Goal: Task Accomplishment & Management: Manage account settings

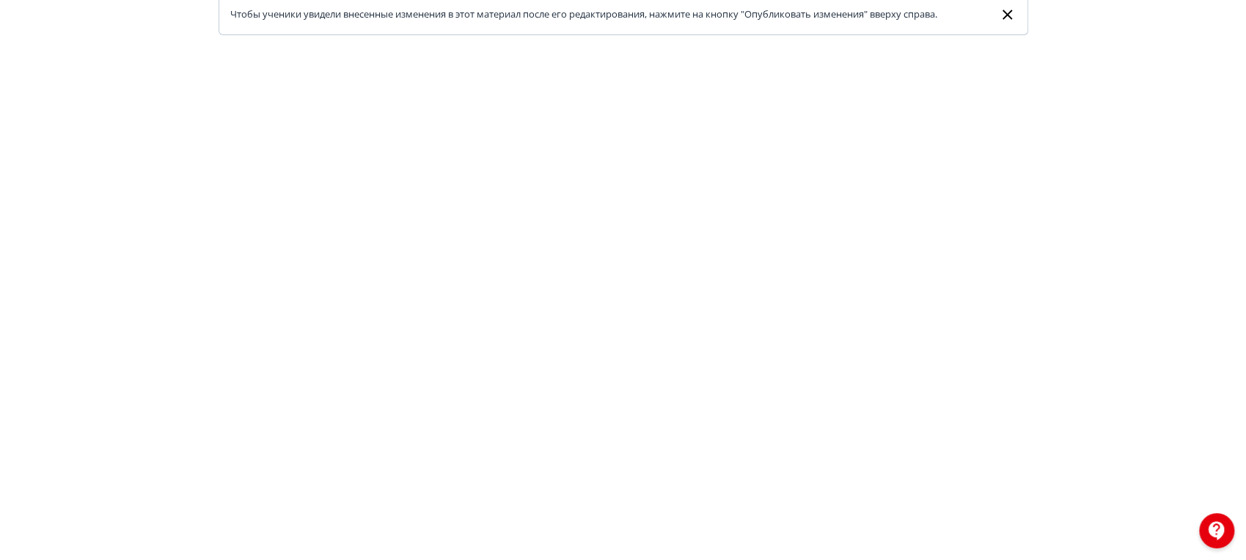
scroll to position [29, 0]
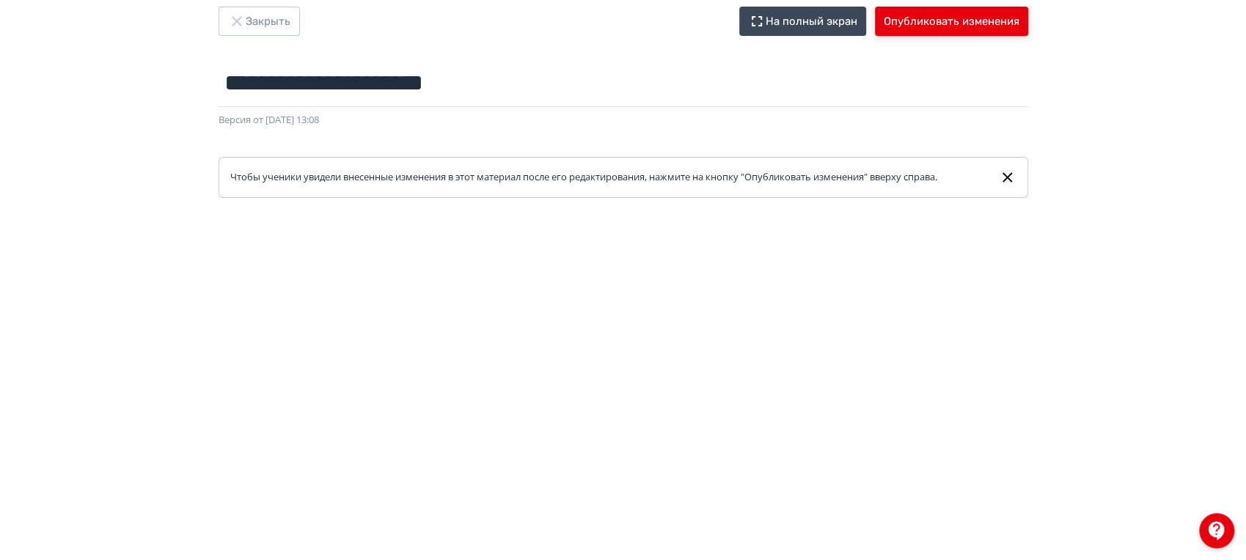
click at [995, 23] on button "Опубликовать изменения" at bounding box center [951, 21] width 153 height 29
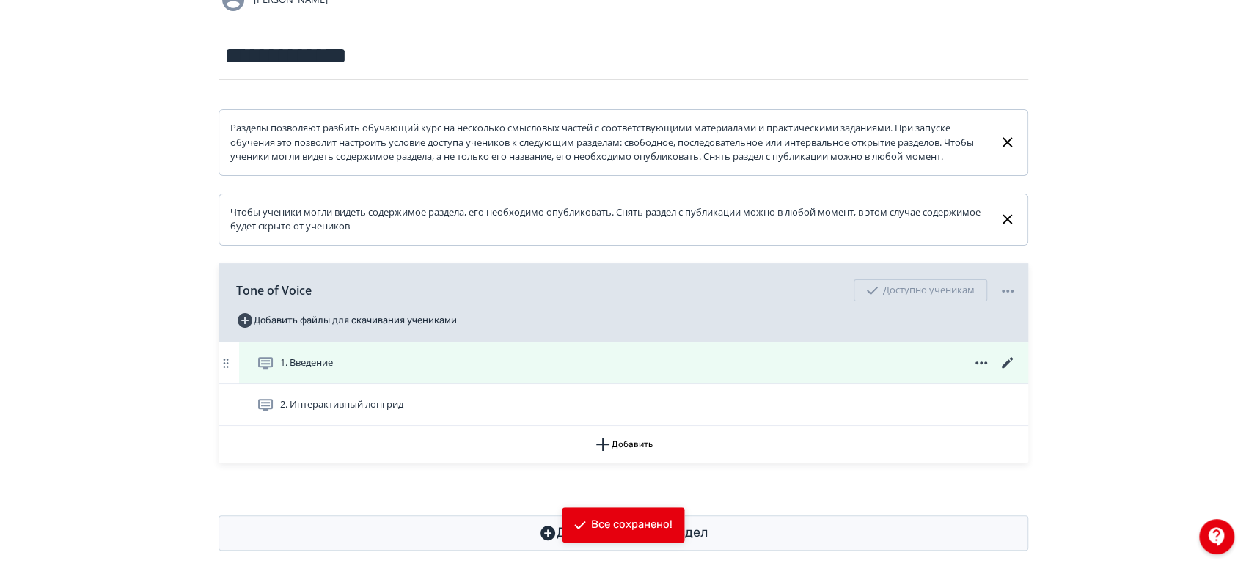
scroll to position [178, 0]
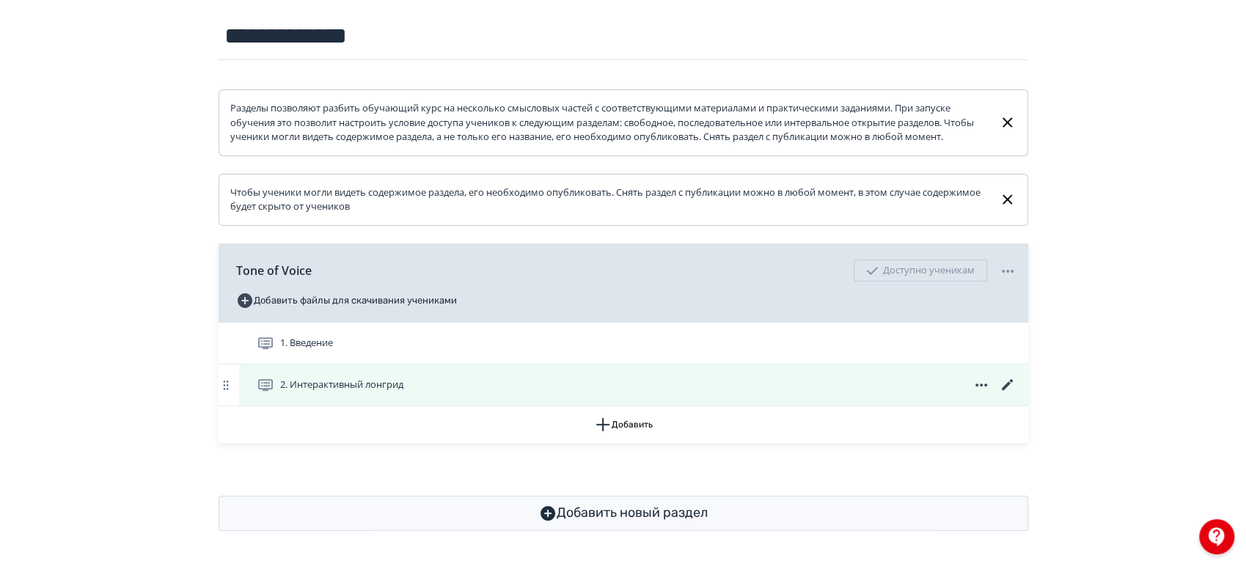
click at [999, 381] on icon at bounding box center [1008, 385] width 18 height 18
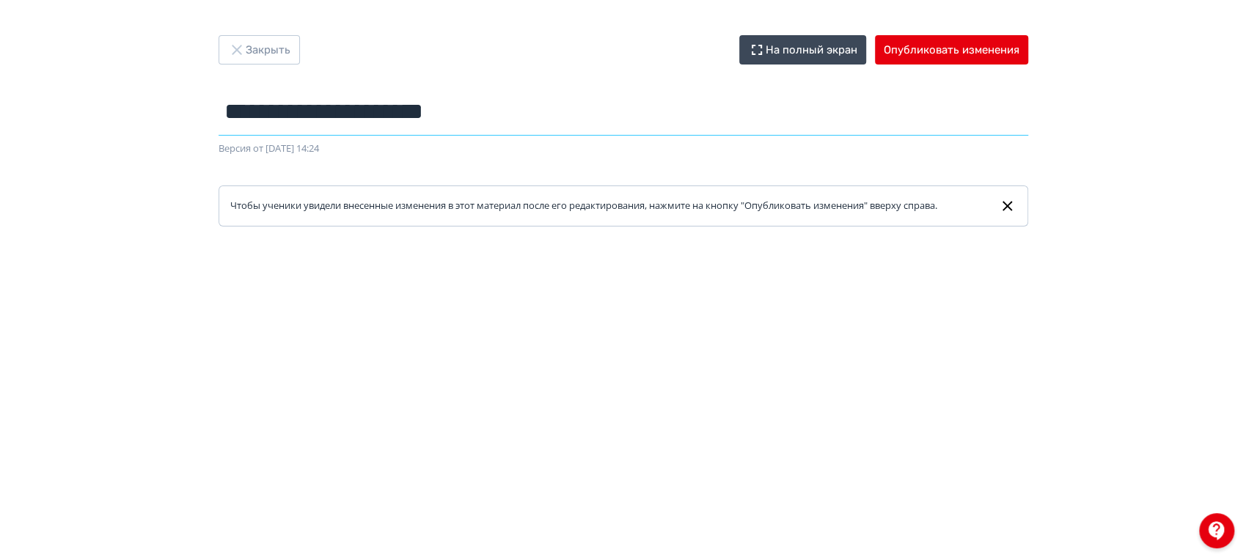
drag, startPoint x: 494, startPoint y: 111, endPoint x: 196, endPoint y: 121, distance: 298.0
click at [196, 121] on div "**********" at bounding box center [623, 130] width 880 height 191
drag, startPoint x: 520, startPoint y: 124, endPoint x: 192, endPoint y: 116, distance: 328.0
click at [192, 116] on div "**********" at bounding box center [623, 130] width 880 height 191
paste input "text"
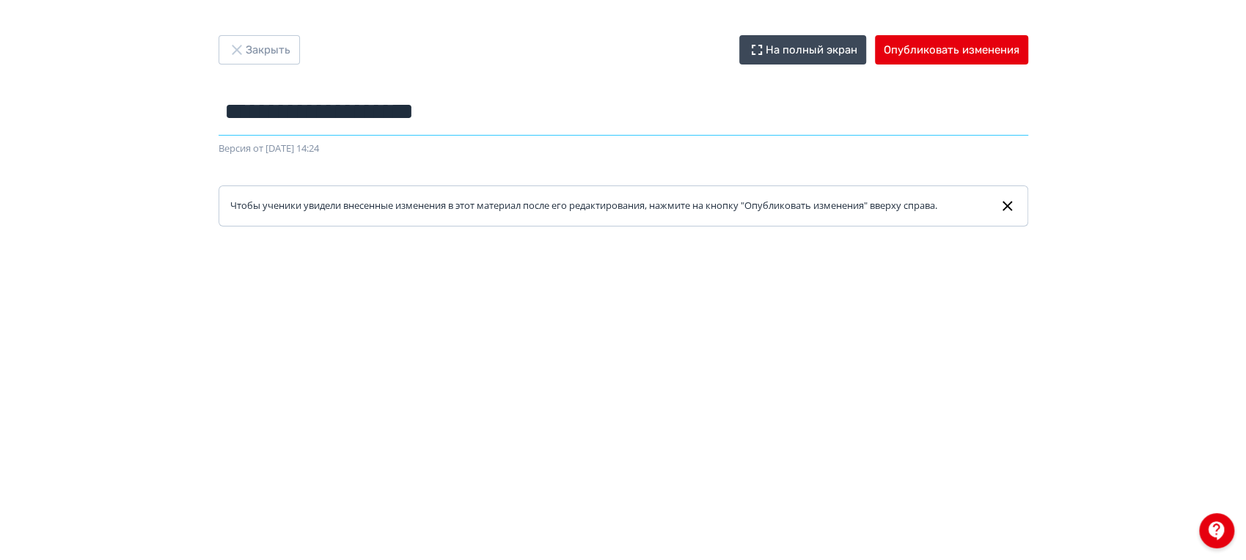
drag, startPoint x: 415, startPoint y: 114, endPoint x: 115, endPoint y: 99, distance: 299.7
click at [115, 99] on div "**********" at bounding box center [623, 280] width 1246 height 490
paste input "**********"
type input "**********"
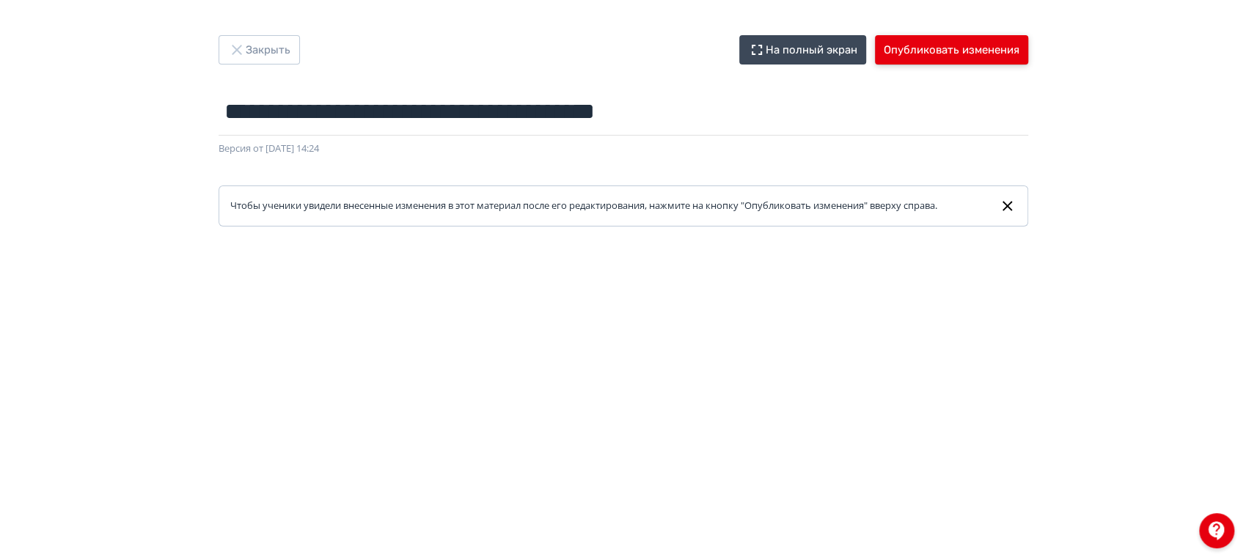
click at [982, 50] on button "Опубликовать изменения" at bounding box center [951, 49] width 153 height 29
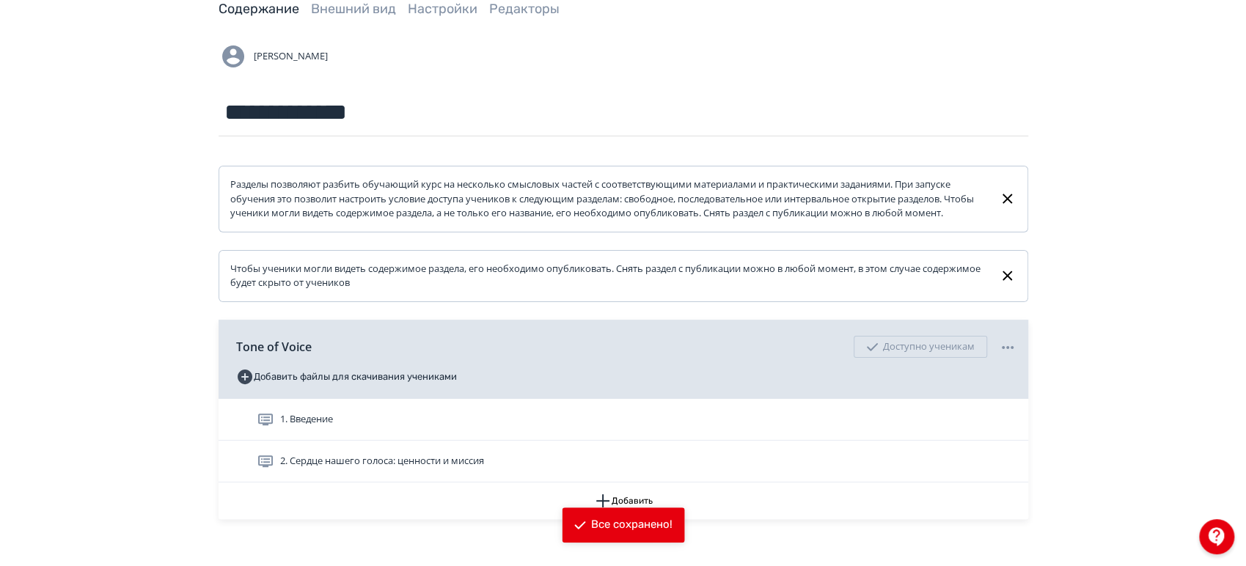
scroll to position [178, 0]
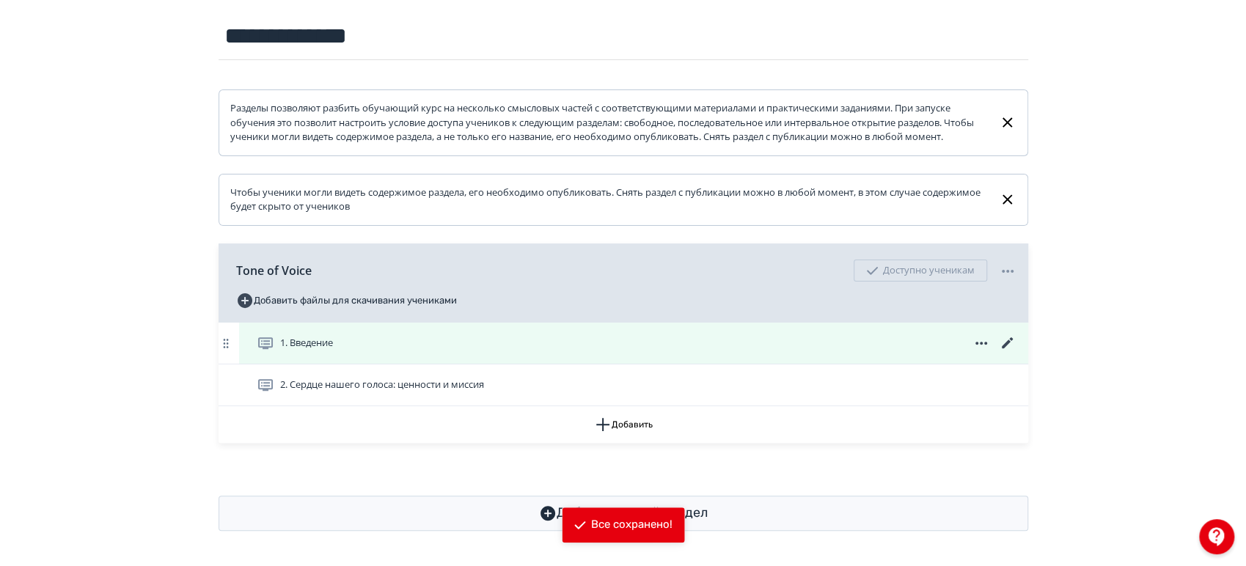
click at [1012, 341] on icon at bounding box center [1008, 344] width 18 height 18
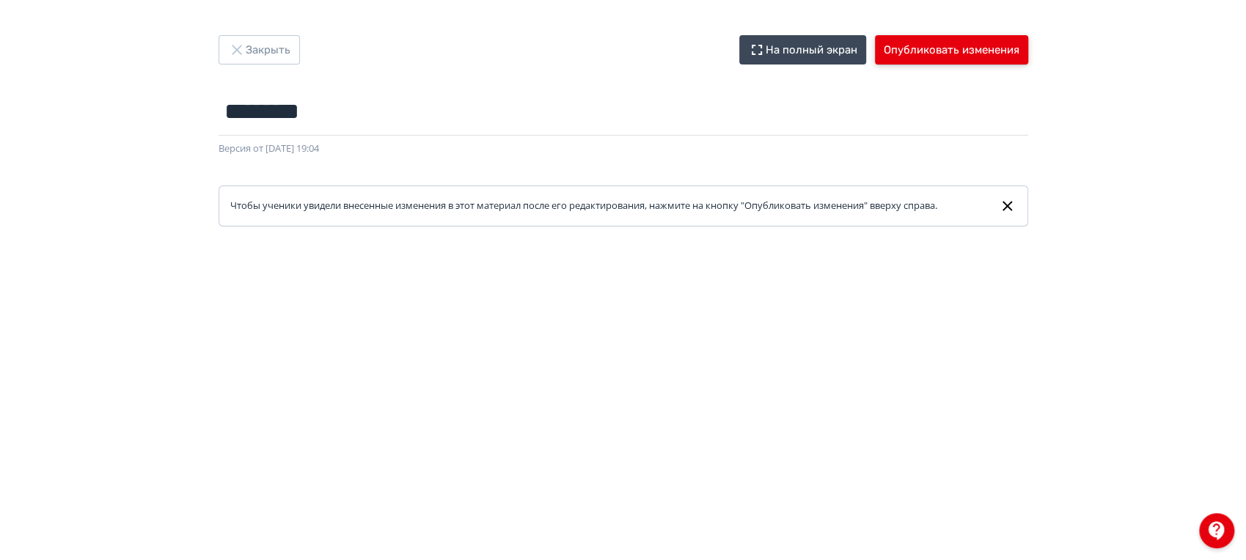
click at [980, 47] on button "Опубликовать изменения" at bounding box center [951, 49] width 153 height 29
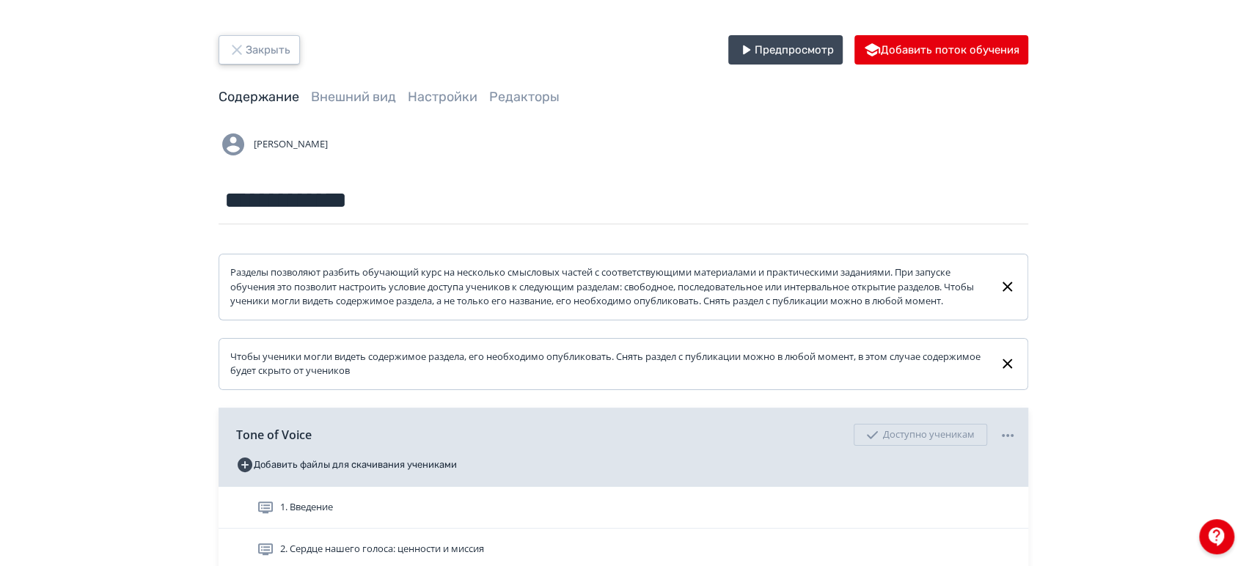
click at [288, 48] on button "Закрыть" at bounding box center [259, 49] width 81 height 29
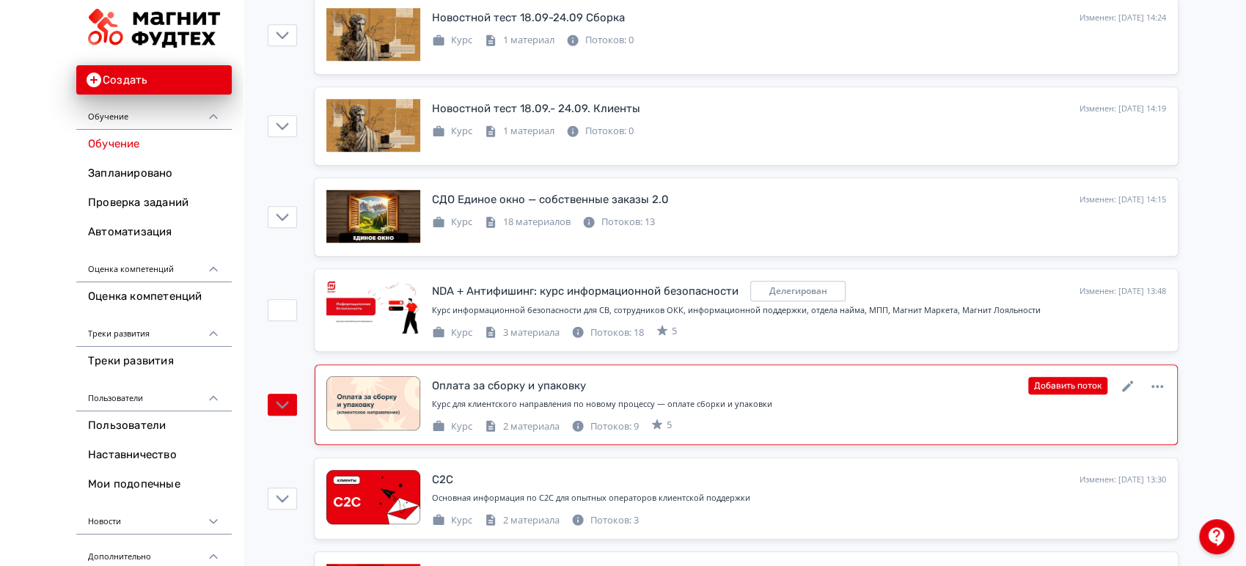
scroll to position [734, 0]
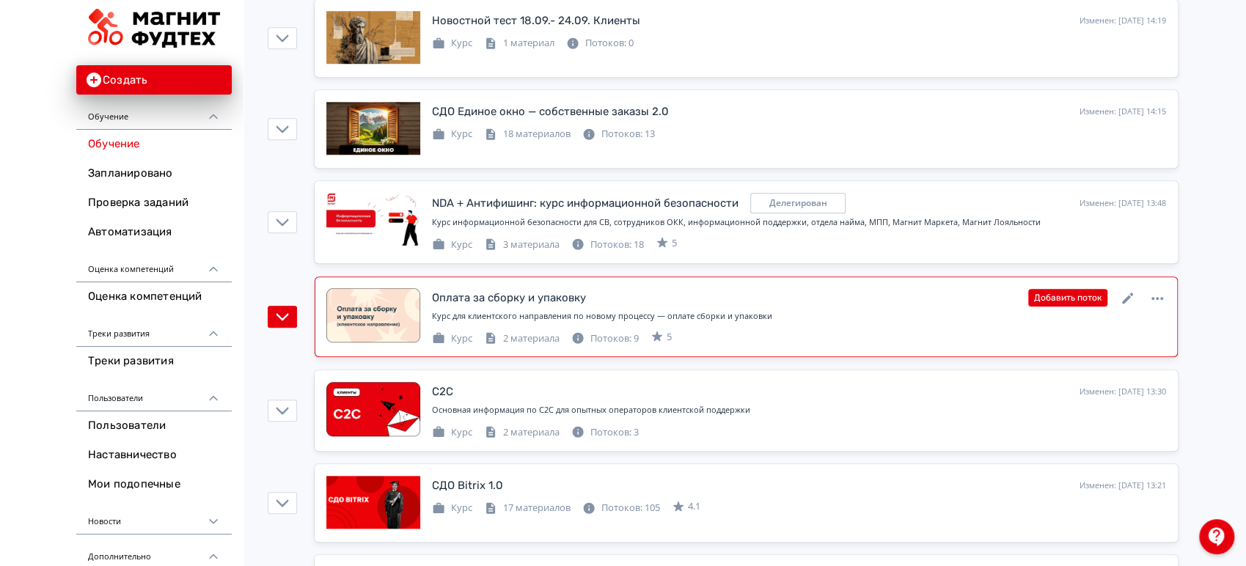
click at [877, 340] on div "Курс 2 материала Потоков: 9 5" at bounding box center [799, 338] width 734 height 18
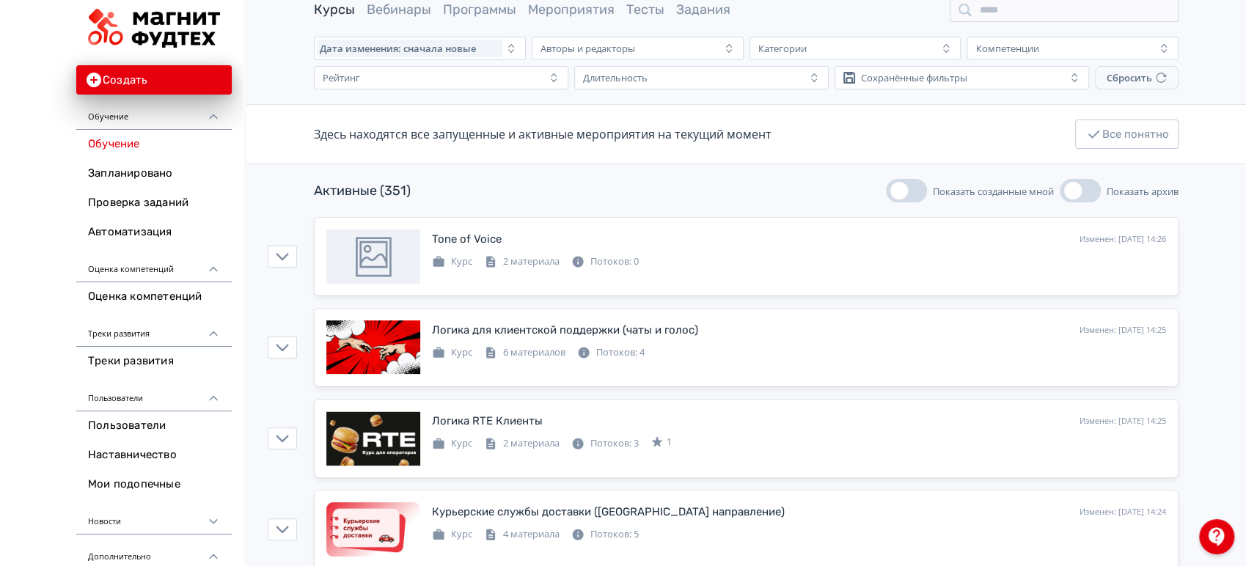
scroll to position [0, 0]
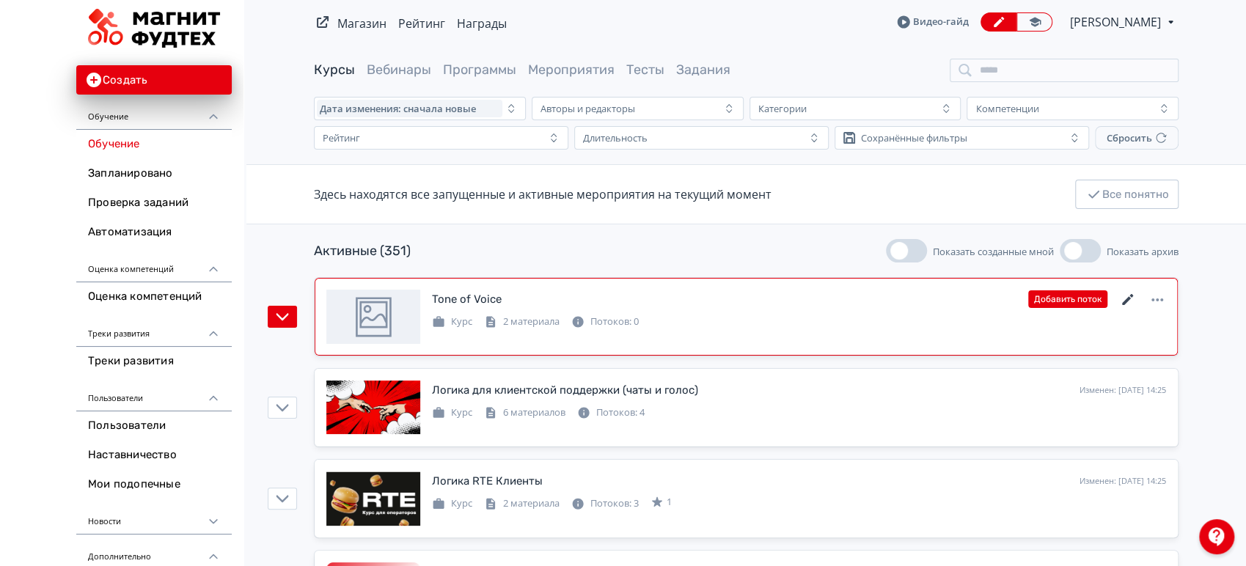
click at [1128, 298] on icon at bounding box center [1127, 299] width 11 height 11
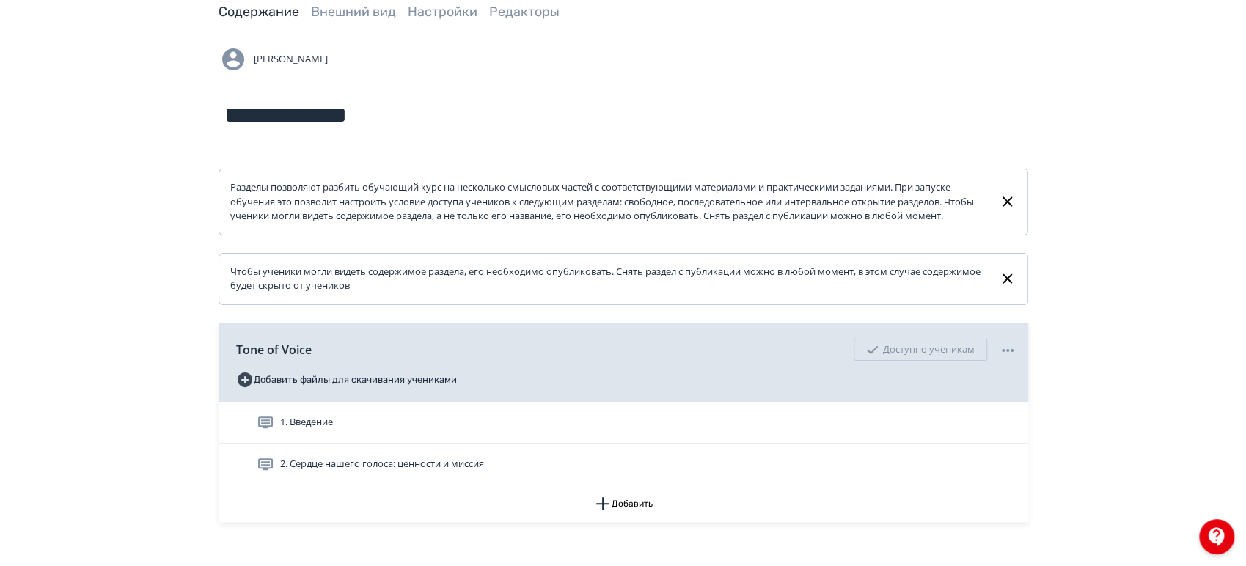
scroll to position [178, 0]
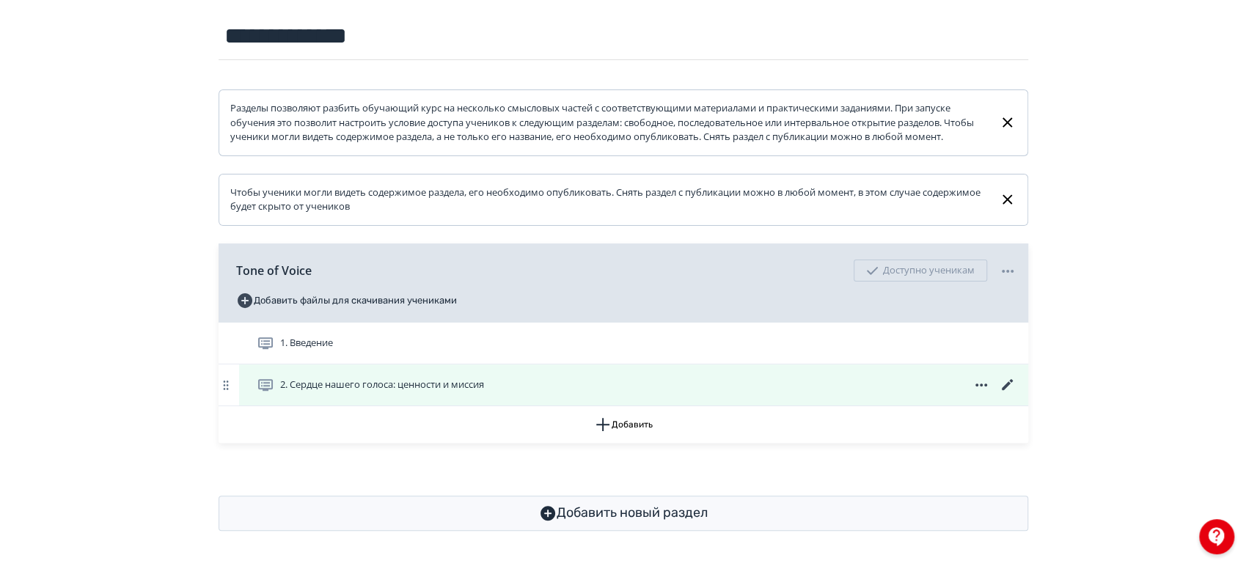
click at [1007, 382] on icon at bounding box center [1008, 385] width 18 height 18
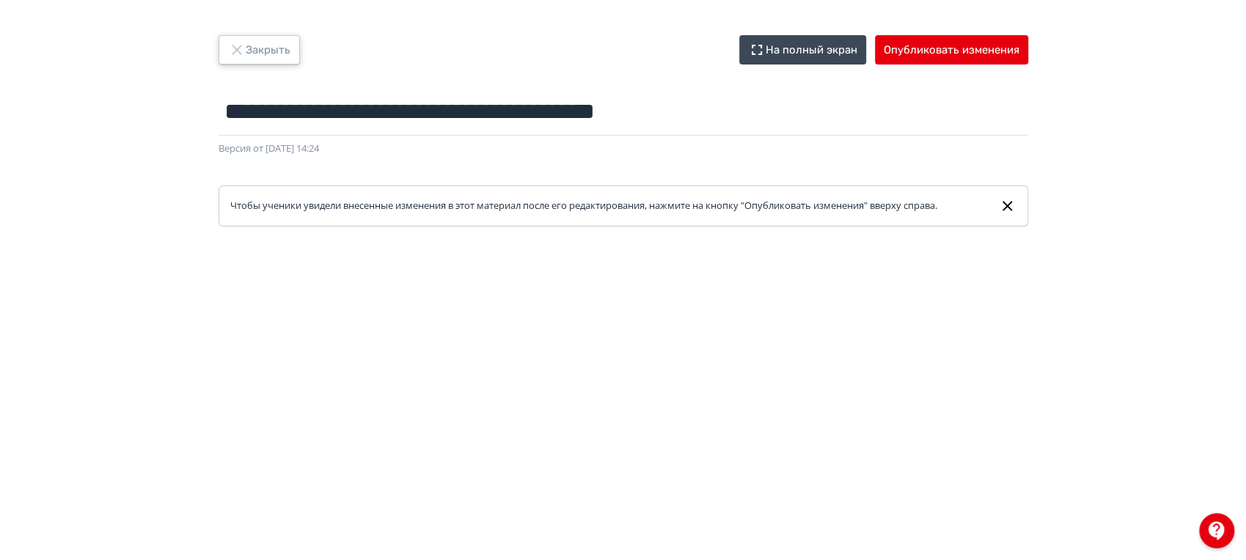
click at [238, 40] on button "Закрыть" at bounding box center [259, 49] width 81 height 29
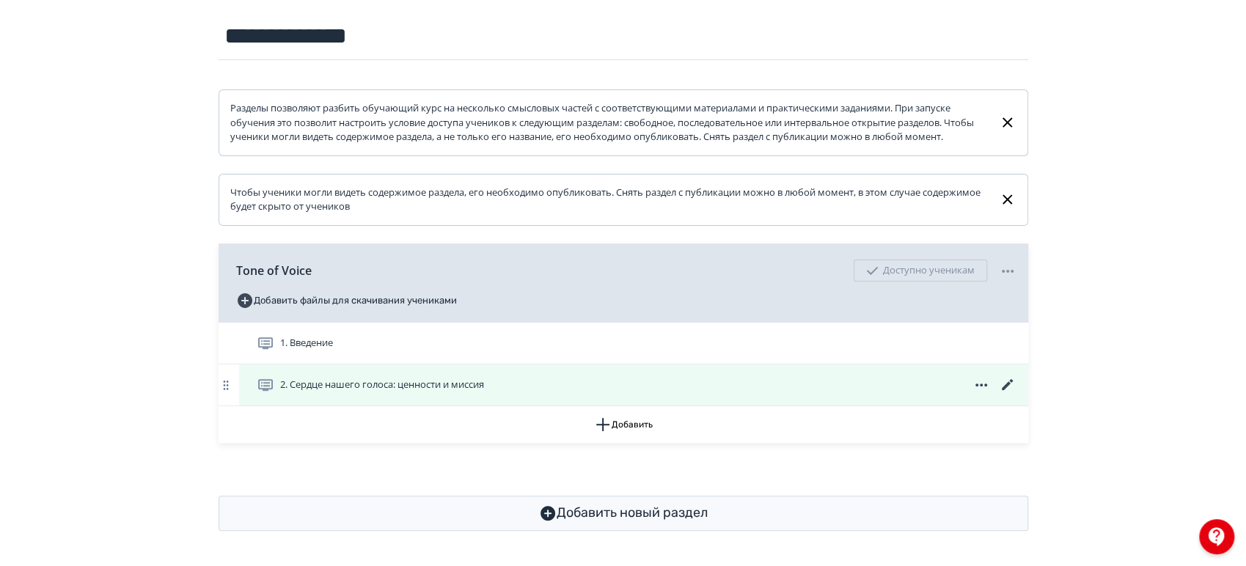
scroll to position [178, 0]
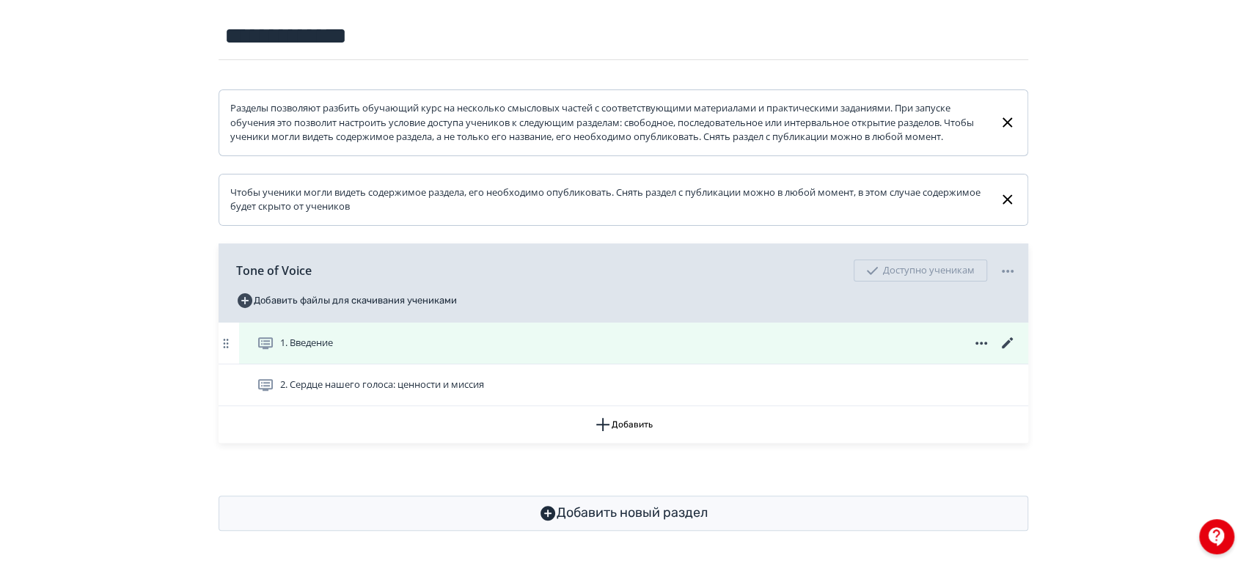
click at [1004, 343] on icon at bounding box center [1008, 344] width 18 height 18
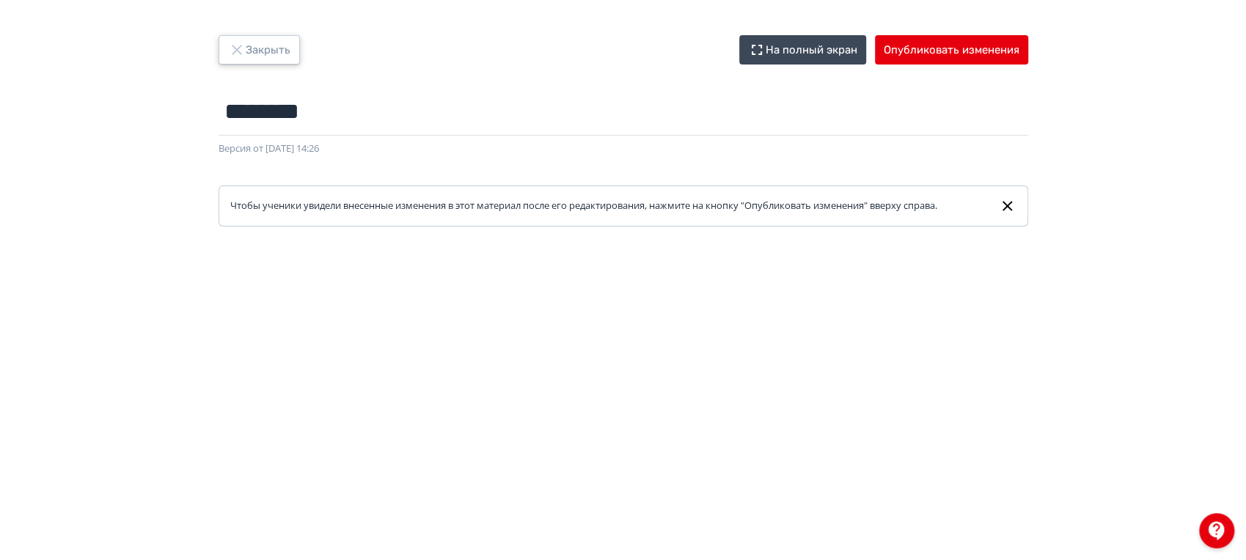
click at [272, 51] on button "Закрыть" at bounding box center [259, 49] width 81 height 29
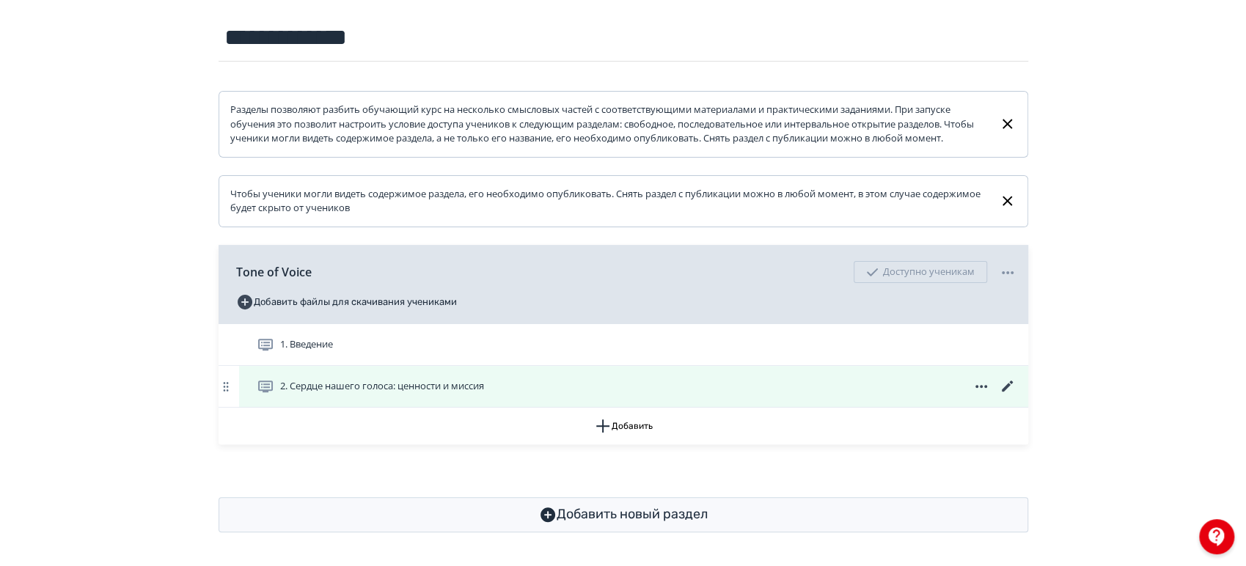
click at [1009, 395] on icon at bounding box center [1008, 387] width 18 height 18
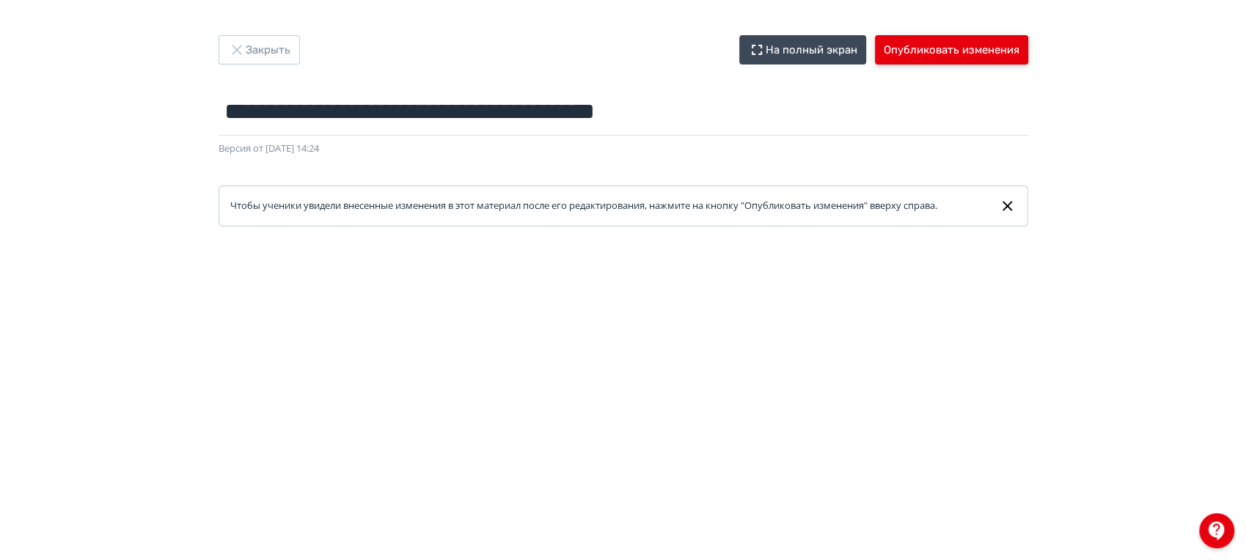
click at [918, 44] on button "Опубликовать изменения" at bounding box center [951, 49] width 153 height 29
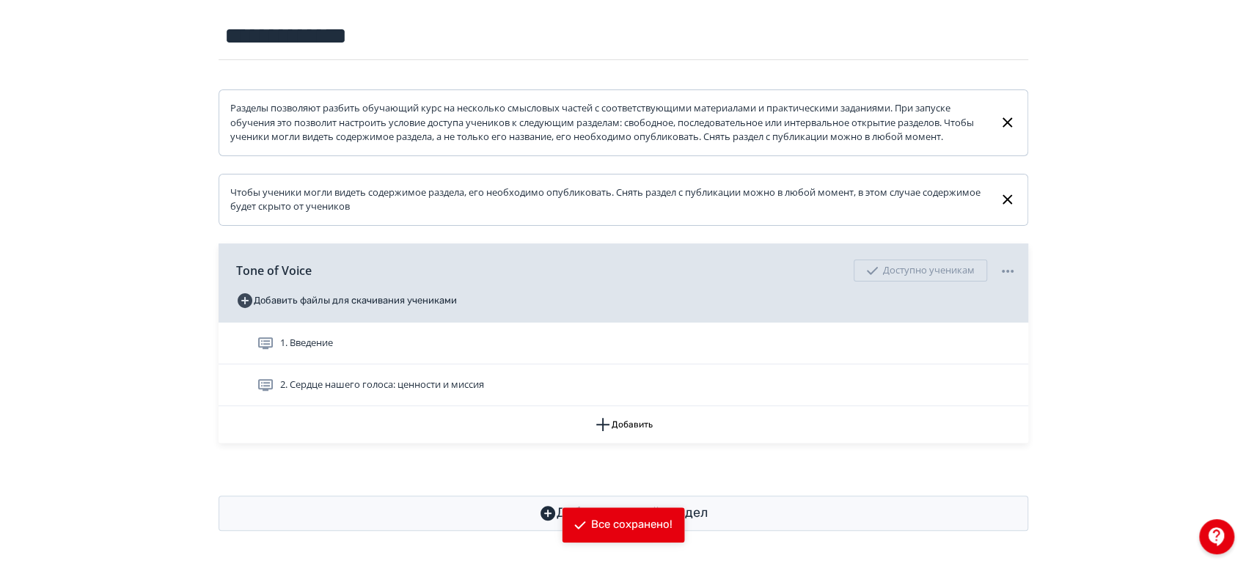
scroll to position [178, 0]
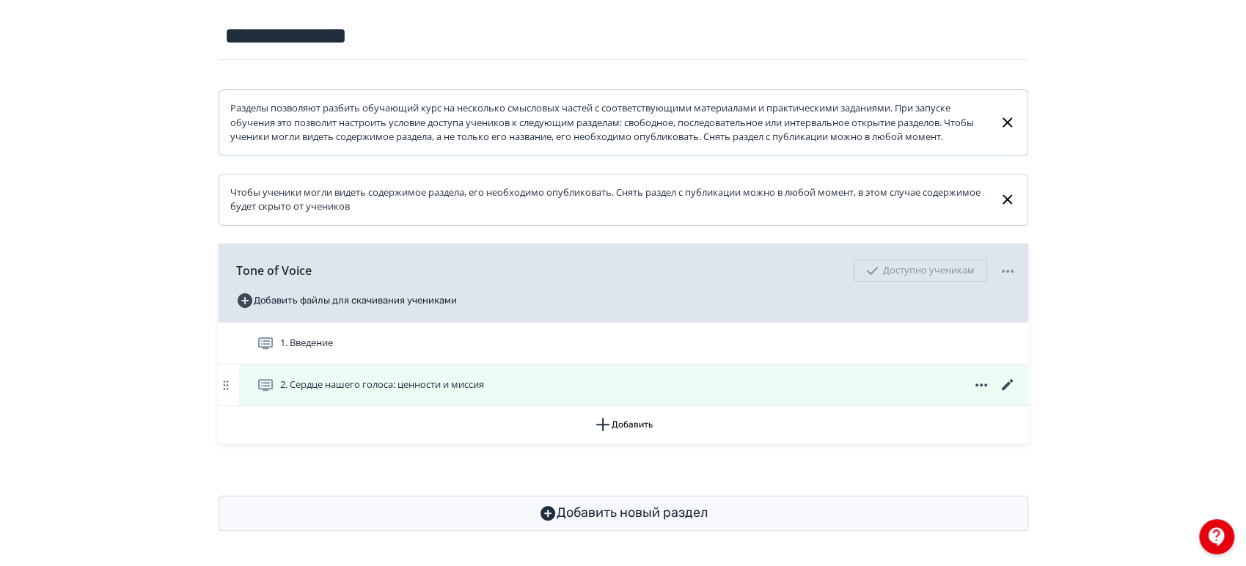
click at [776, 391] on div "2. Сердце нашего голоса: ценности и миссия" at bounding box center [637, 385] width 760 height 18
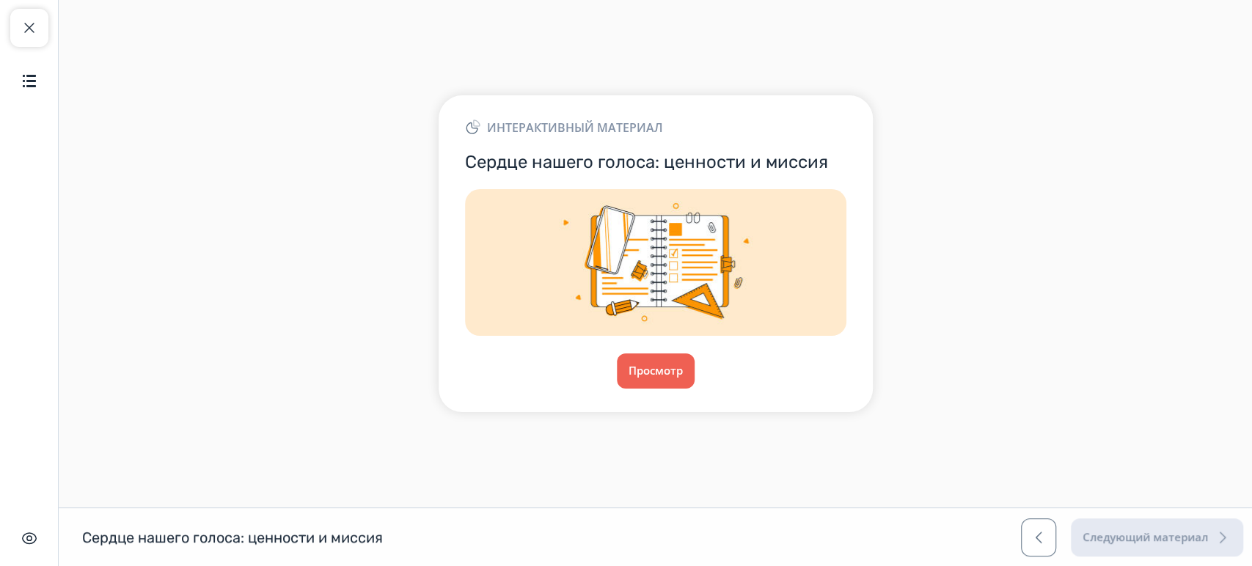
click at [663, 395] on div "Интерактивный материал Сердце нашего голоса: ценности и миссия Просмотр" at bounding box center [656, 253] width 434 height 316
click at [668, 376] on button "Просмотр" at bounding box center [655, 371] width 79 height 35
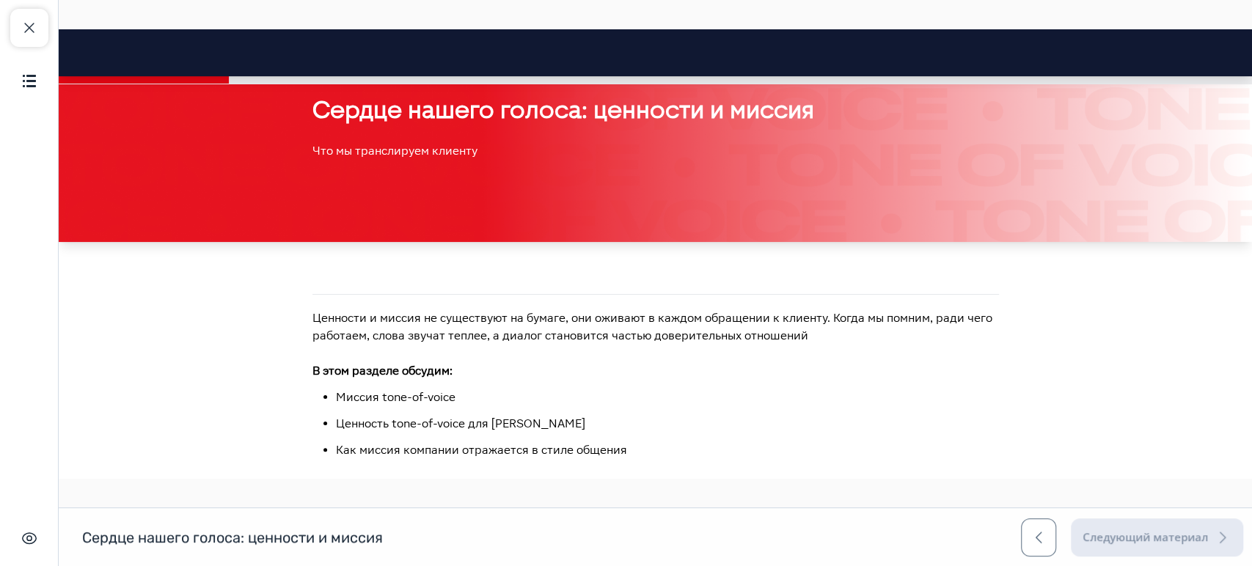
scroll to position [163, 0]
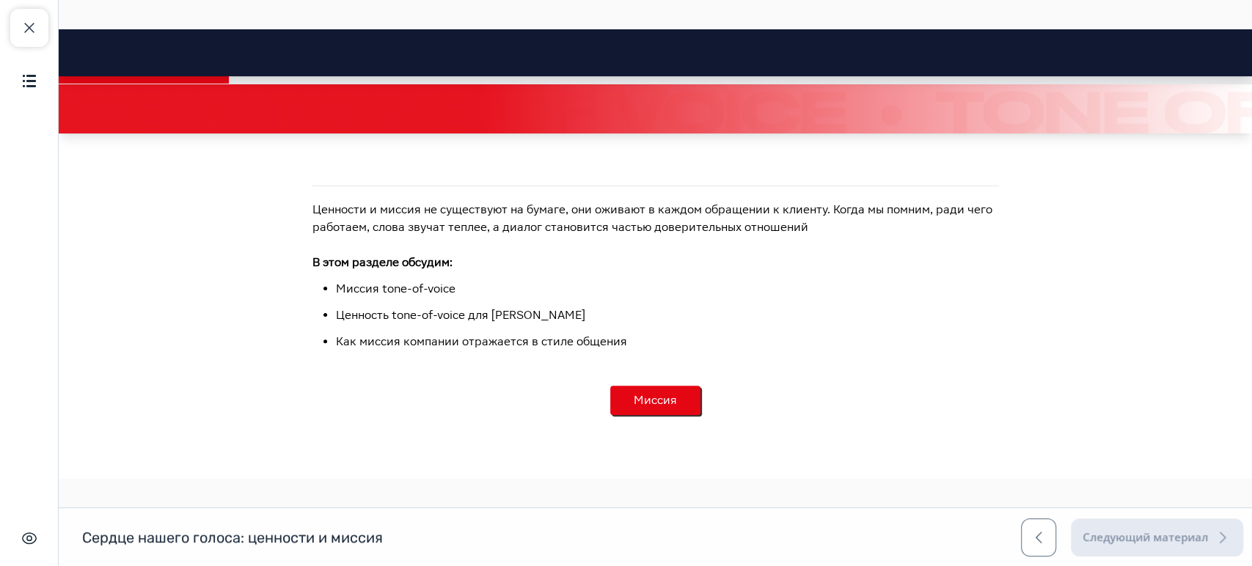
click at [665, 392] on button "Миссия" at bounding box center [655, 400] width 90 height 29
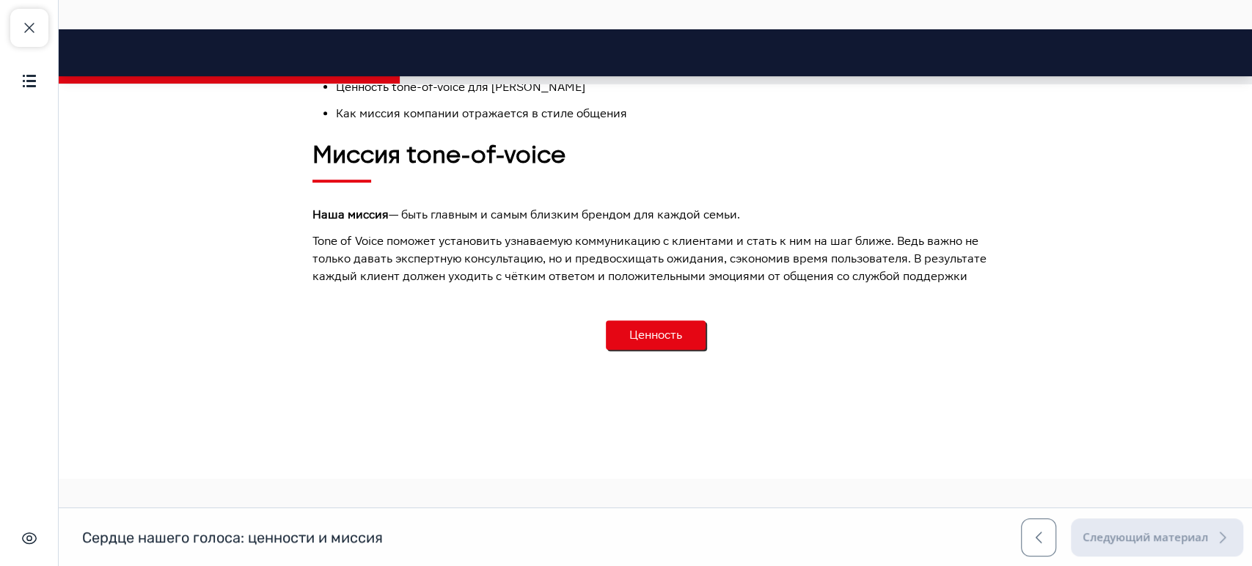
click at [683, 329] on button "Ценность" at bounding box center [656, 335] width 100 height 29
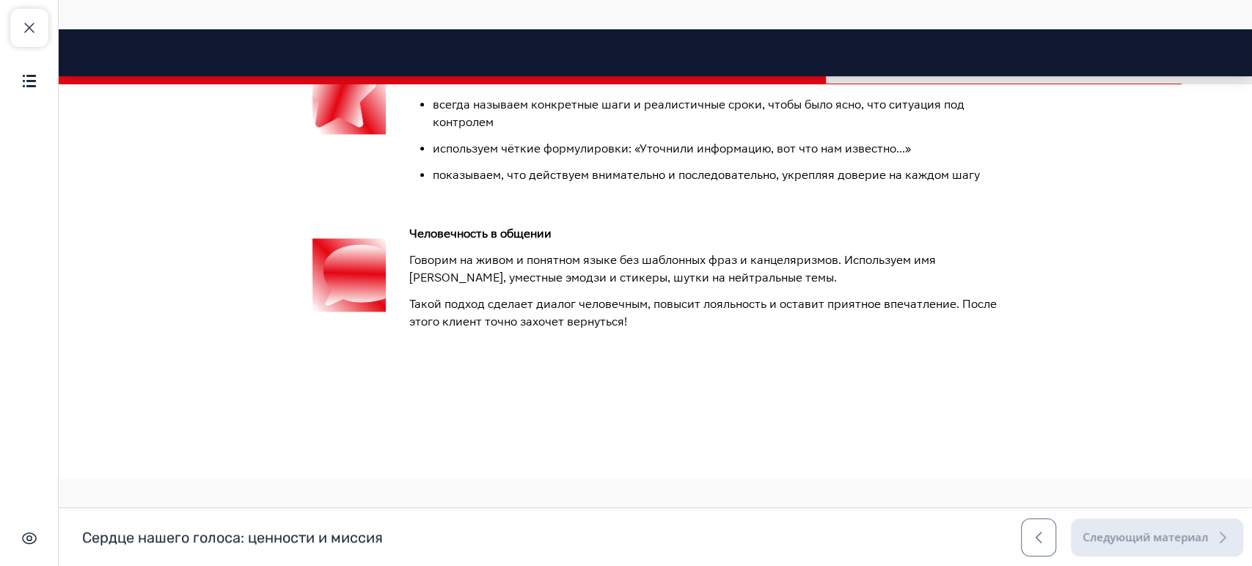
scroll to position [1113, 0]
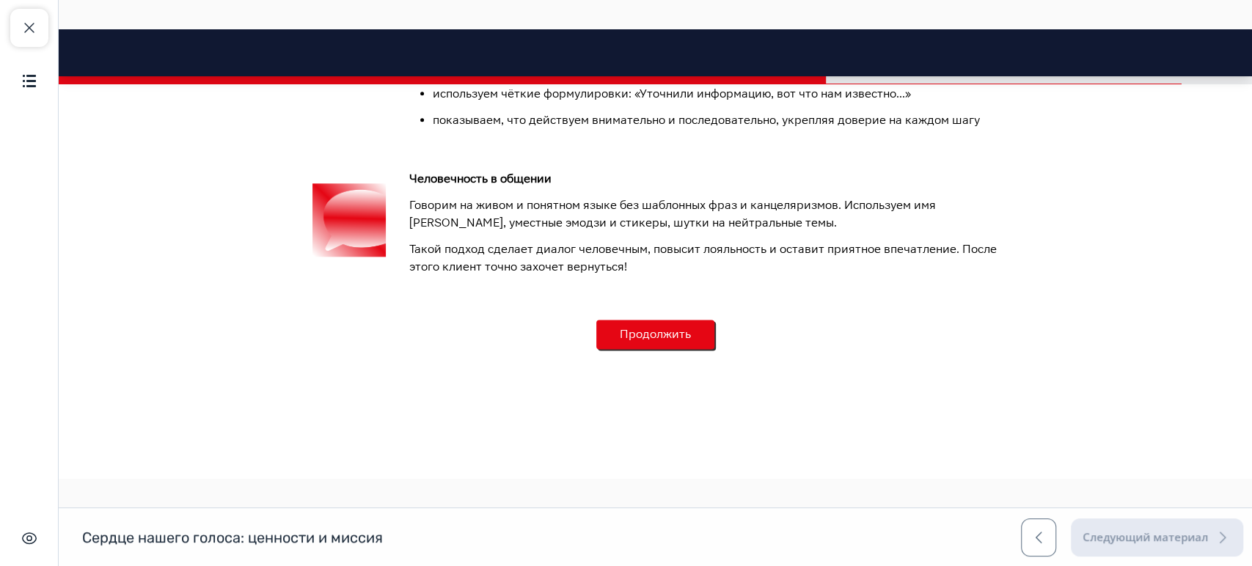
click at [683, 333] on button "Продолжить" at bounding box center [655, 334] width 118 height 29
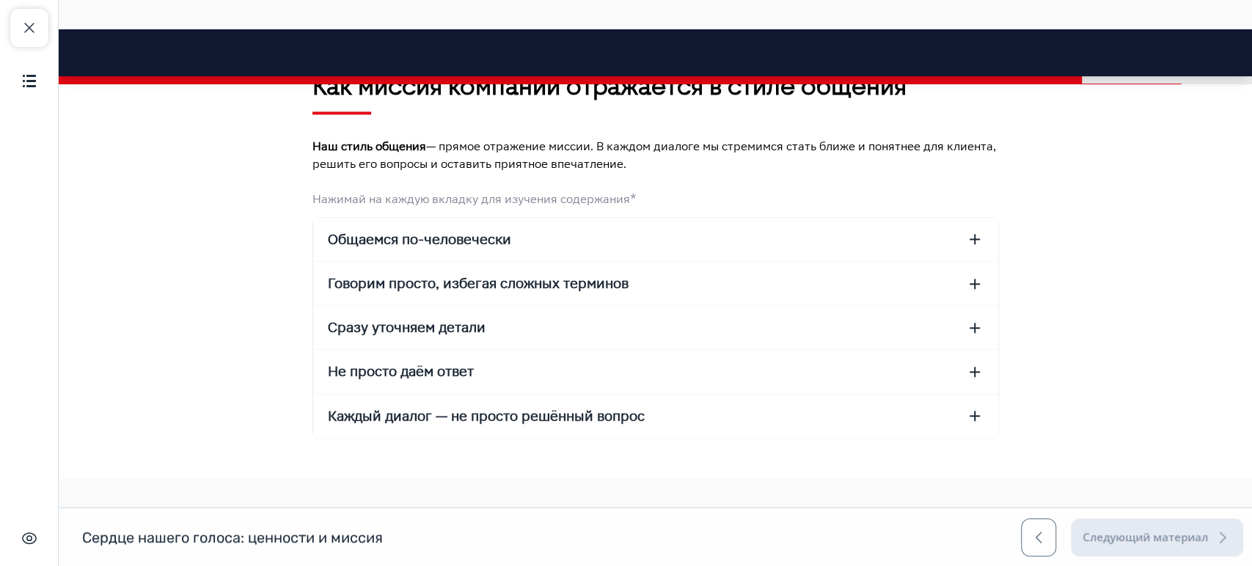
scroll to position [1399, 0]
click at [639, 237] on button "Общаемся по-человечески" at bounding box center [655, 237] width 685 height 43
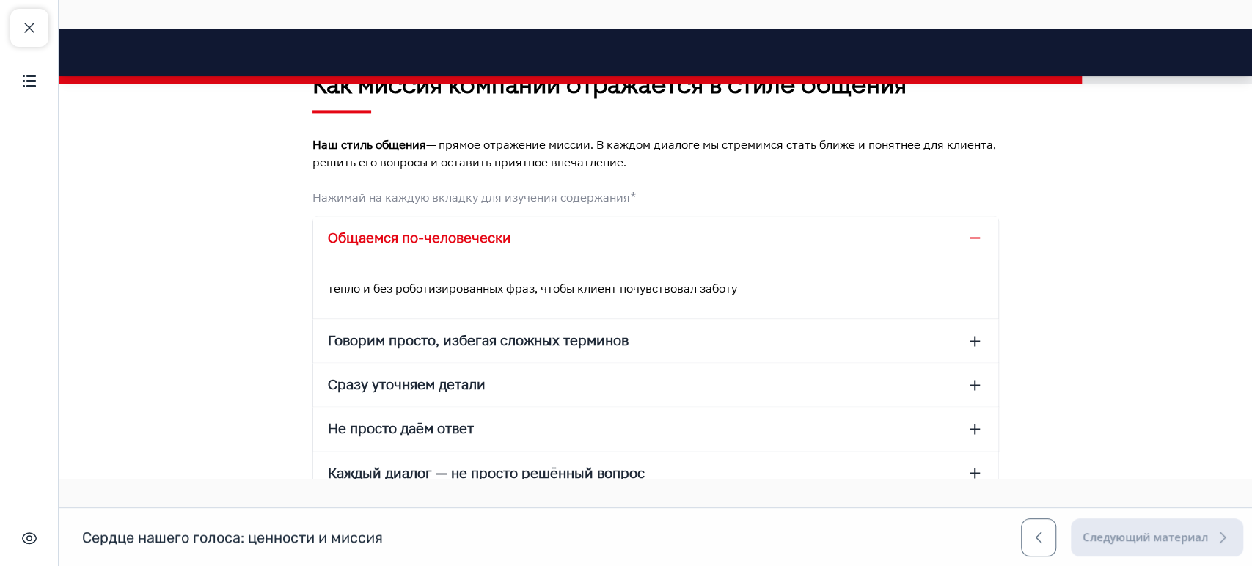
click at [654, 337] on button "Говорим просто, избегая сложных терминов" at bounding box center [655, 340] width 685 height 43
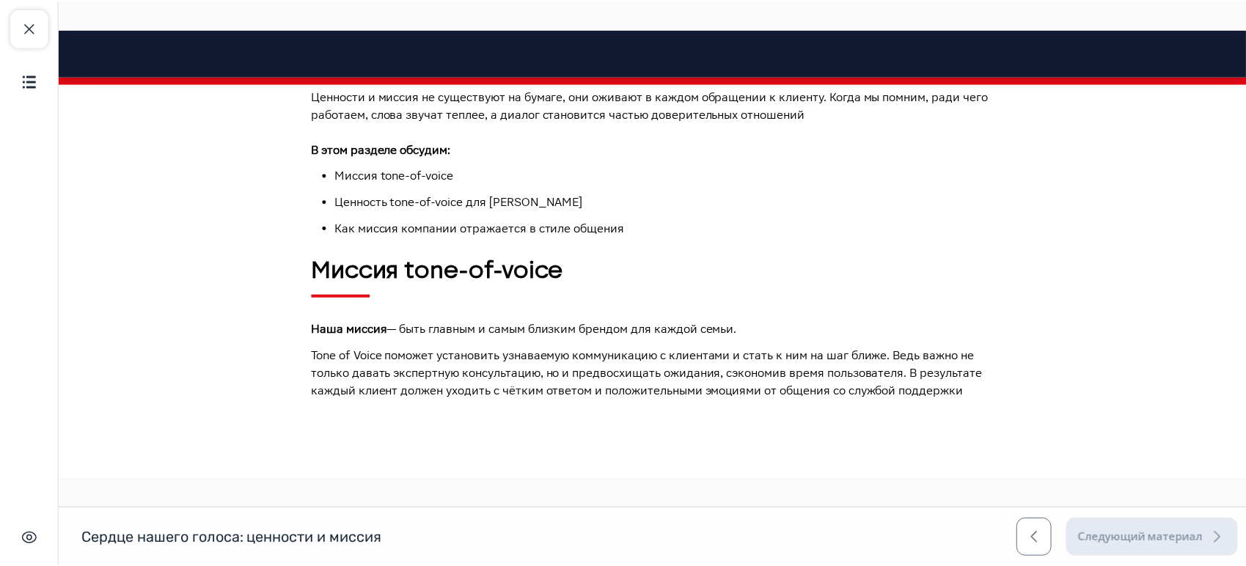
scroll to position [0, 0]
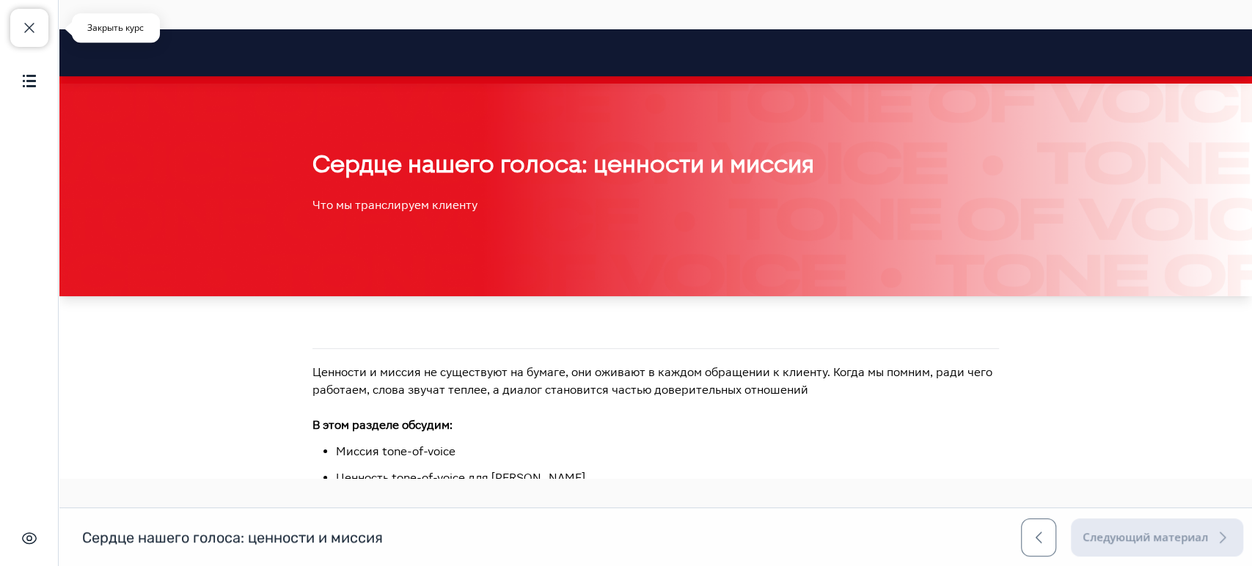
click at [24, 30] on span "button" at bounding box center [30, 28] width 18 height 18
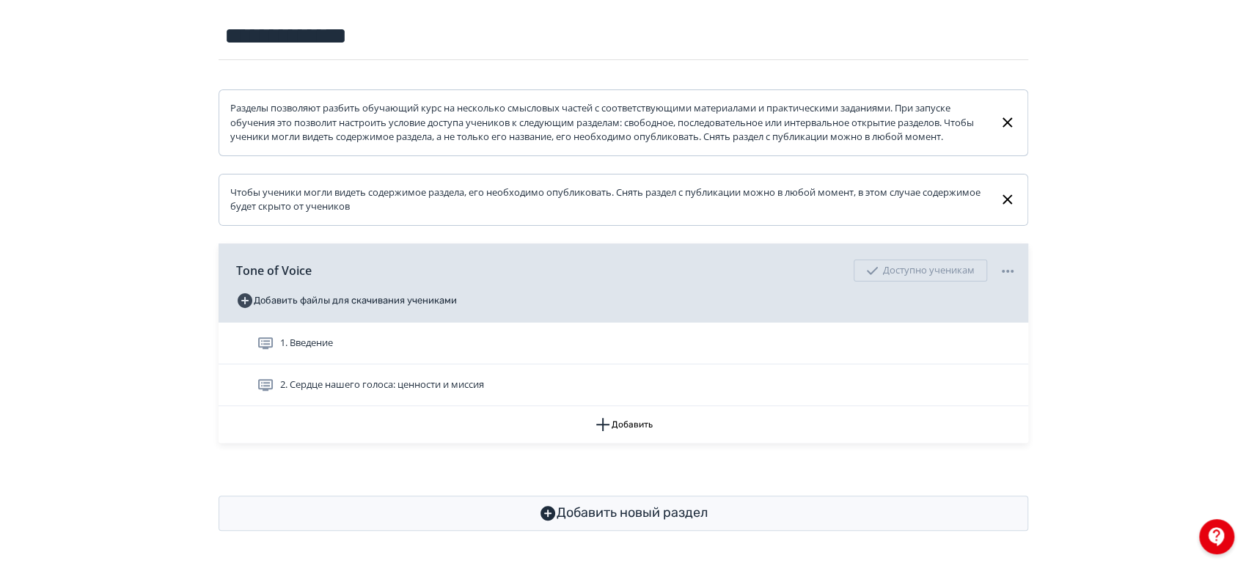
scroll to position [178, 0]
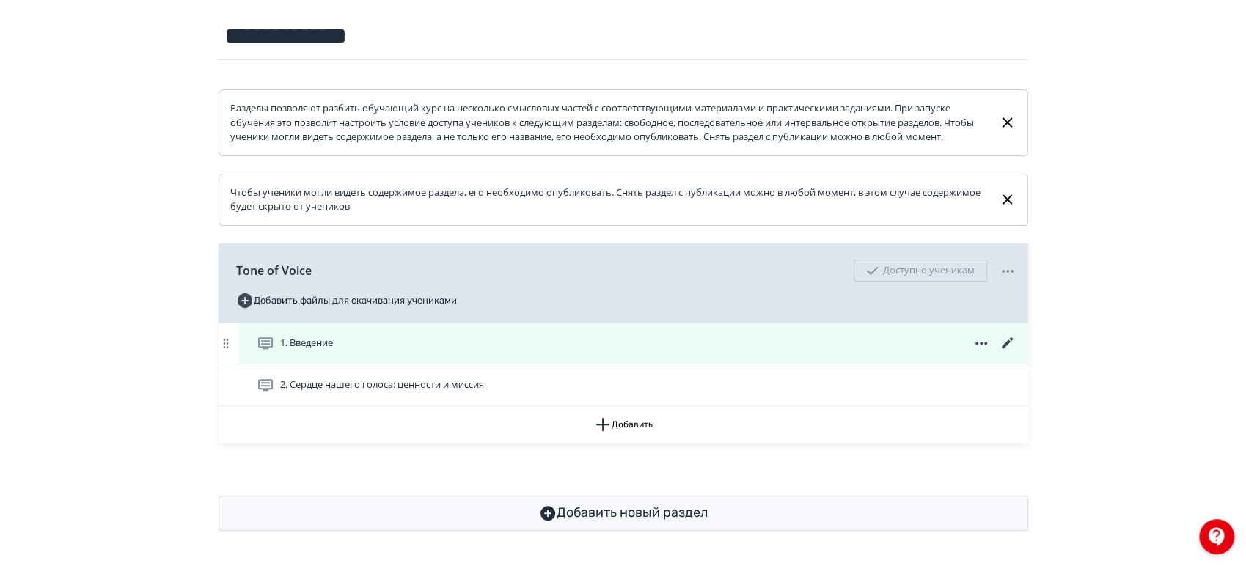
click at [1005, 342] on icon at bounding box center [1008, 344] width 18 height 18
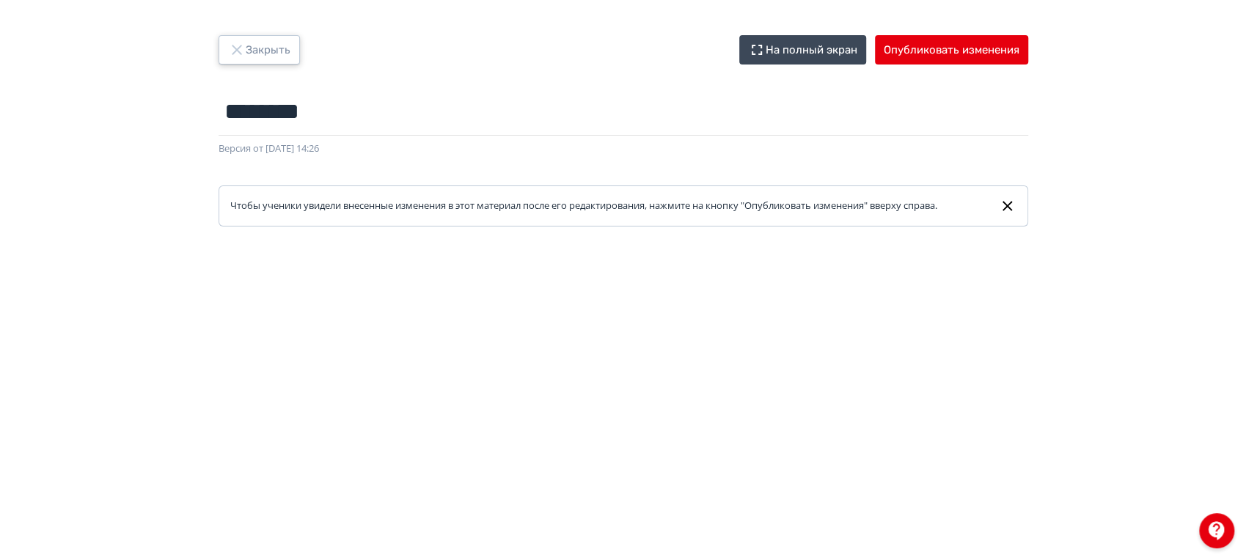
click at [263, 45] on button "Закрыть" at bounding box center [259, 49] width 81 height 29
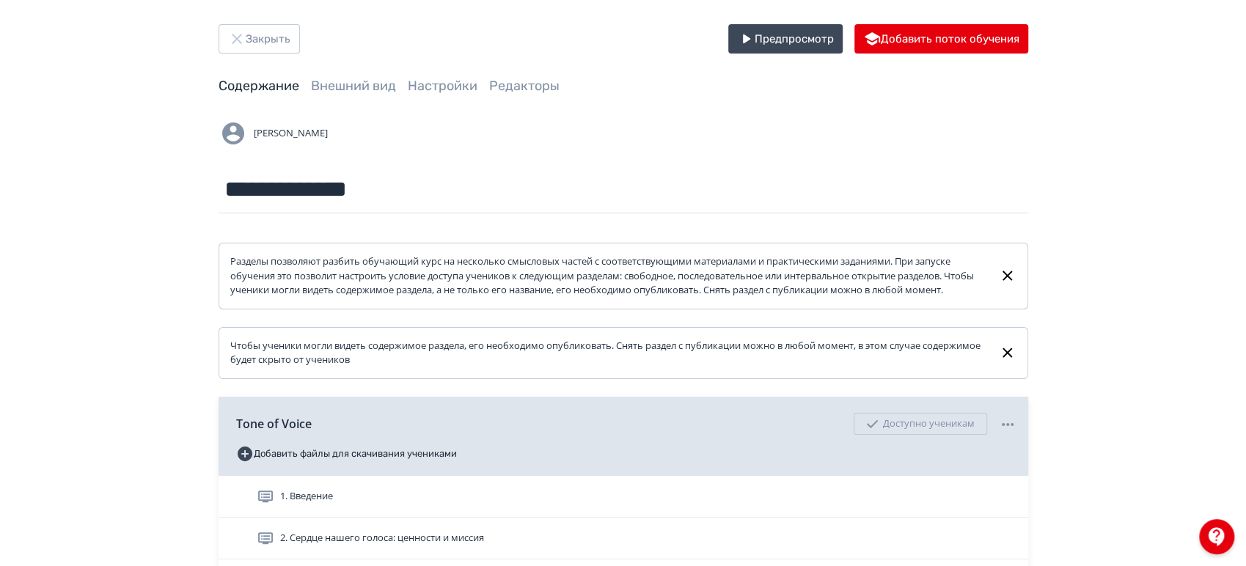
scroll to position [163, 0]
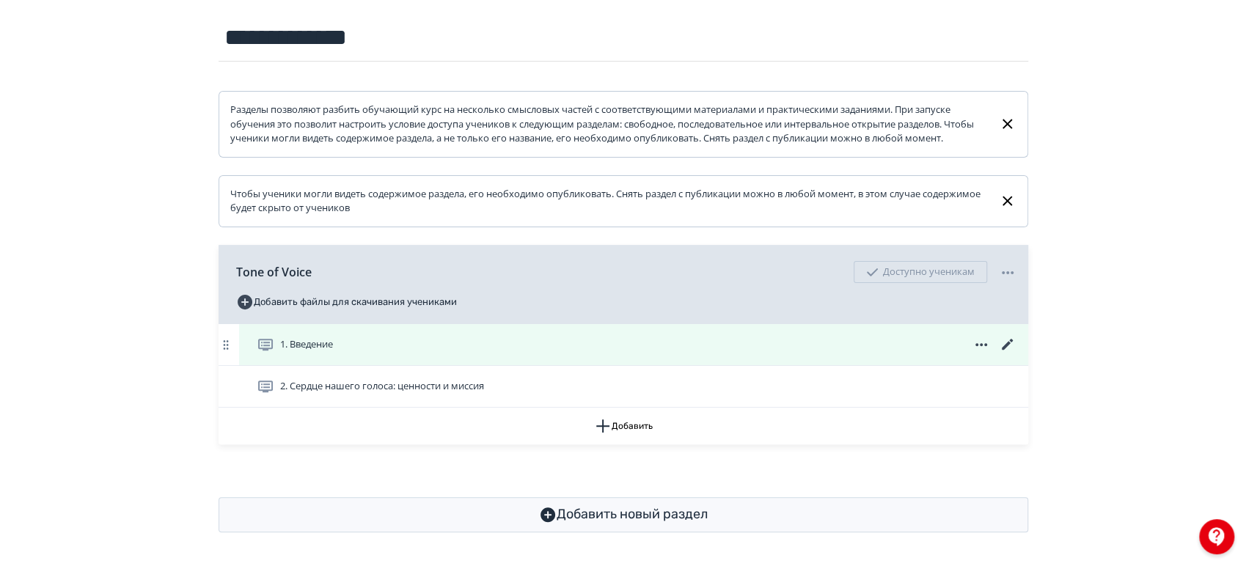
click at [434, 354] on div "1. Введение" at bounding box center [637, 345] width 760 height 18
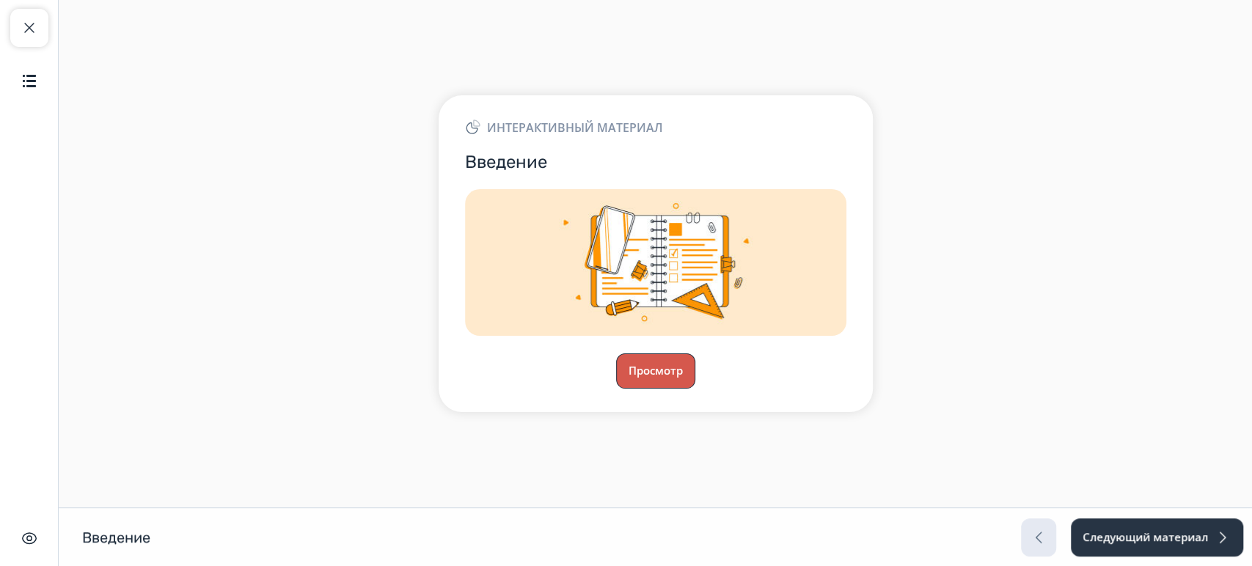
click at [618, 365] on button "Просмотр" at bounding box center [655, 371] width 79 height 35
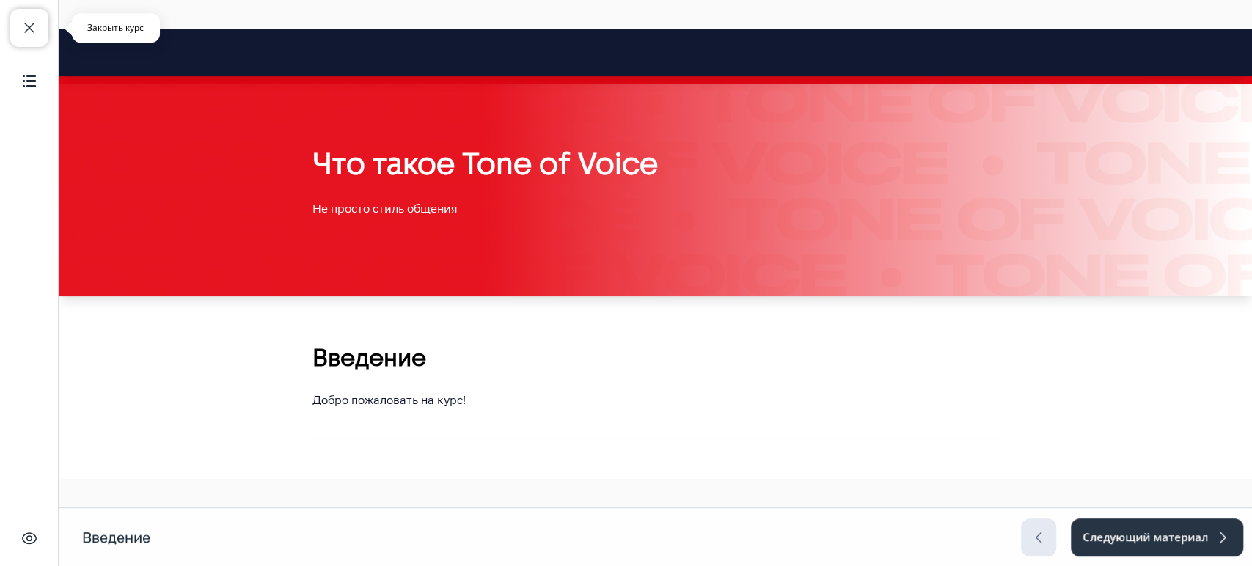
click at [33, 32] on span "button" at bounding box center [30, 28] width 18 height 18
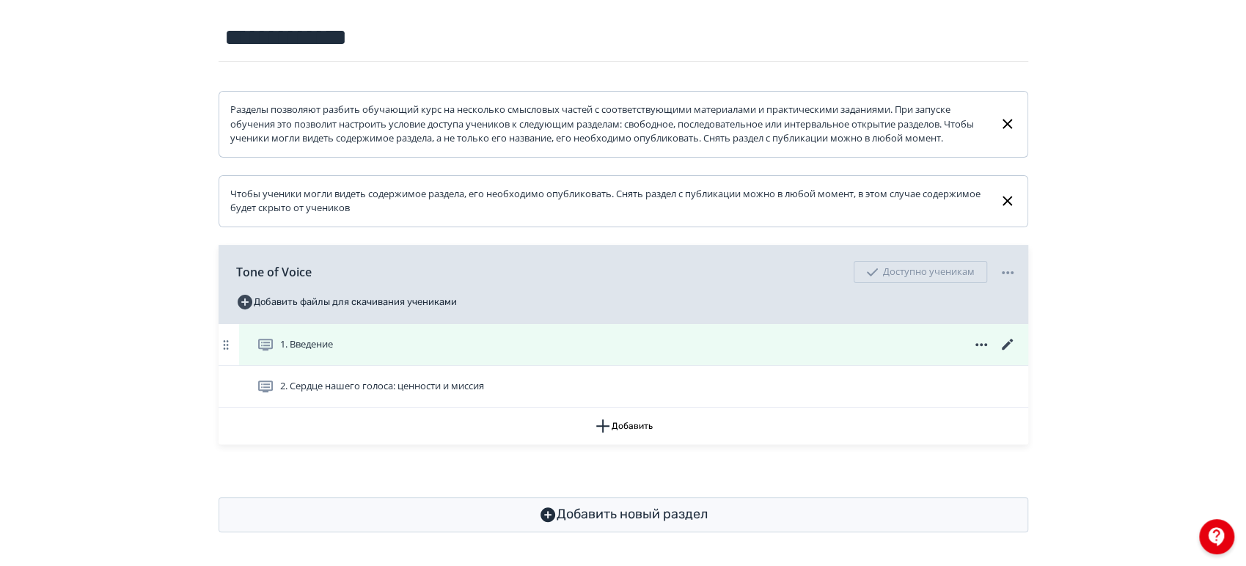
click at [1010, 354] on icon at bounding box center [1008, 345] width 18 height 18
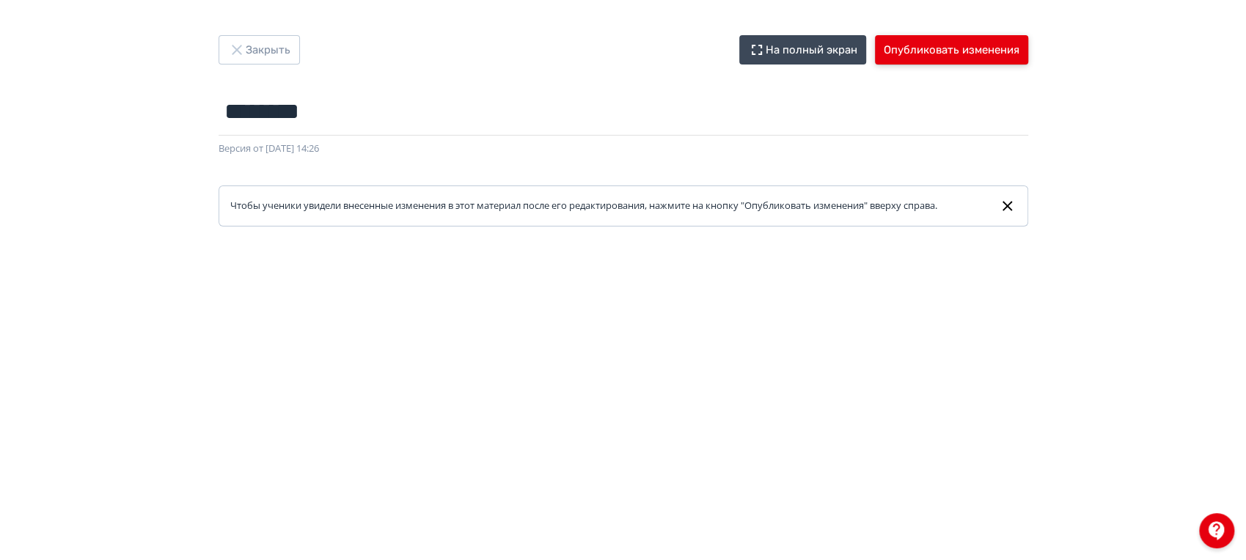
click at [968, 53] on button "Опубликовать изменения" at bounding box center [951, 49] width 153 height 29
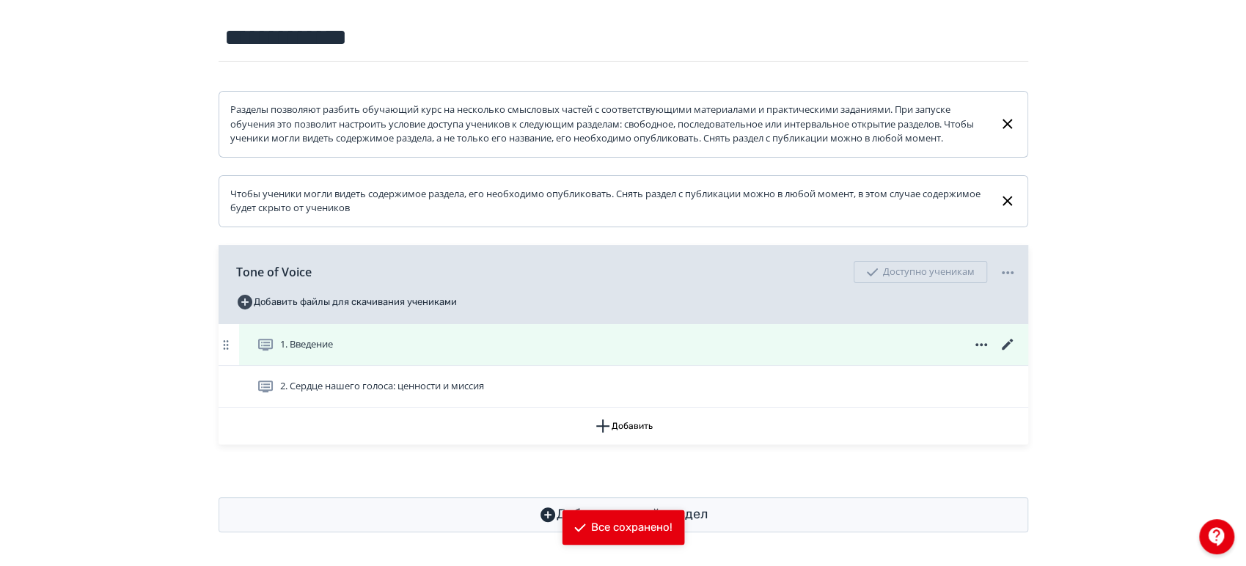
click at [1007, 354] on icon at bounding box center [1008, 345] width 18 height 18
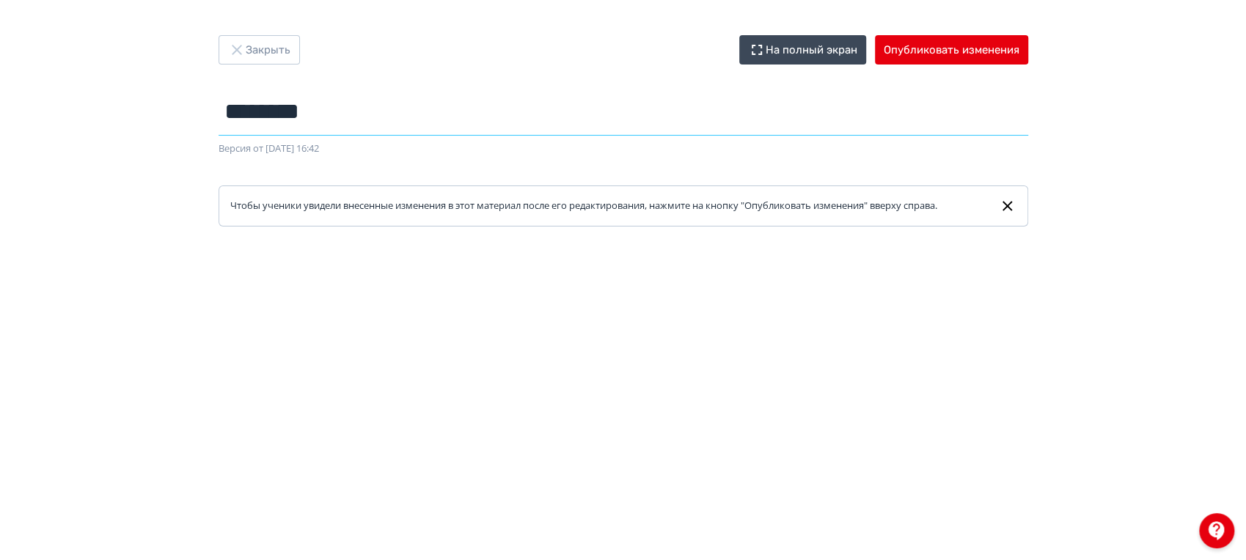
drag, startPoint x: 335, startPoint y: 122, endPoint x: 155, endPoint y: 115, distance: 180.6
click at [155, 115] on div "Закрыть На полный экран Опубликовать изменения ******** Название задания... Вер…" at bounding box center [623, 280] width 1246 height 490
type input "**********"
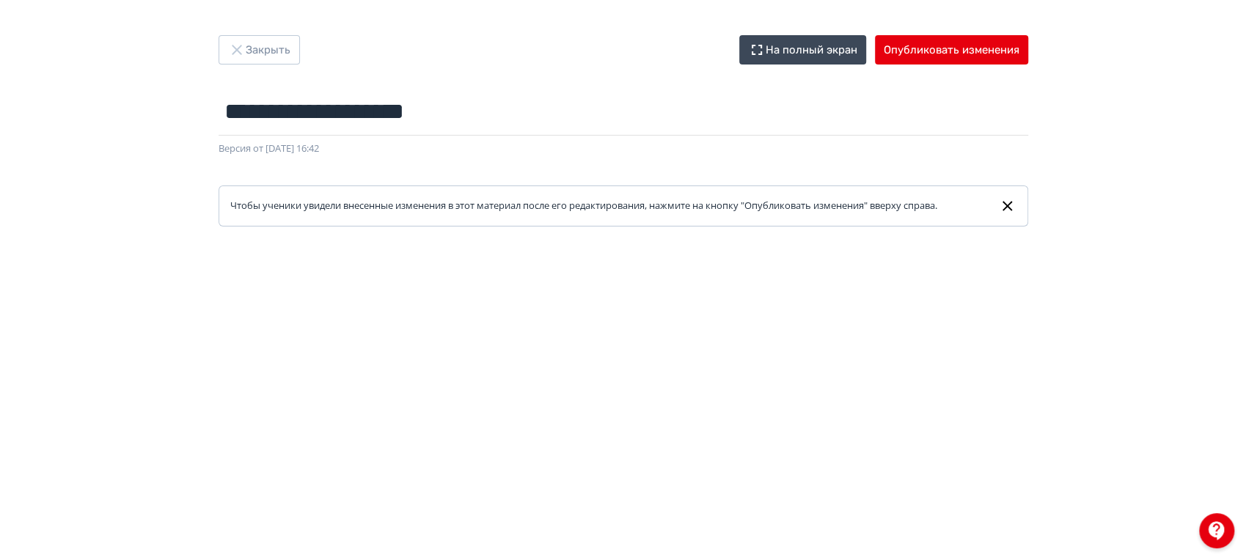
click at [514, 75] on div "**********" at bounding box center [623, 130] width 880 height 191
click at [266, 45] on button "Закрыть" at bounding box center [259, 49] width 81 height 29
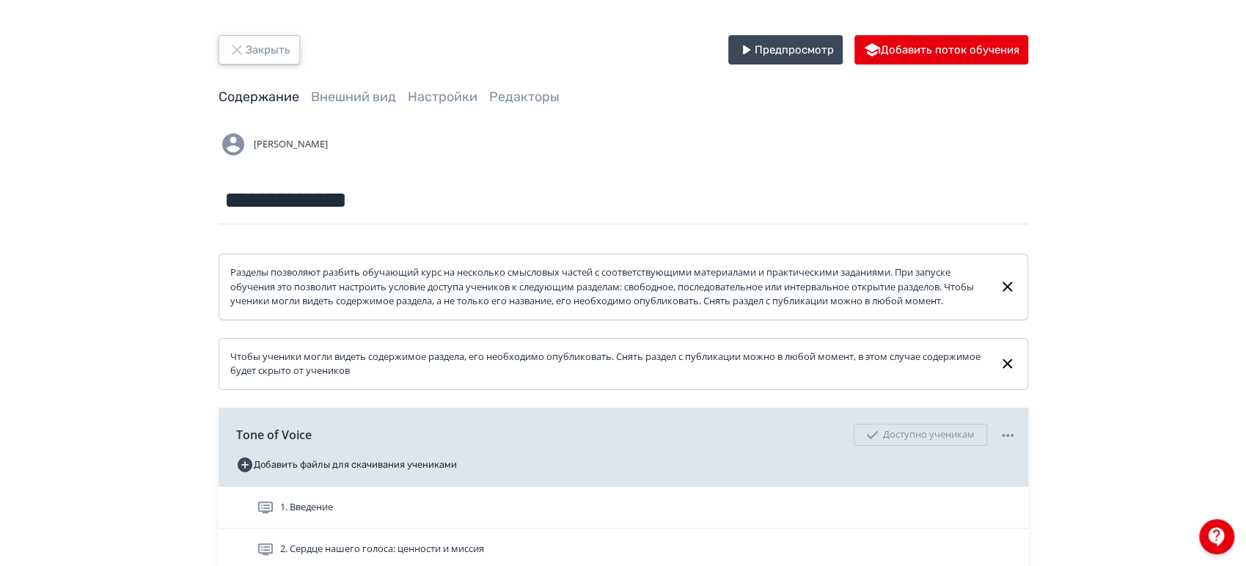
click at [270, 45] on button "Закрыть" at bounding box center [259, 49] width 81 height 29
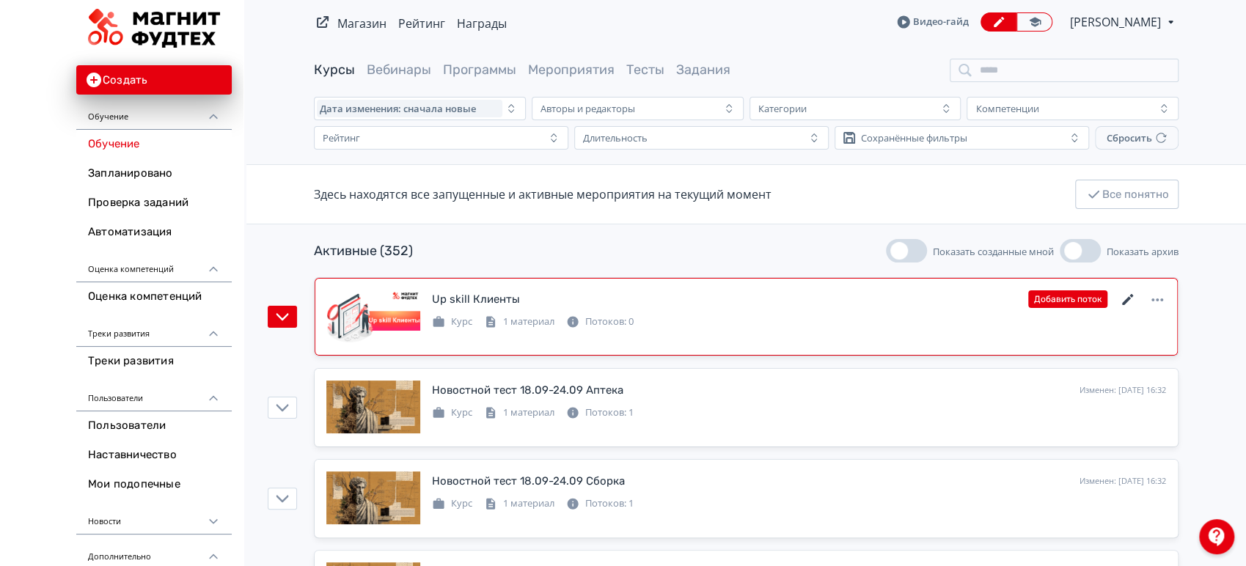
click at [1126, 301] on icon at bounding box center [1127, 299] width 11 height 11
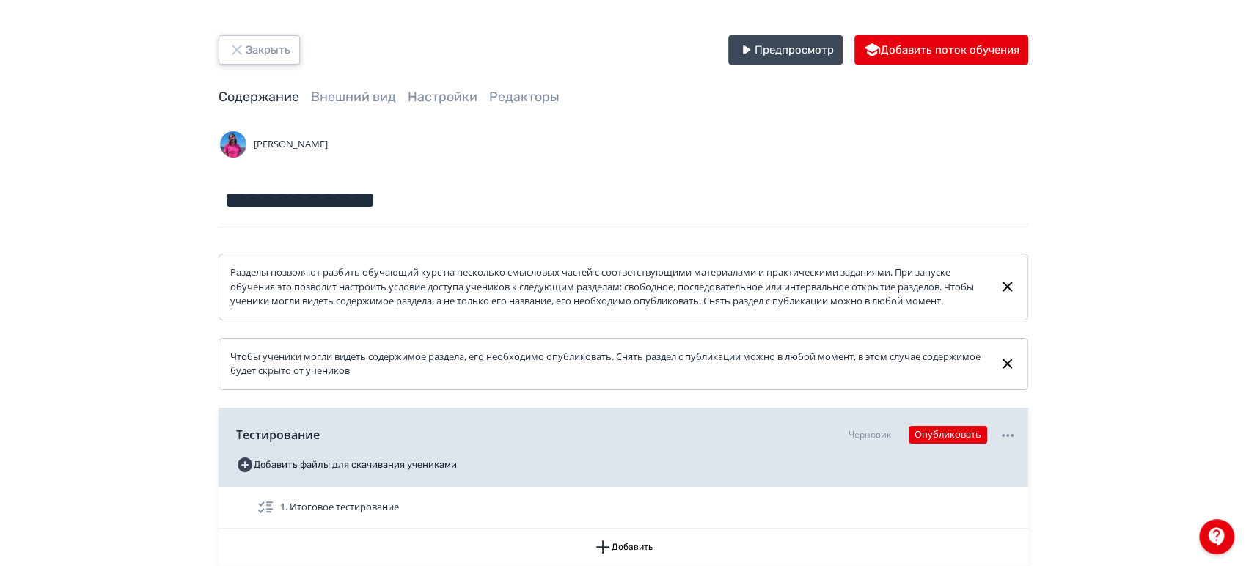
click at [289, 51] on button "Закрыть" at bounding box center [259, 49] width 81 height 29
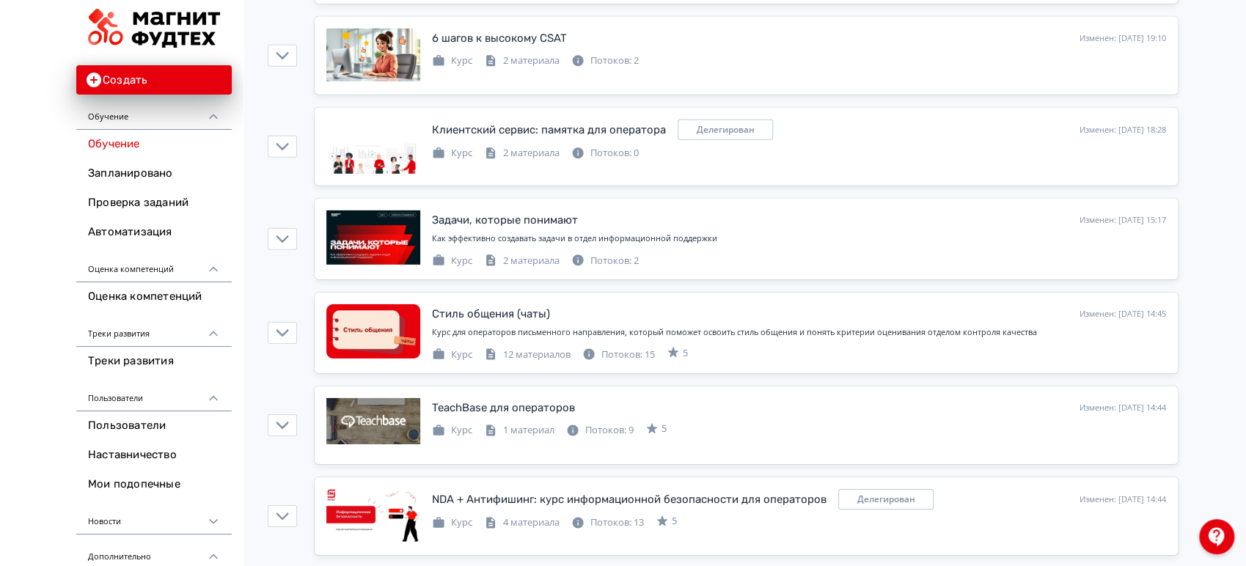
scroll to position [3016, 0]
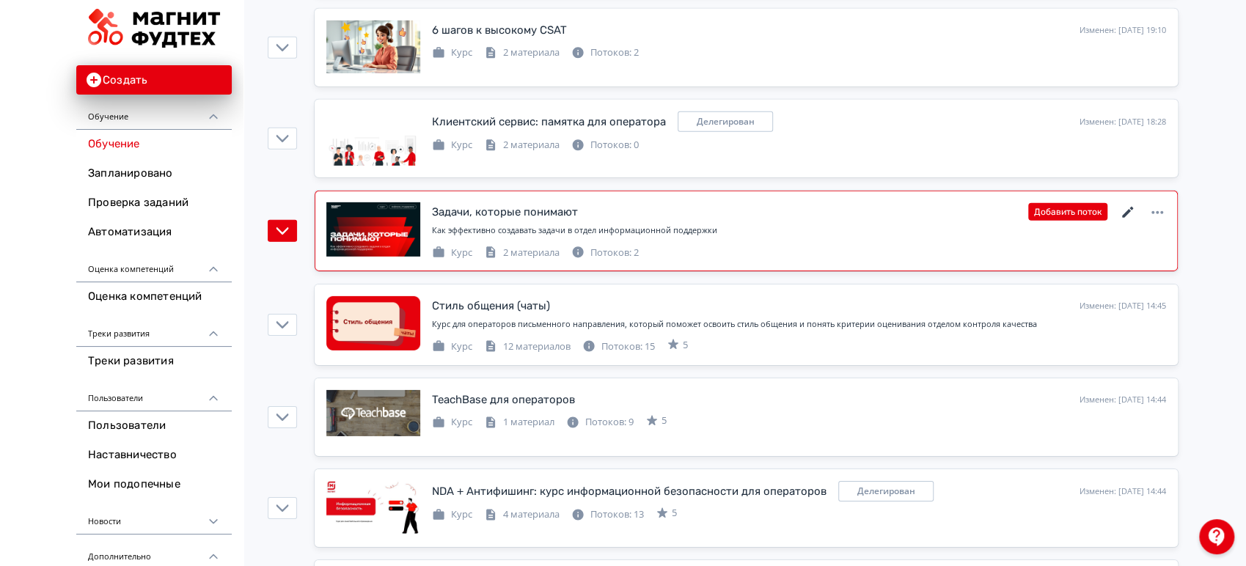
click at [1127, 205] on icon at bounding box center [1129, 213] width 18 height 18
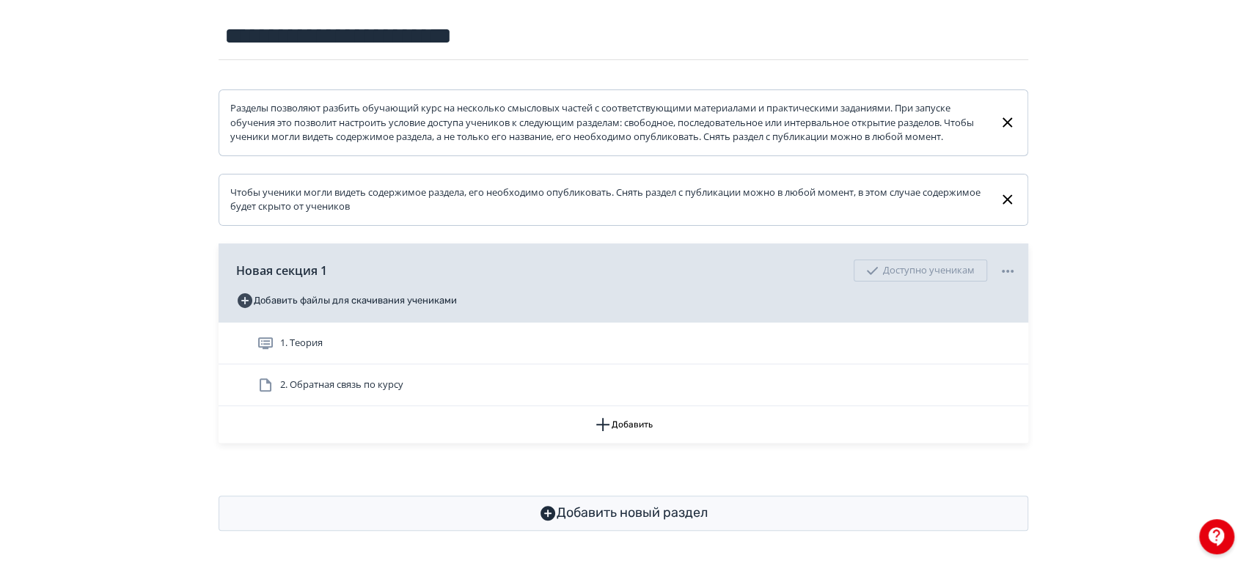
scroll to position [178, 0]
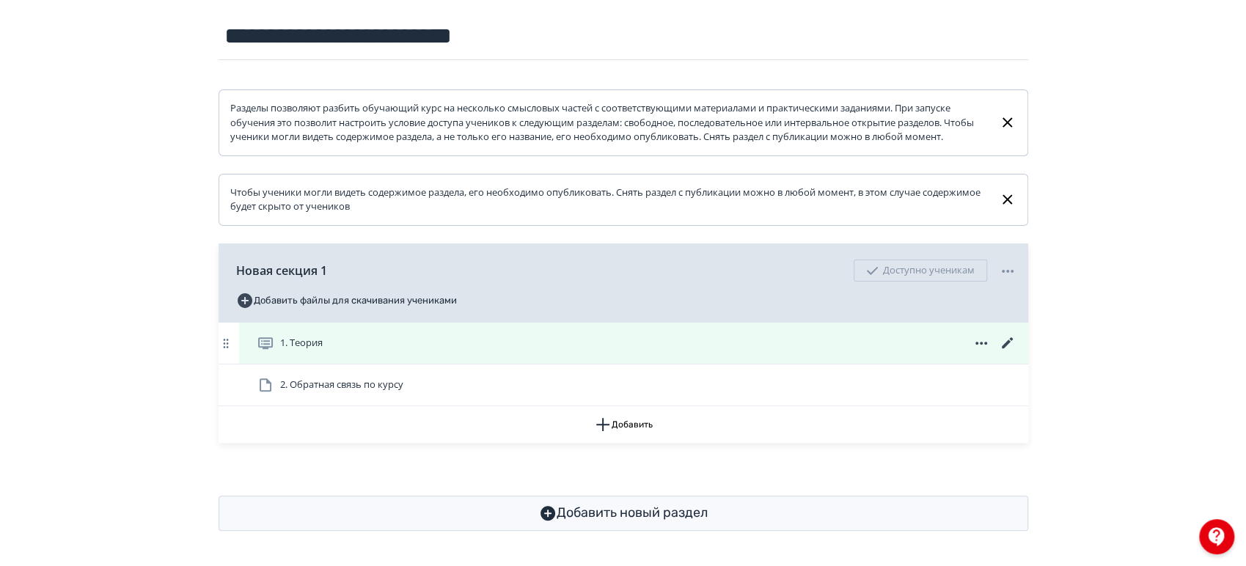
click at [742, 357] on div "1. Теория" at bounding box center [633, 343] width 789 height 41
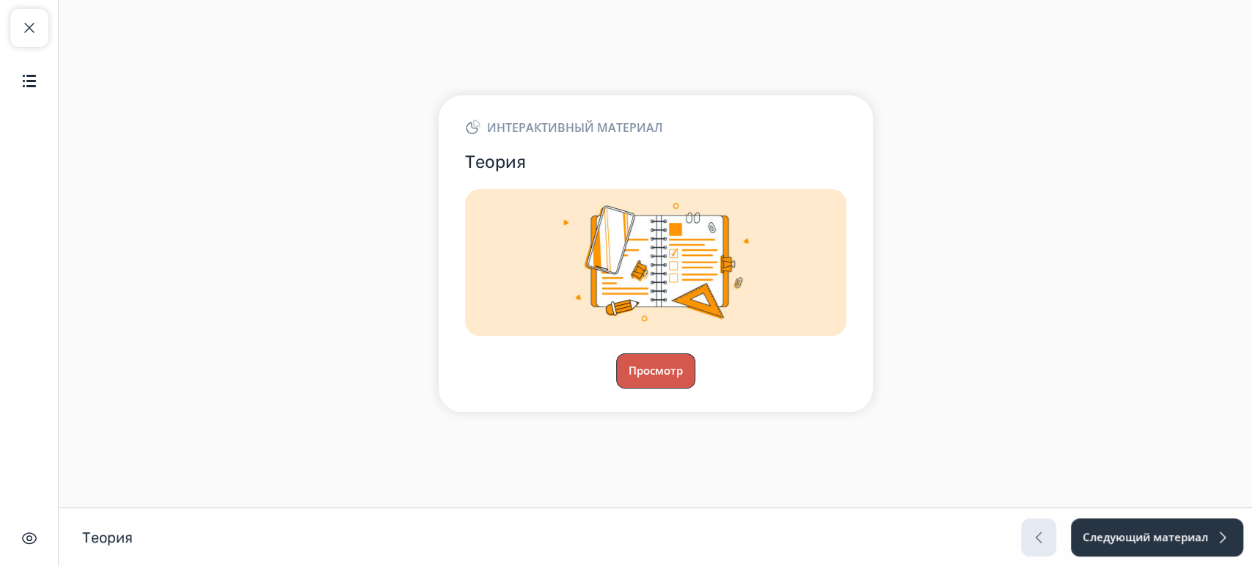
click at [651, 367] on button "Просмотр" at bounding box center [655, 371] width 79 height 35
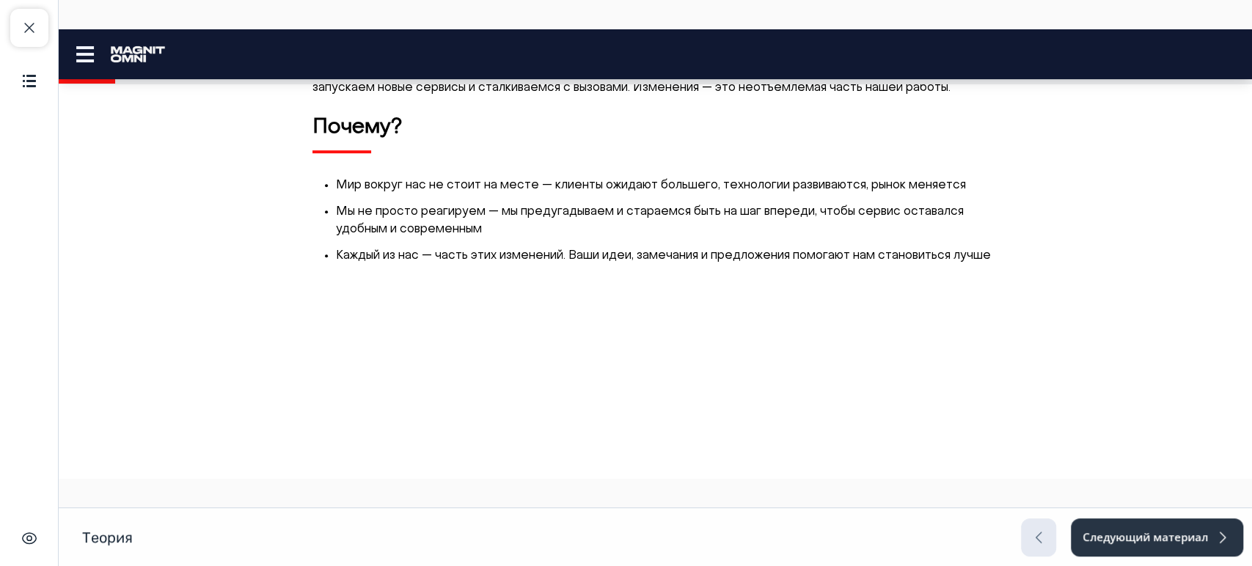
scroll to position [577, 0]
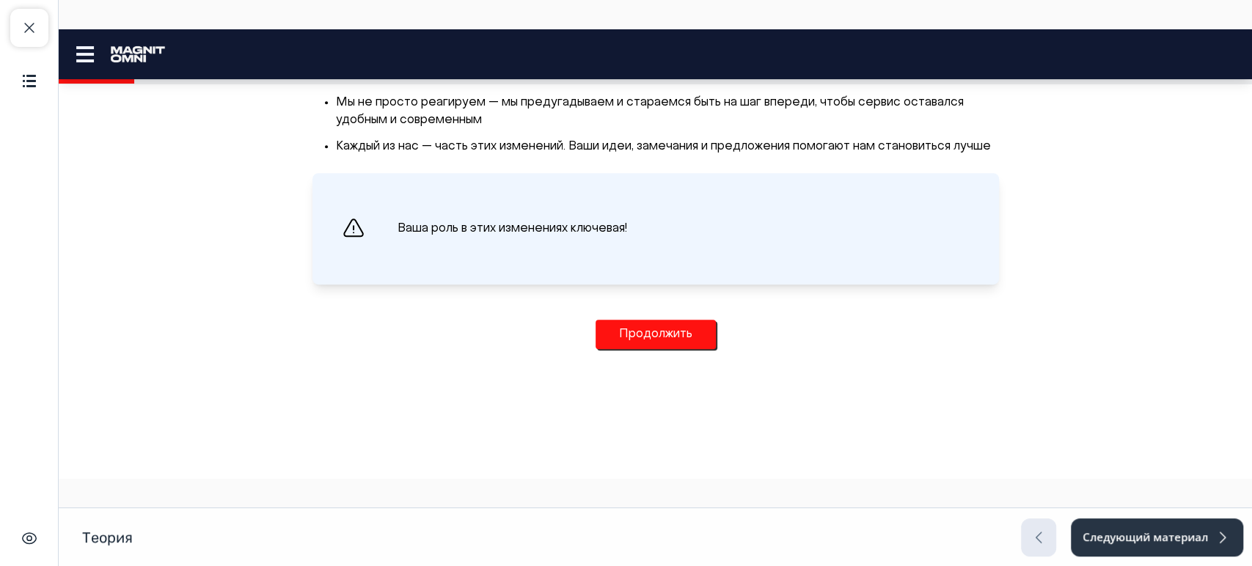
click at [668, 347] on button "Продолжить" at bounding box center [656, 334] width 120 height 29
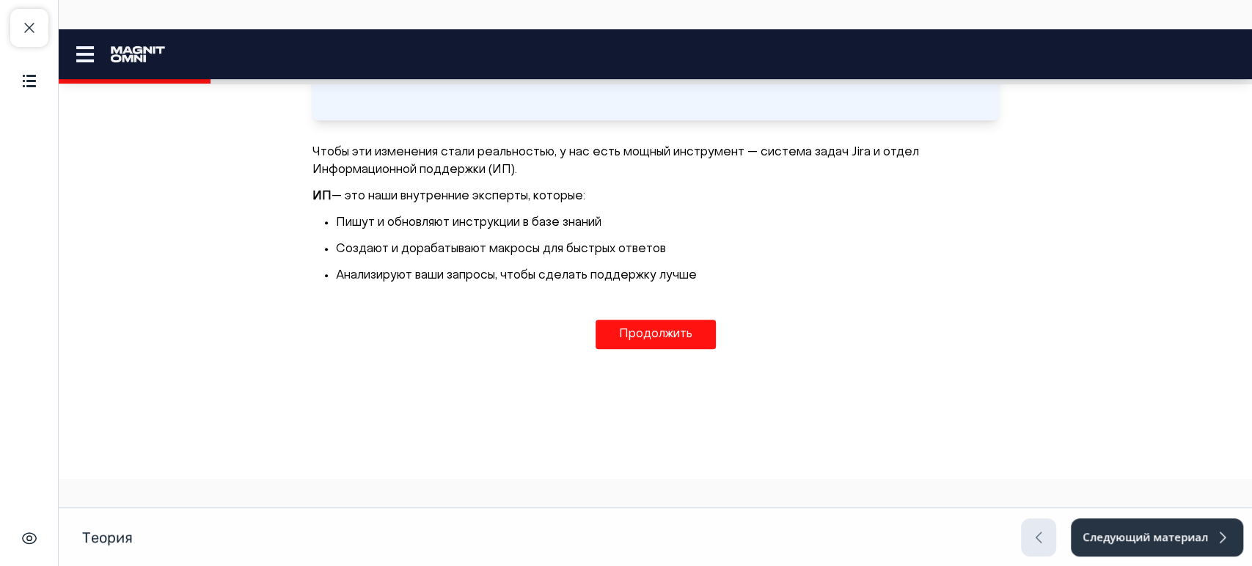
click at [667, 346] on button "Продолжить" at bounding box center [656, 334] width 120 height 29
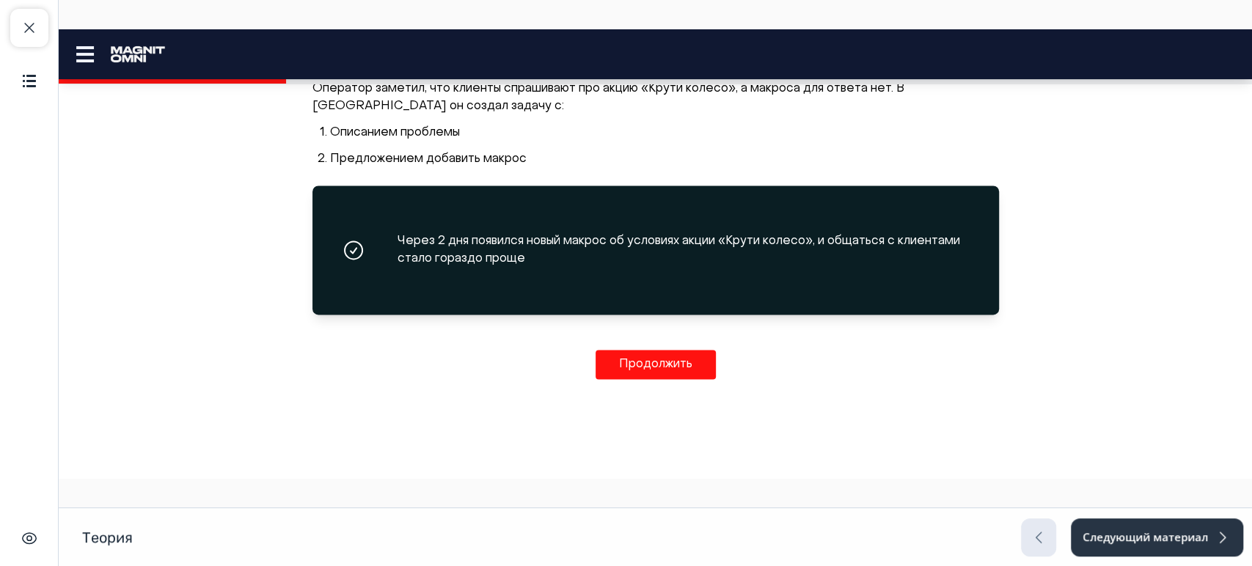
scroll to position [1362, 0]
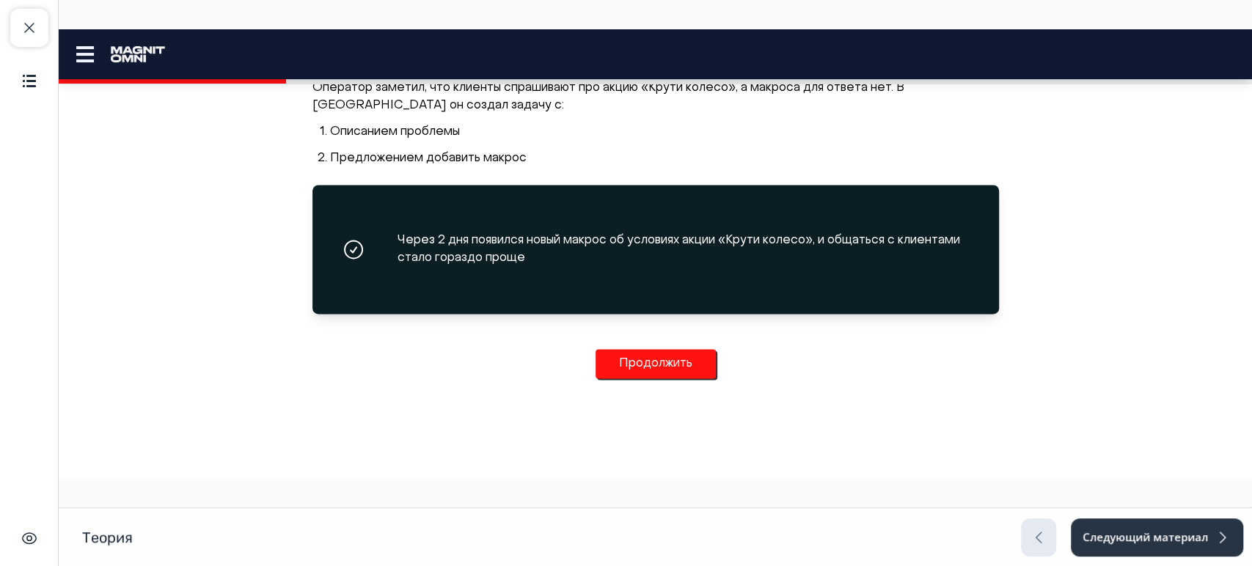
click at [657, 374] on button "Продолжить" at bounding box center [656, 363] width 120 height 29
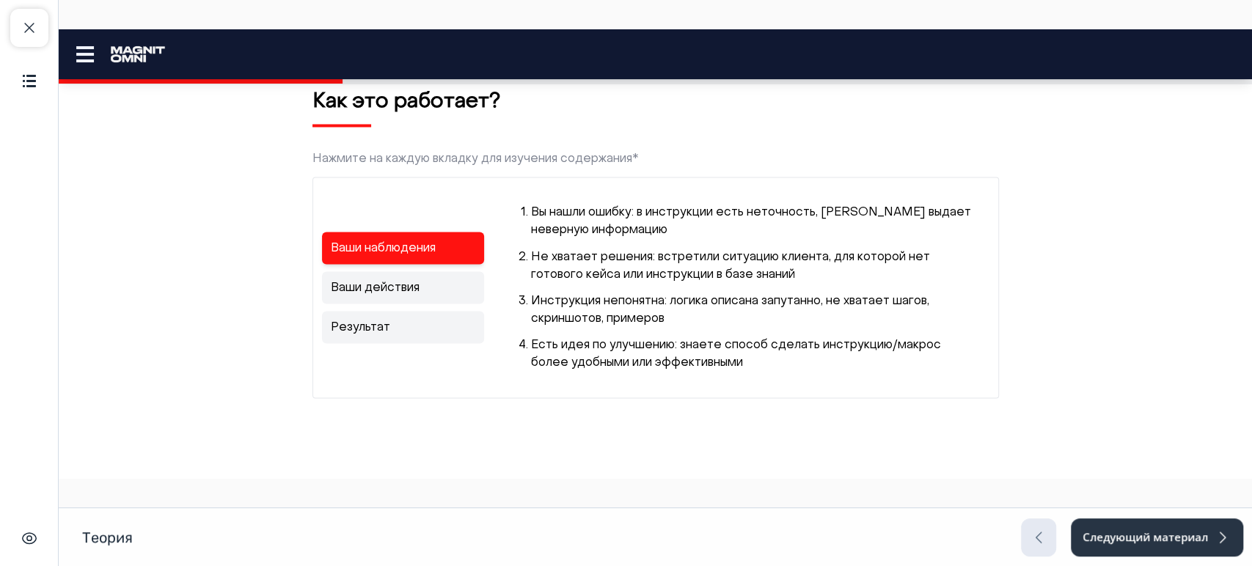
scroll to position [1742, 0]
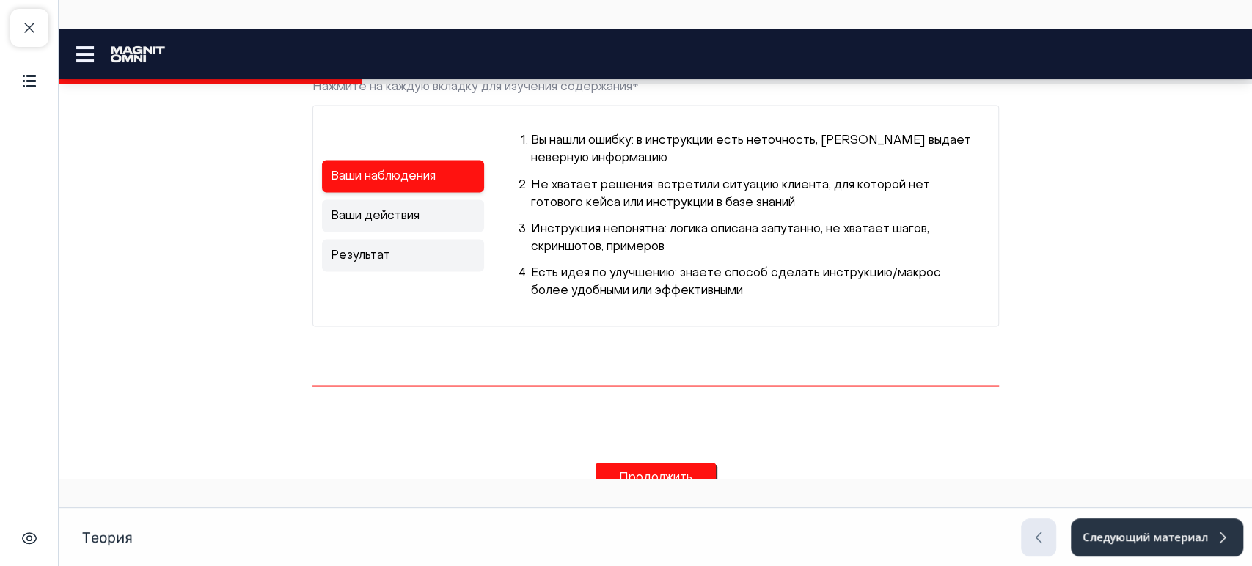
click at [427, 224] on link "Ваши действия" at bounding box center [403, 216] width 163 height 32
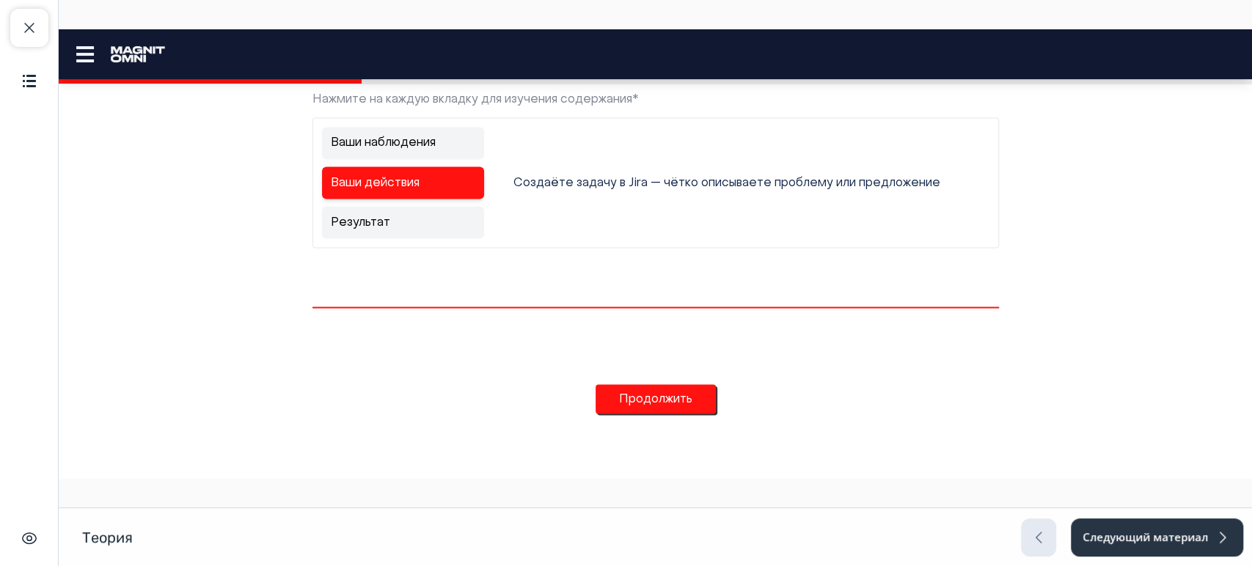
click at [446, 222] on link "Результат" at bounding box center [403, 222] width 163 height 32
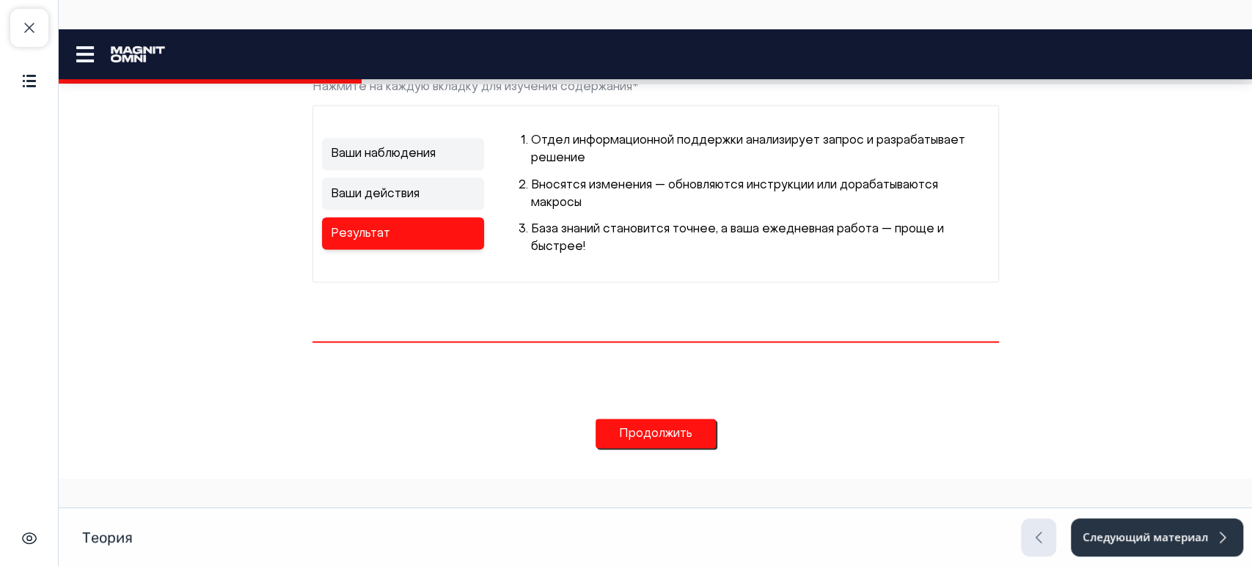
click at [621, 448] on button "Продолжить" at bounding box center [656, 433] width 120 height 29
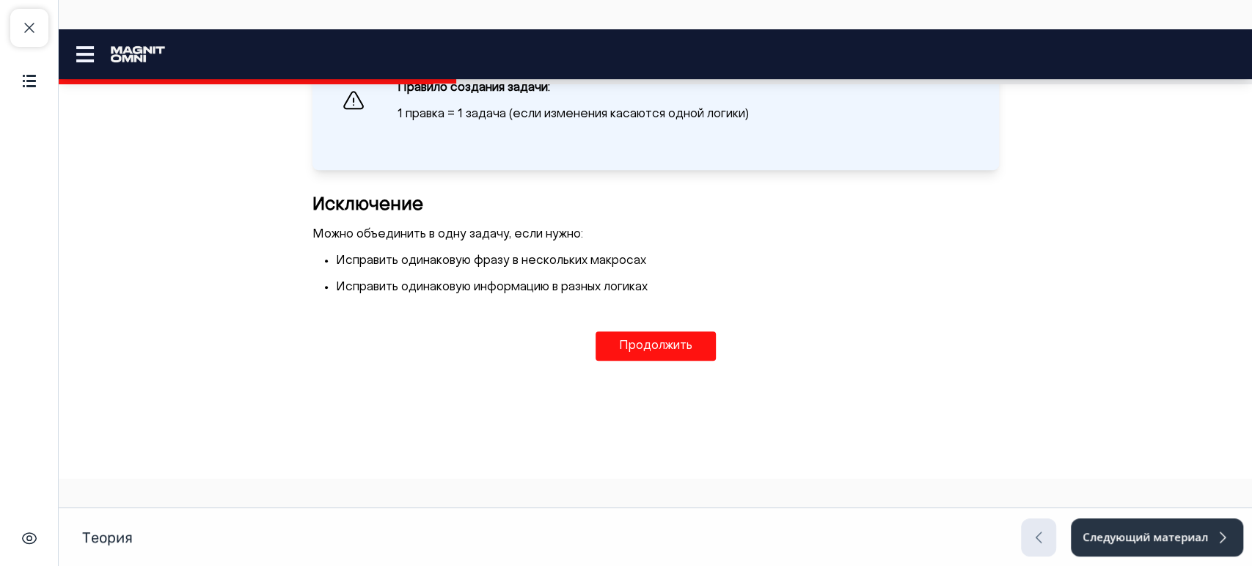
scroll to position [505, 0]
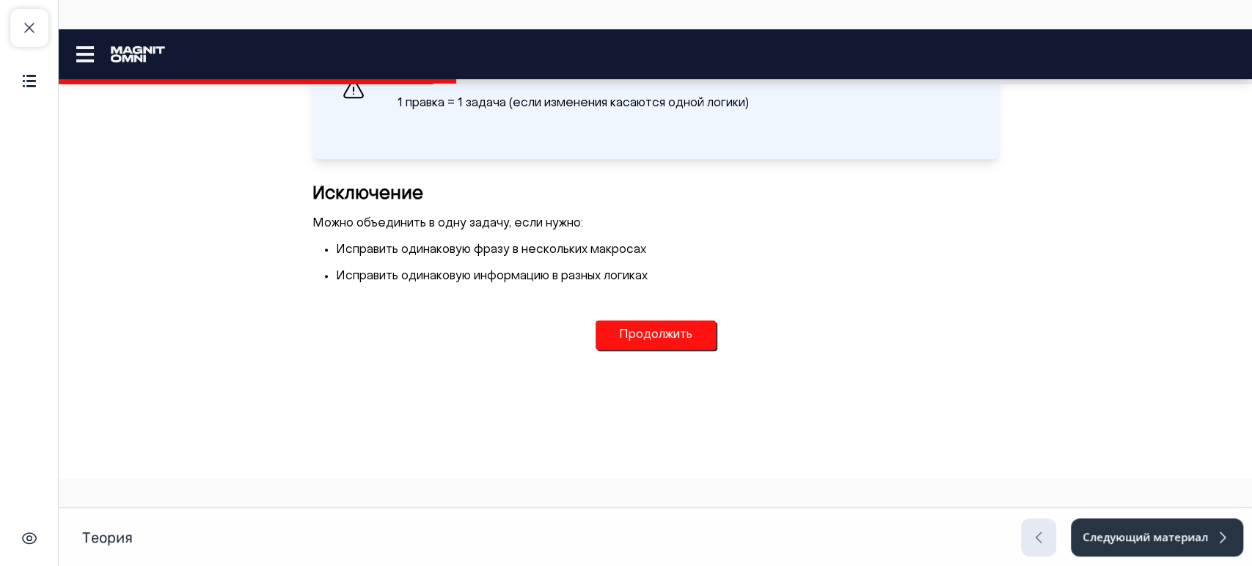
click at [652, 337] on button "Продолжить" at bounding box center [656, 335] width 120 height 29
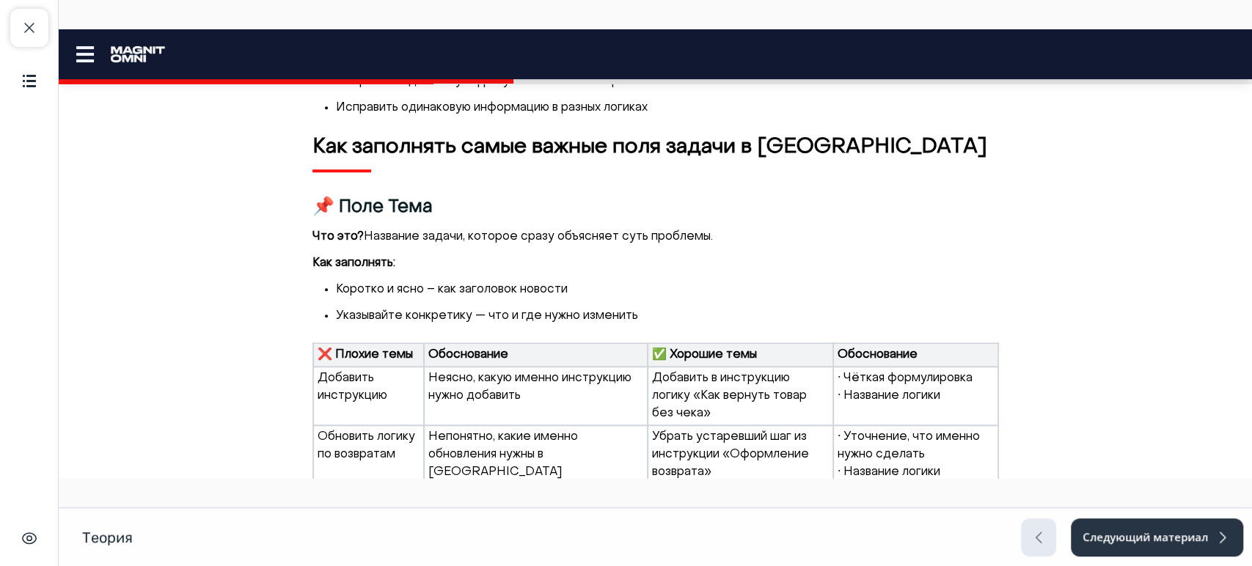
scroll to position [654, 0]
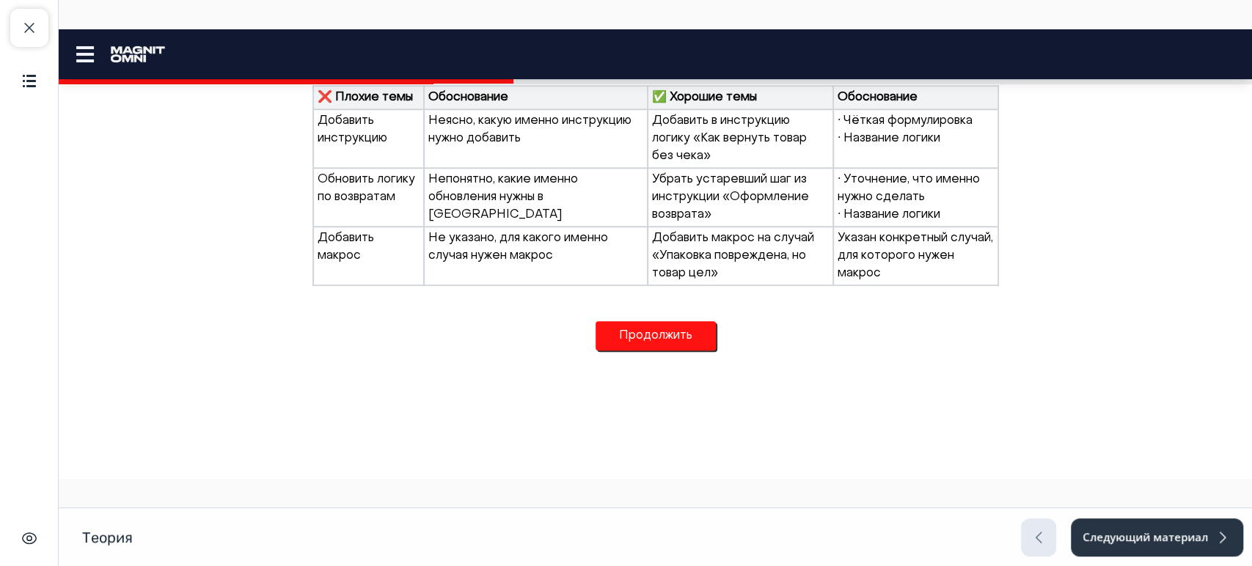
click at [649, 341] on button "Продолжить" at bounding box center [656, 335] width 120 height 29
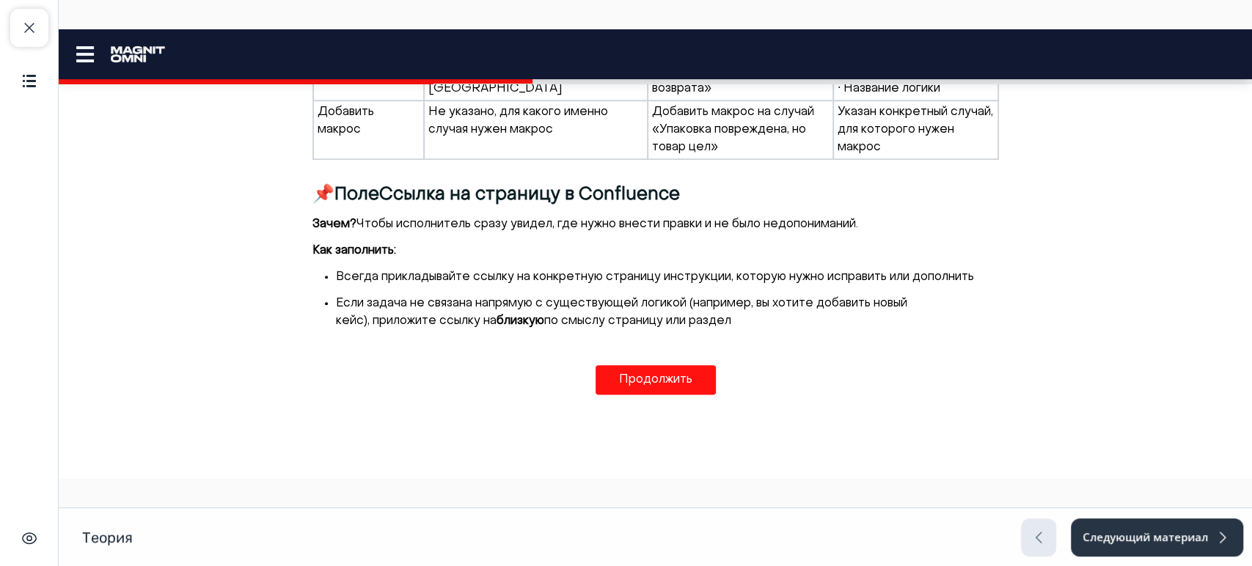
scroll to position [1059, 0]
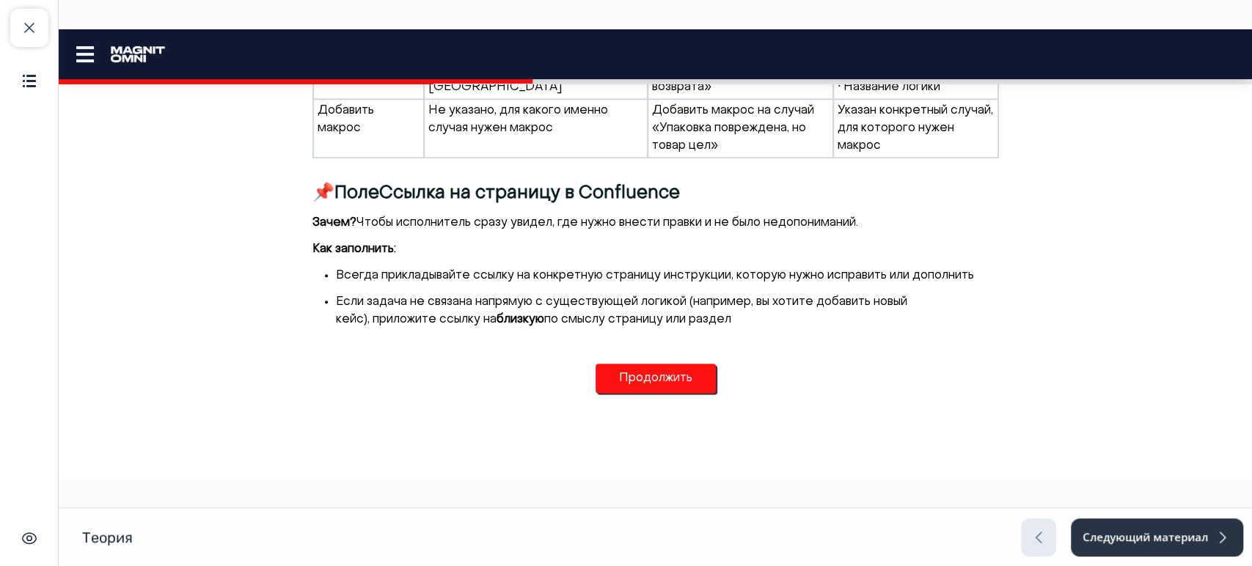
click at [646, 379] on button "Продолжить" at bounding box center [656, 378] width 120 height 29
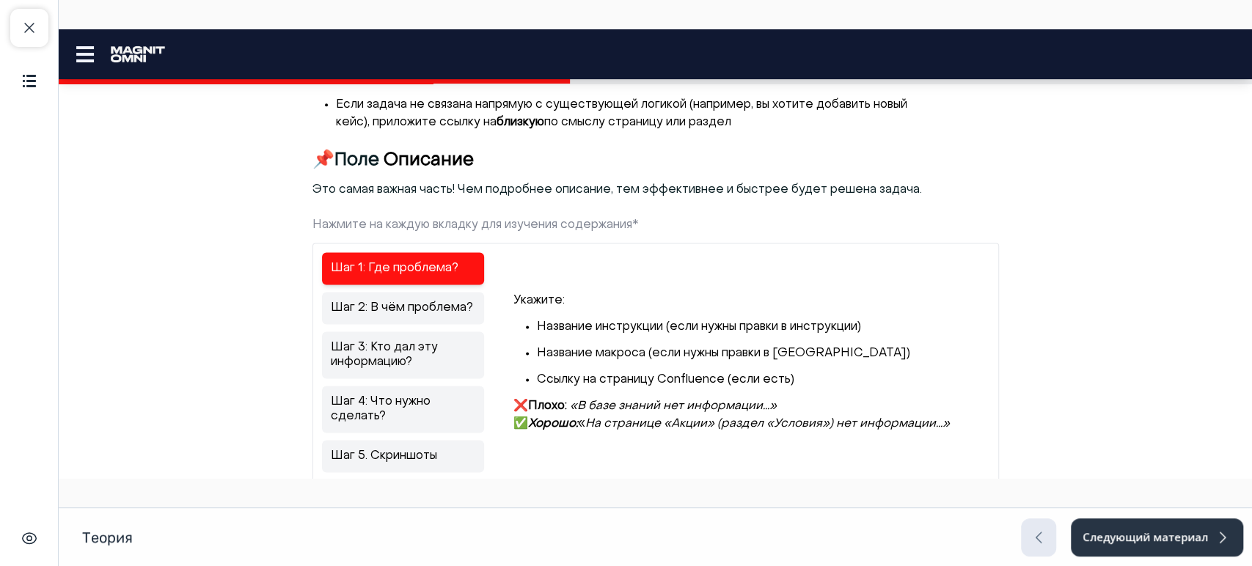
scroll to position [1420, 0]
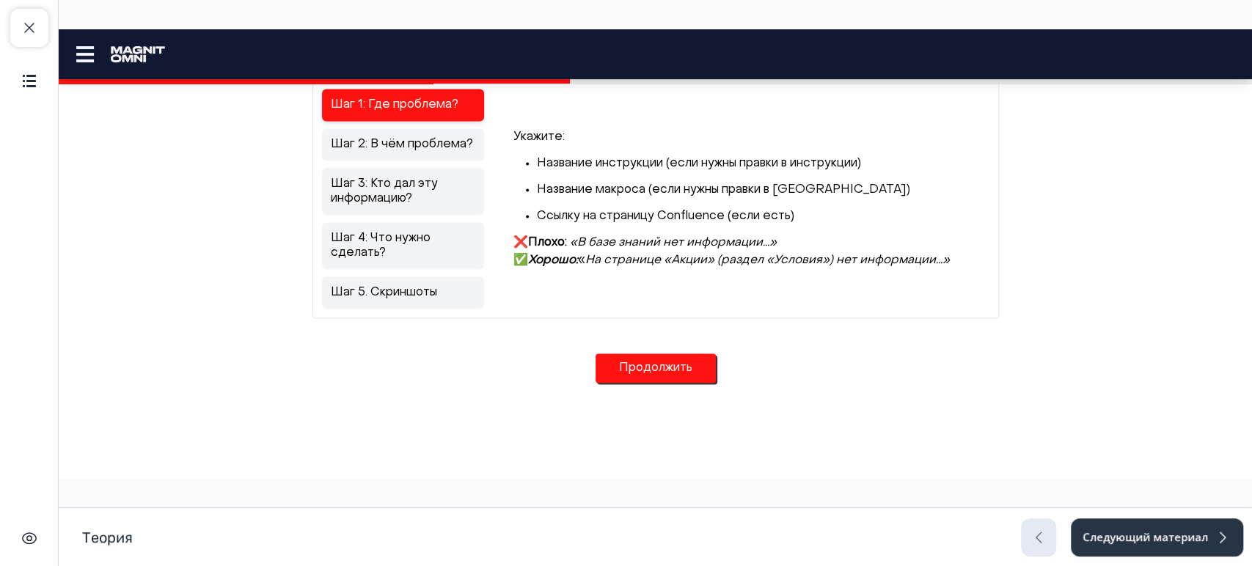
click at [646, 376] on button "Продолжить" at bounding box center [656, 368] width 120 height 29
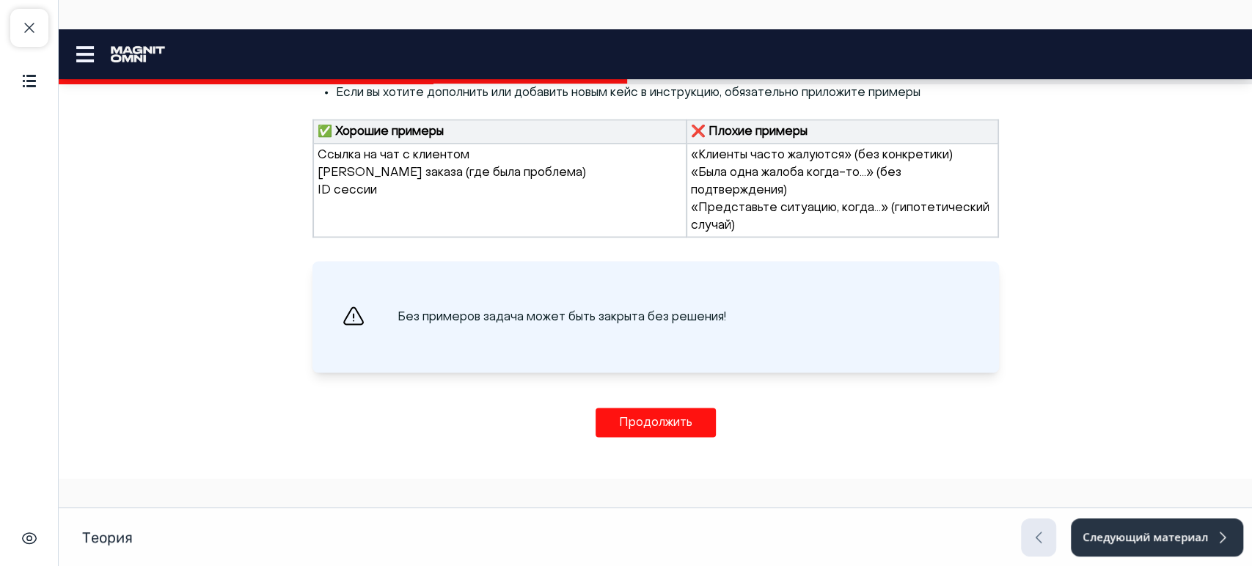
scroll to position [1902, 0]
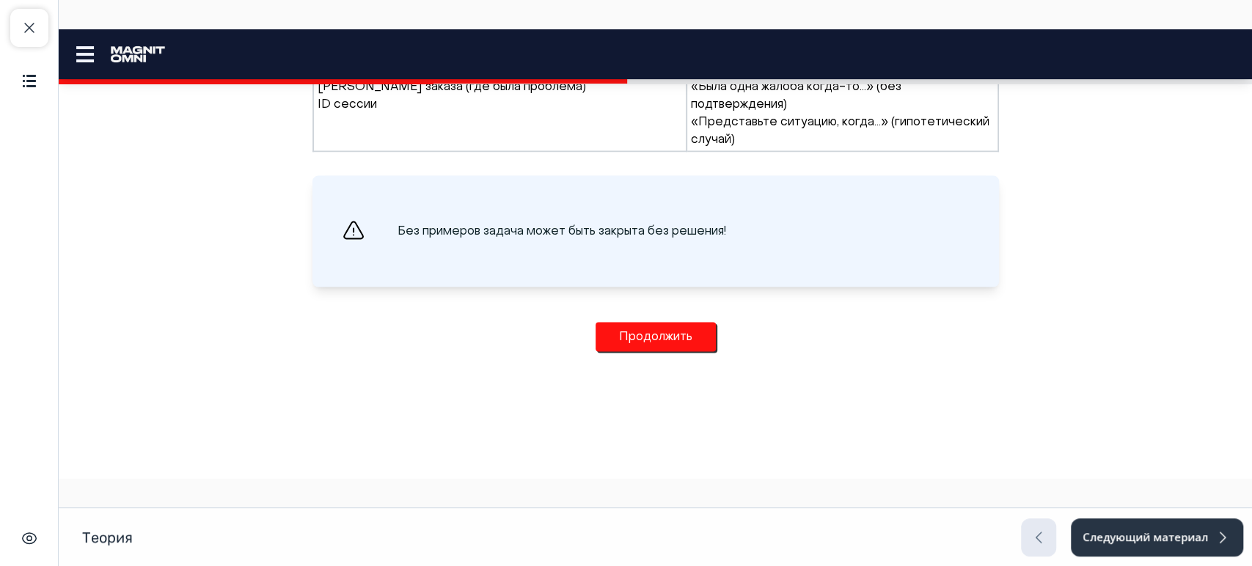
click at [668, 337] on button "Продолжить" at bounding box center [656, 336] width 120 height 29
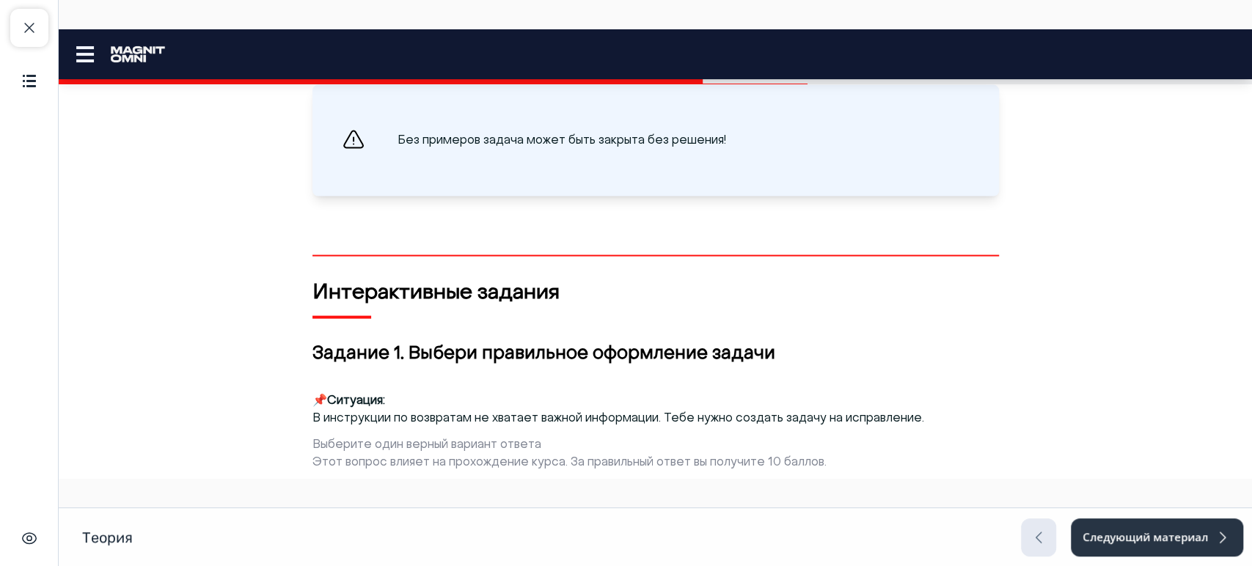
scroll to position [2155, 0]
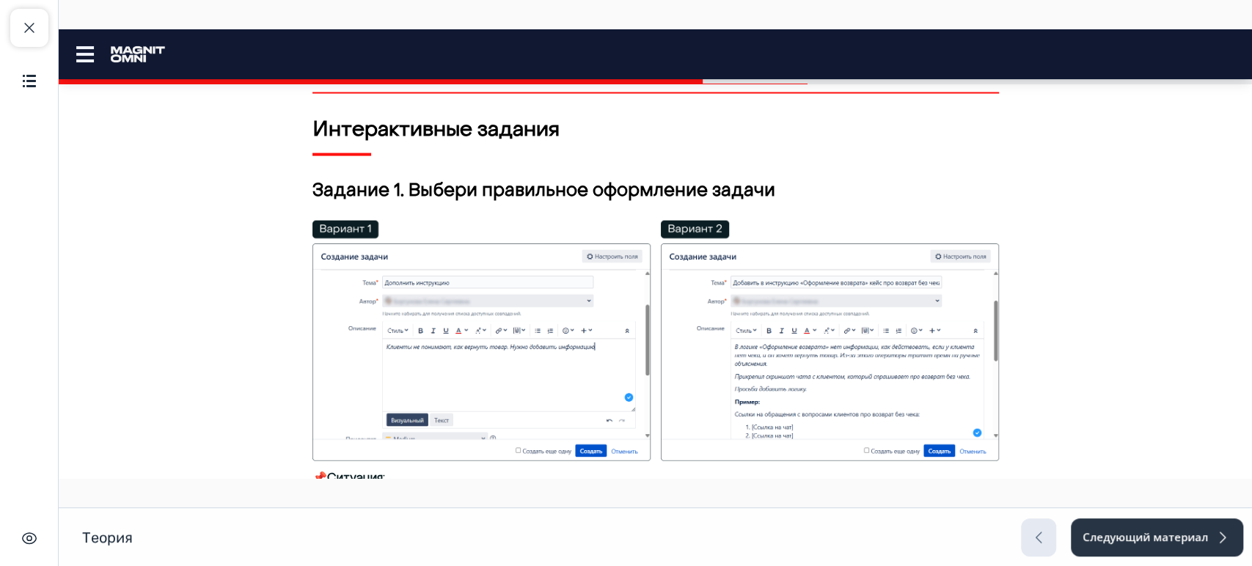
click at [646, 286] on img at bounding box center [656, 341] width 687 height 241
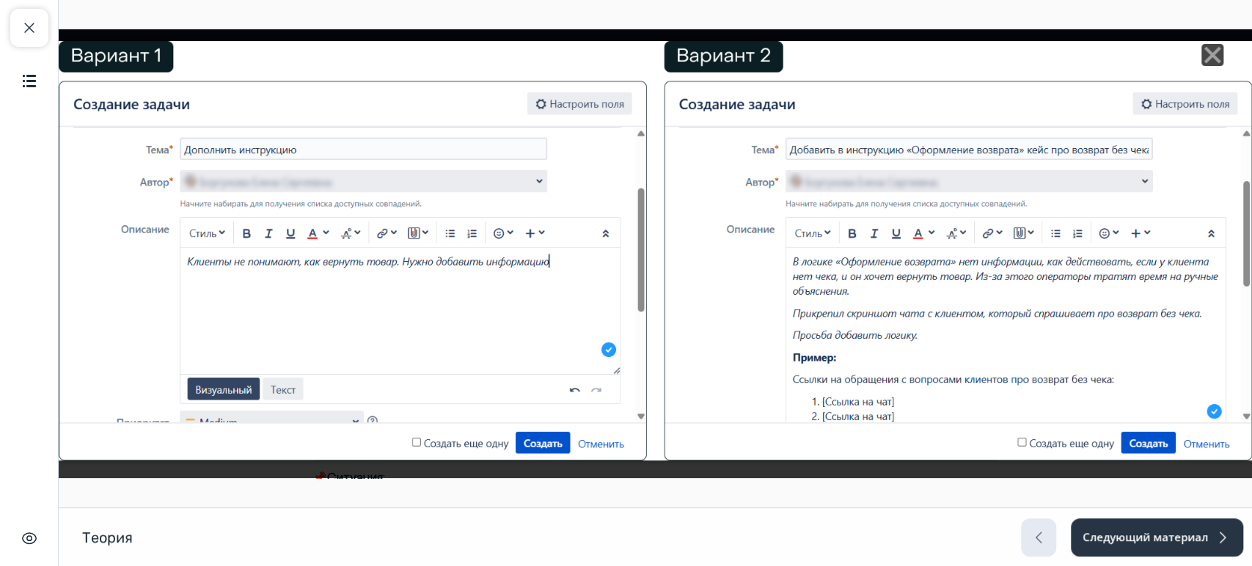
click at [1205, 53] on icon "Close" at bounding box center [1213, 55] width 22 height 22
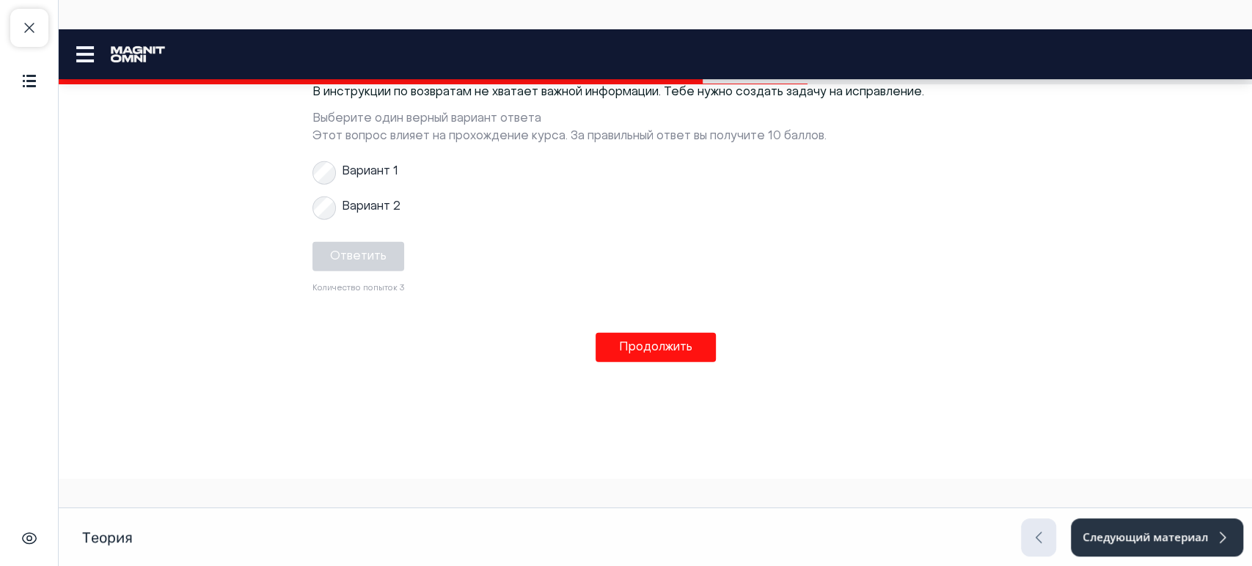
scroll to position [2570, 0]
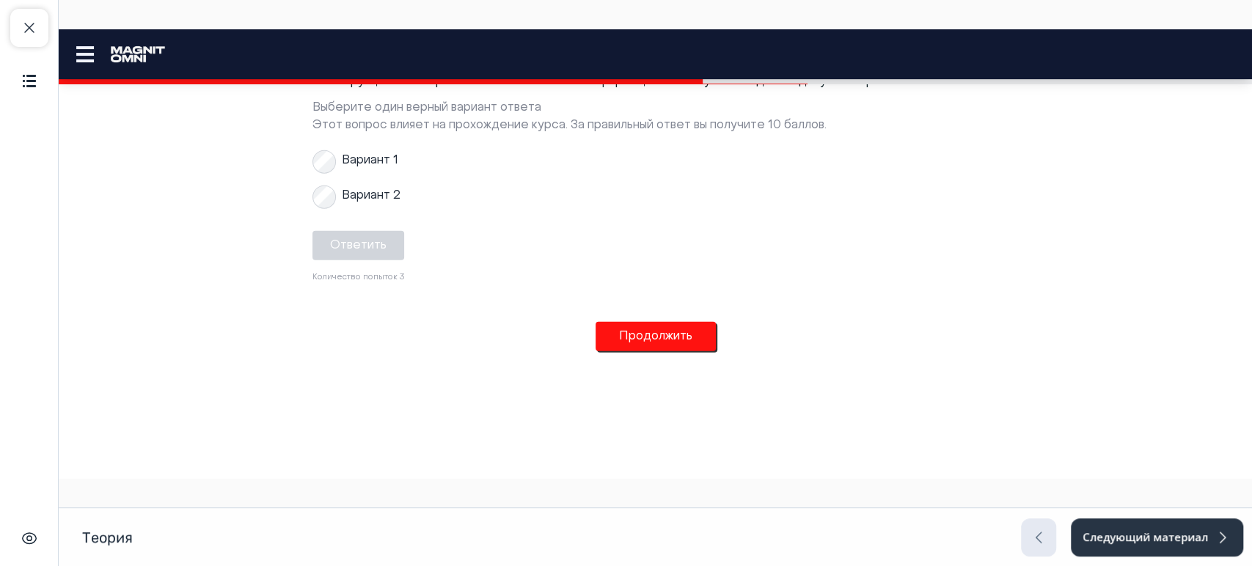
click at [644, 322] on button "Продолжить" at bounding box center [656, 336] width 120 height 29
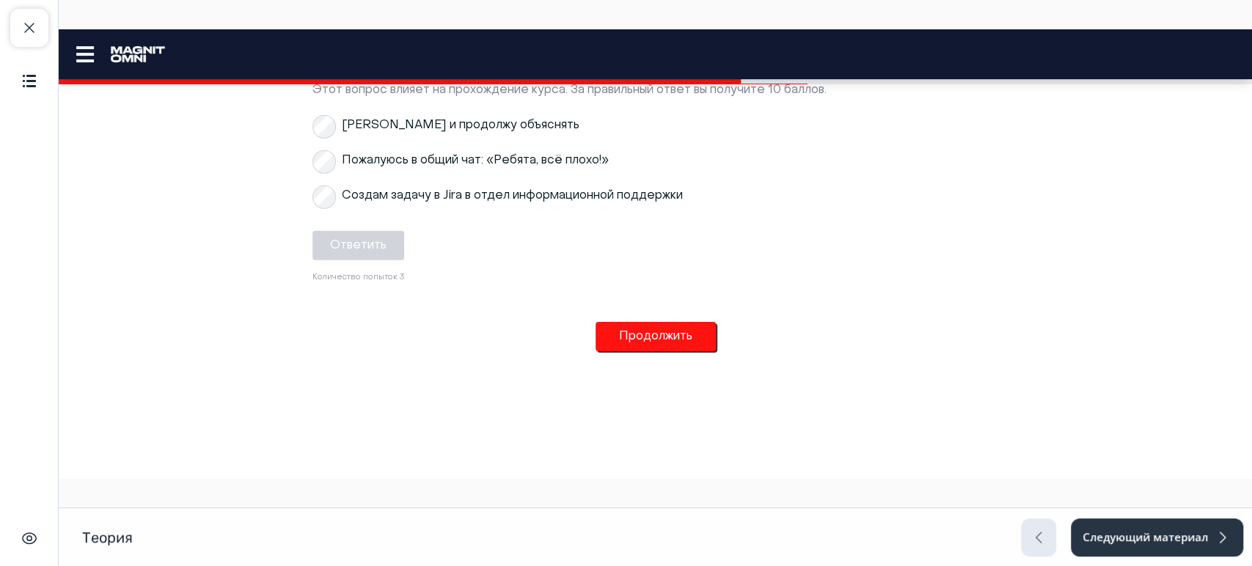
click at [654, 322] on button "Продолжить" at bounding box center [656, 336] width 120 height 29
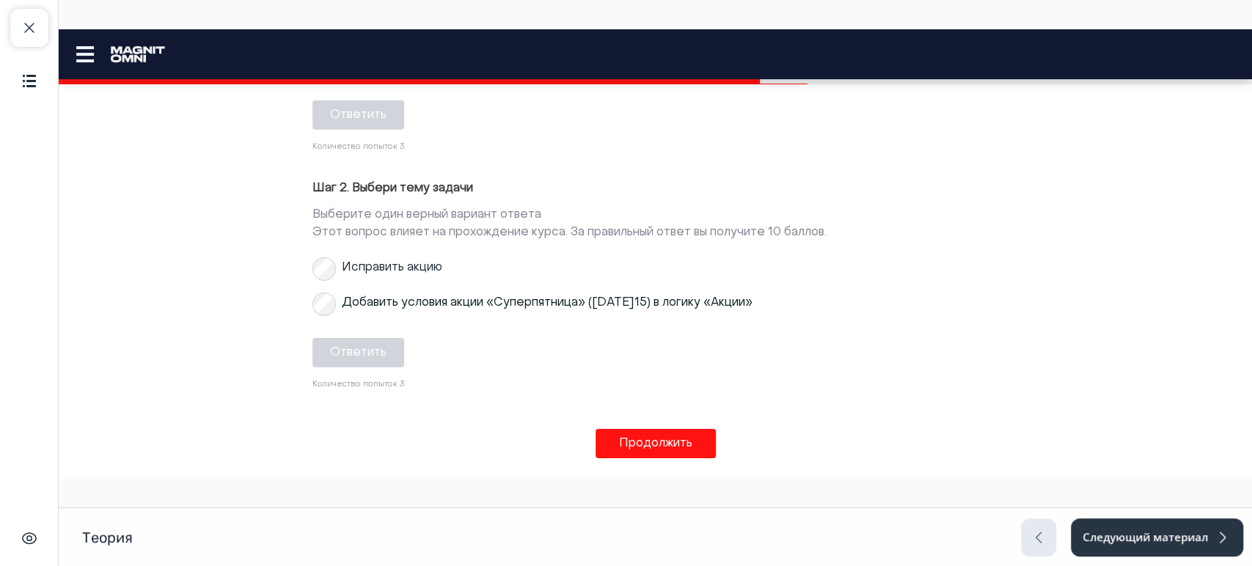
scroll to position [3195, 0]
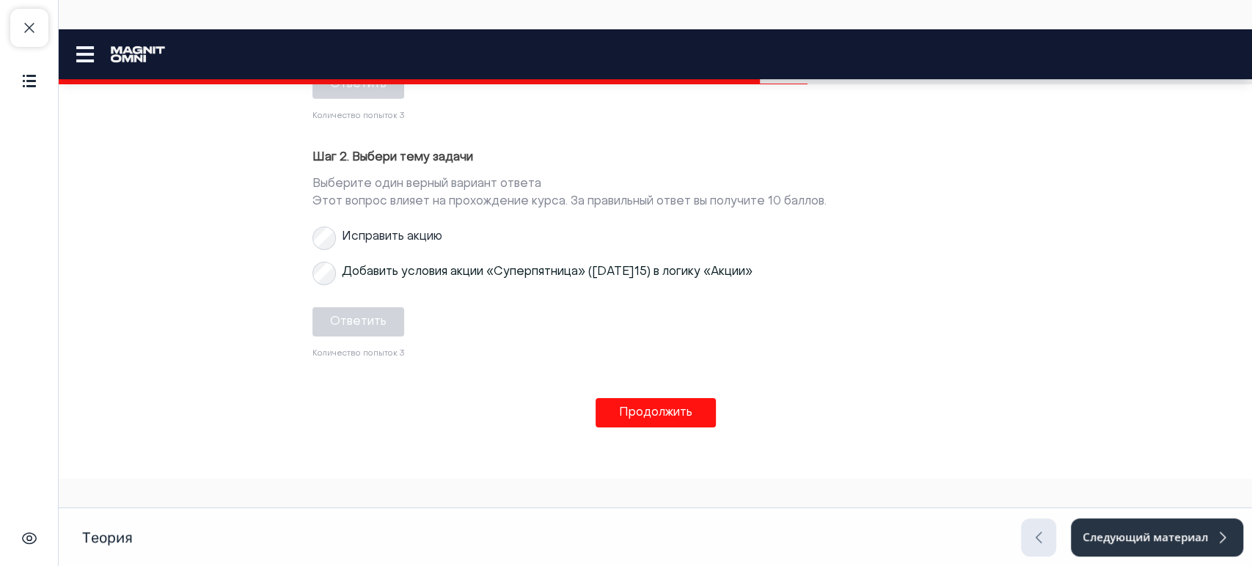
click at [679, 408] on button "Продолжить" at bounding box center [656, 412] width 120 height 29
click at [684, 404] on button "Продолжить" at bounding box center [656, 412] width 120 height 29
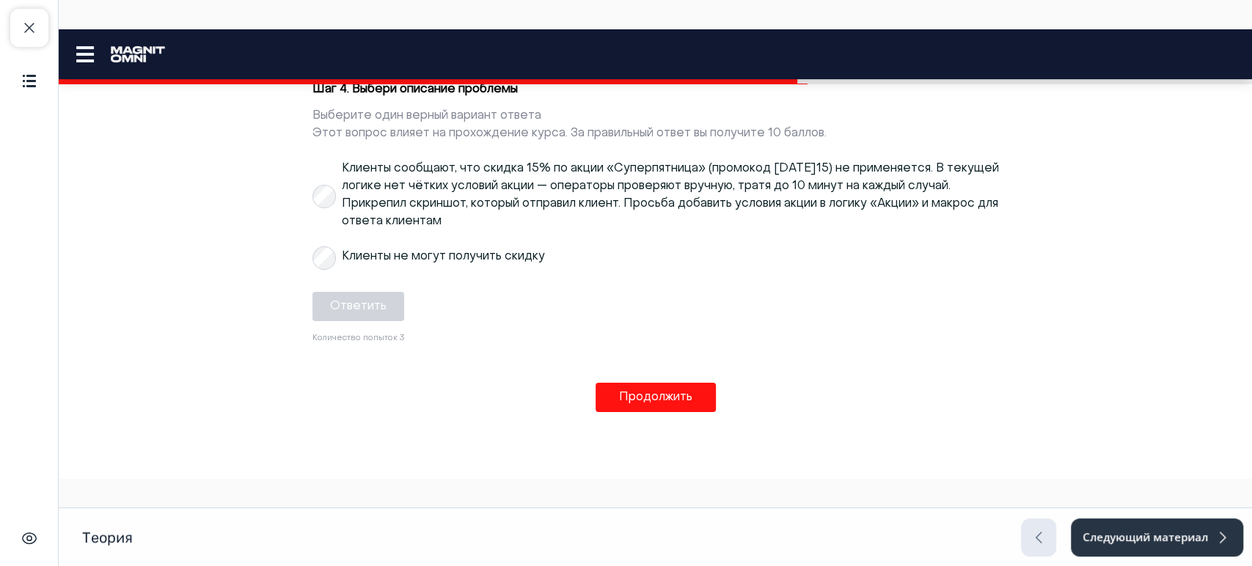
scroll to position [3799, 0]
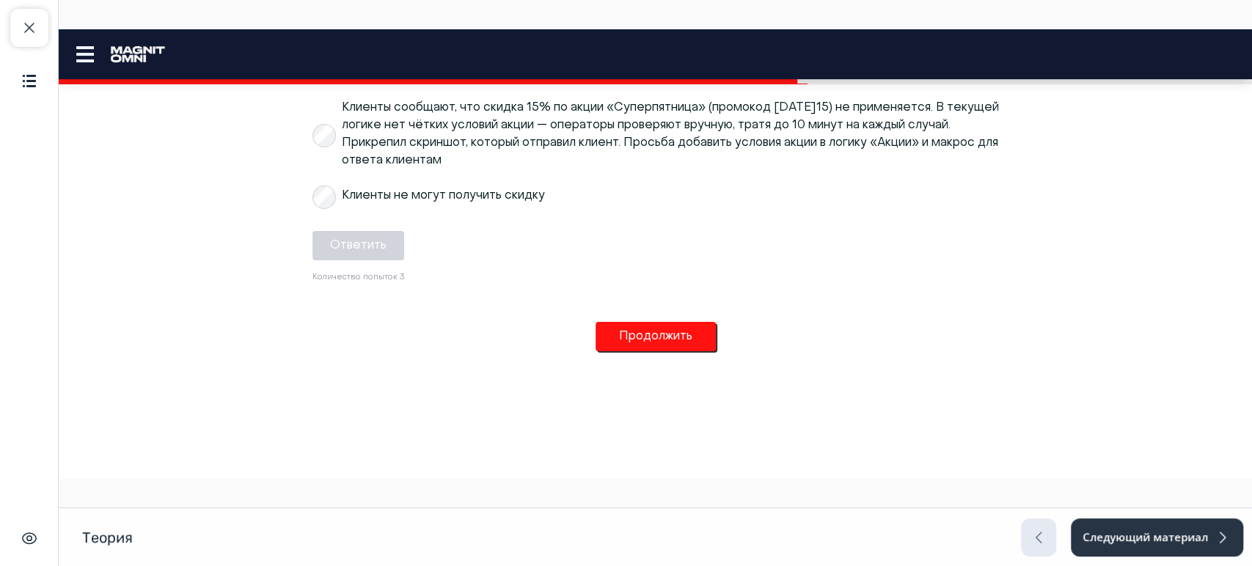
click at [668, 331] on button "Продолжить" at bounding box center [656, 336] width 120 height 29
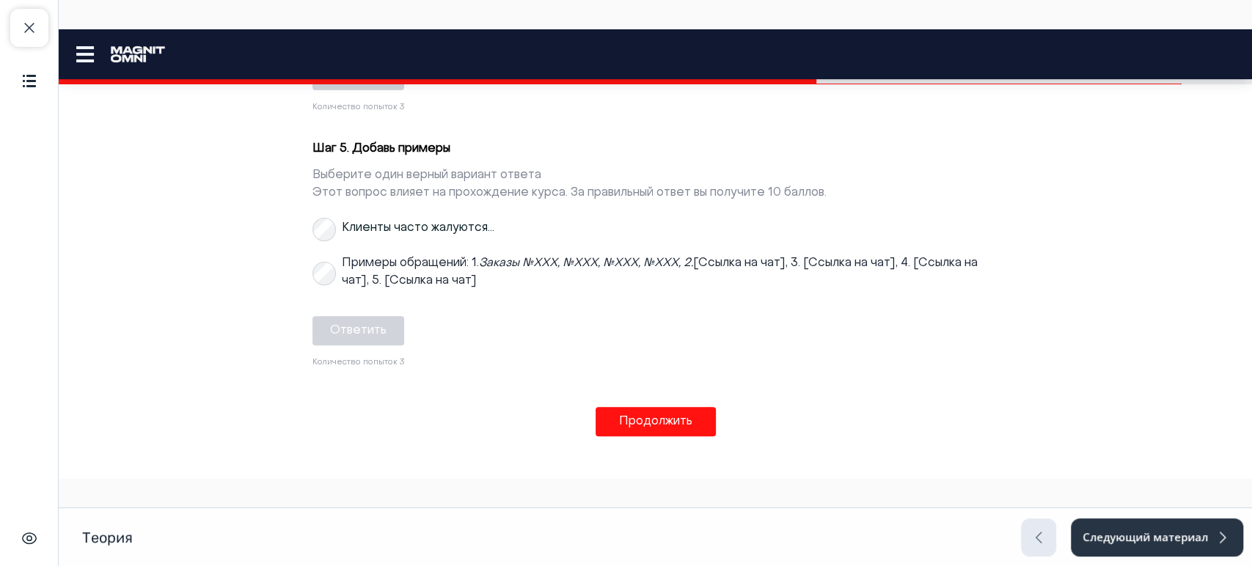
click at [679, 421] on button "Продолжить" at bounding box center [656, 421] width 120 height 29
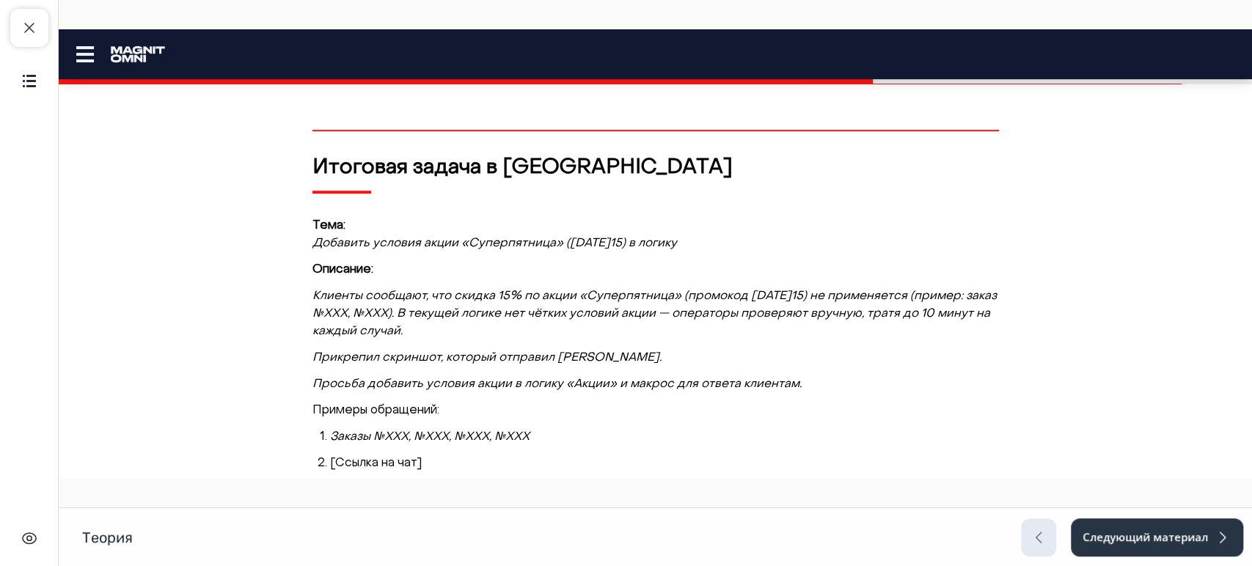
scroll to position [4535, 0]
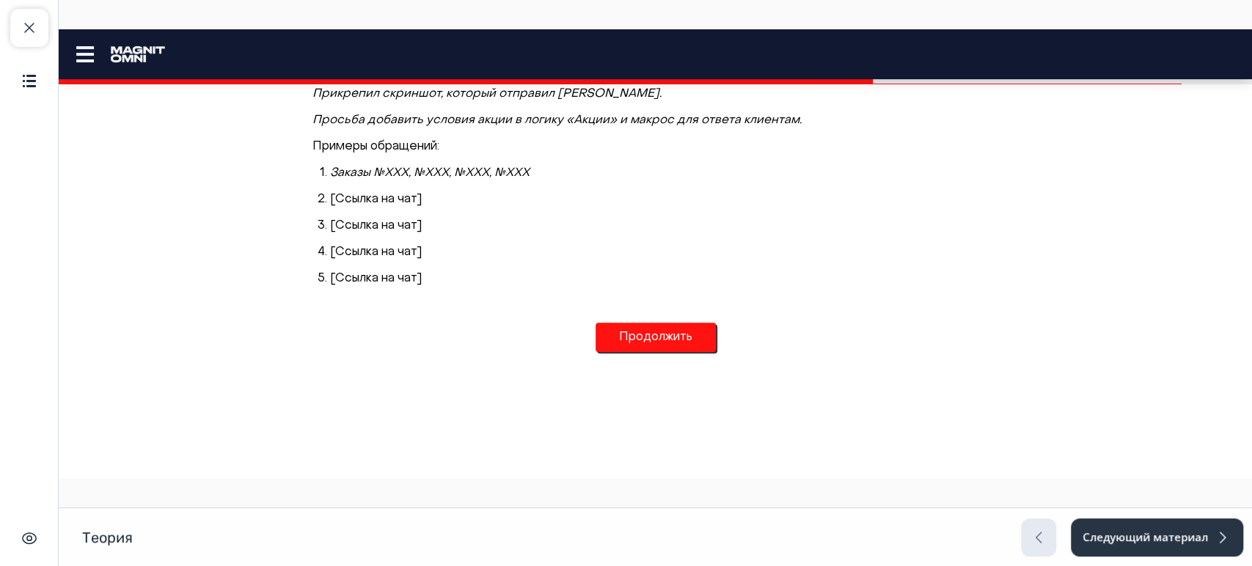
click at [698, 339] on button "Продолжить" at bounding box center [656, 337] width 120 height 29
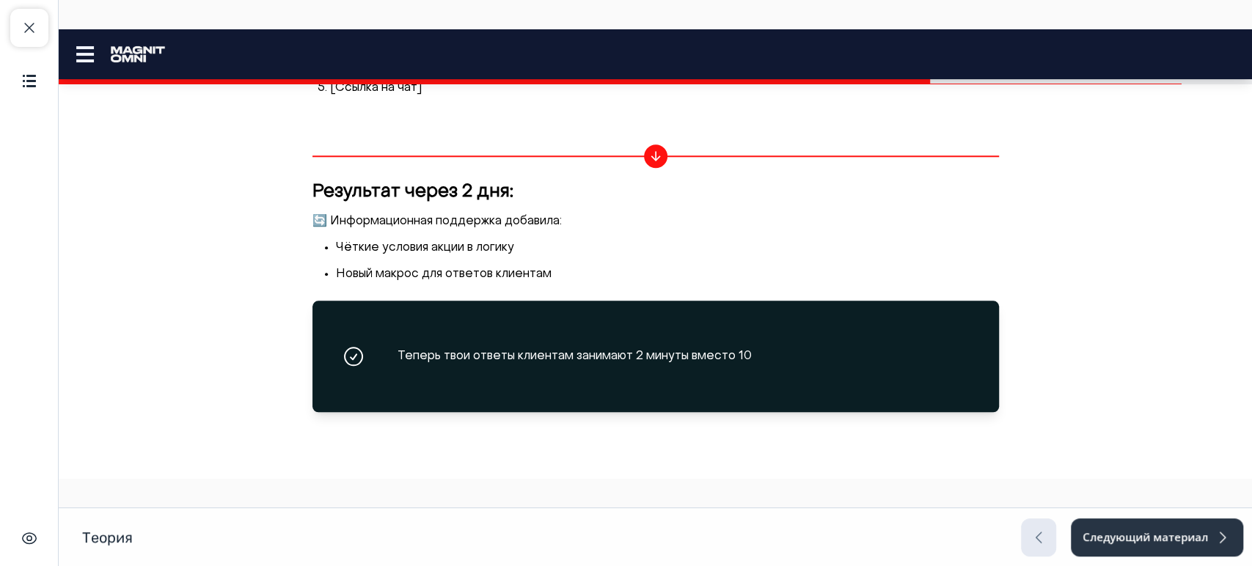
scroll to position [4850, 0]
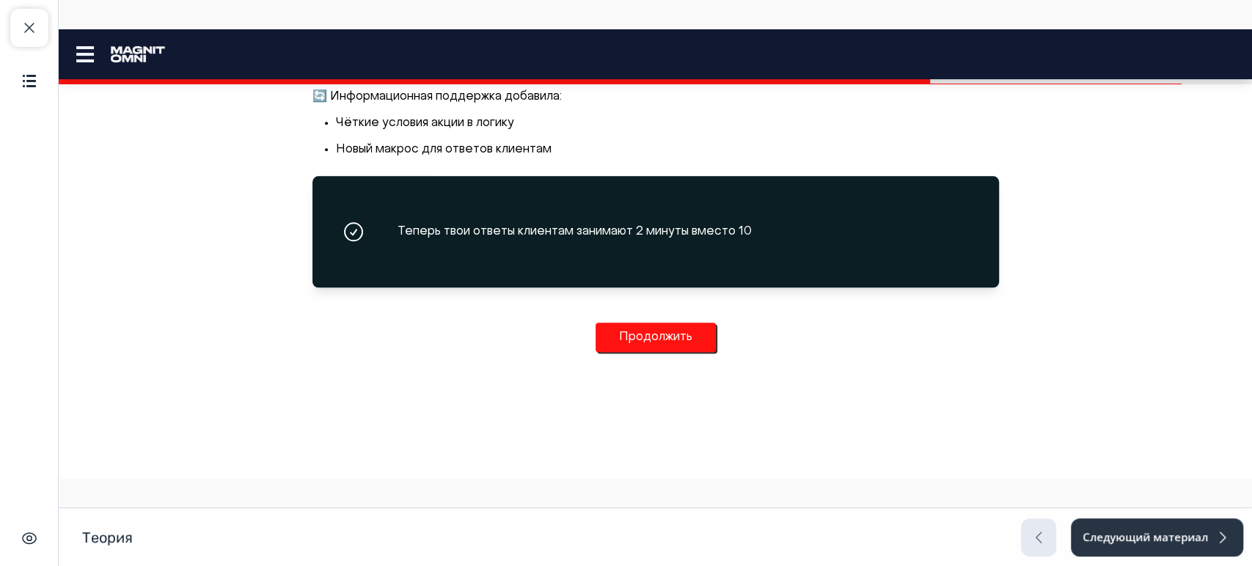
click at [693, 336] on button "Продолжить" at bounding box center [656, 337] width 120 height 29
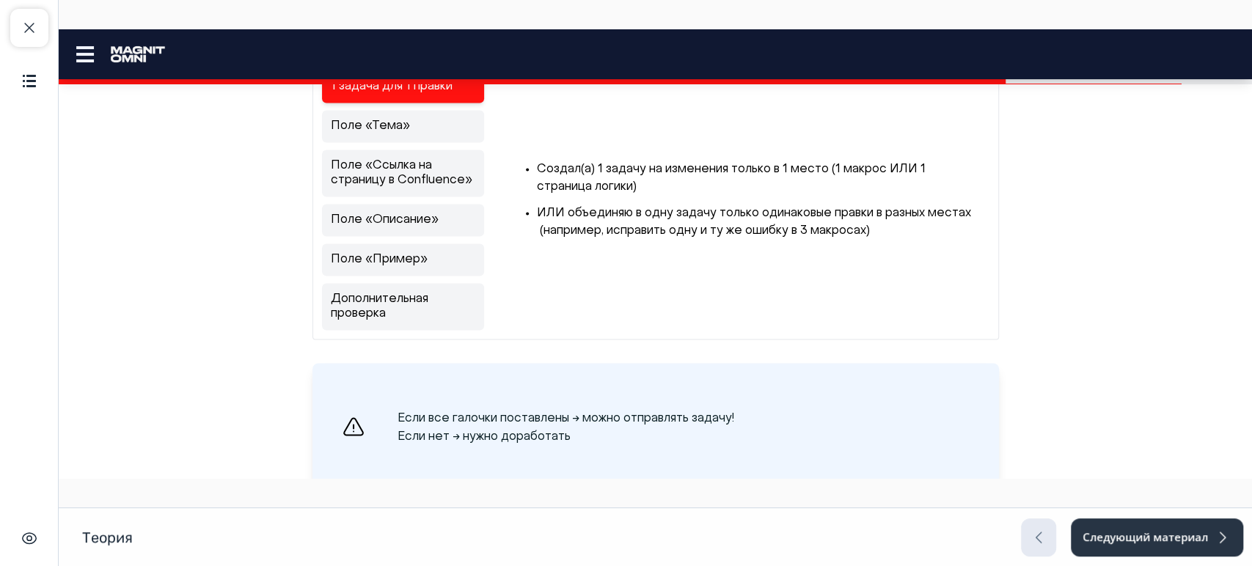
scroll to position [5331, 0]
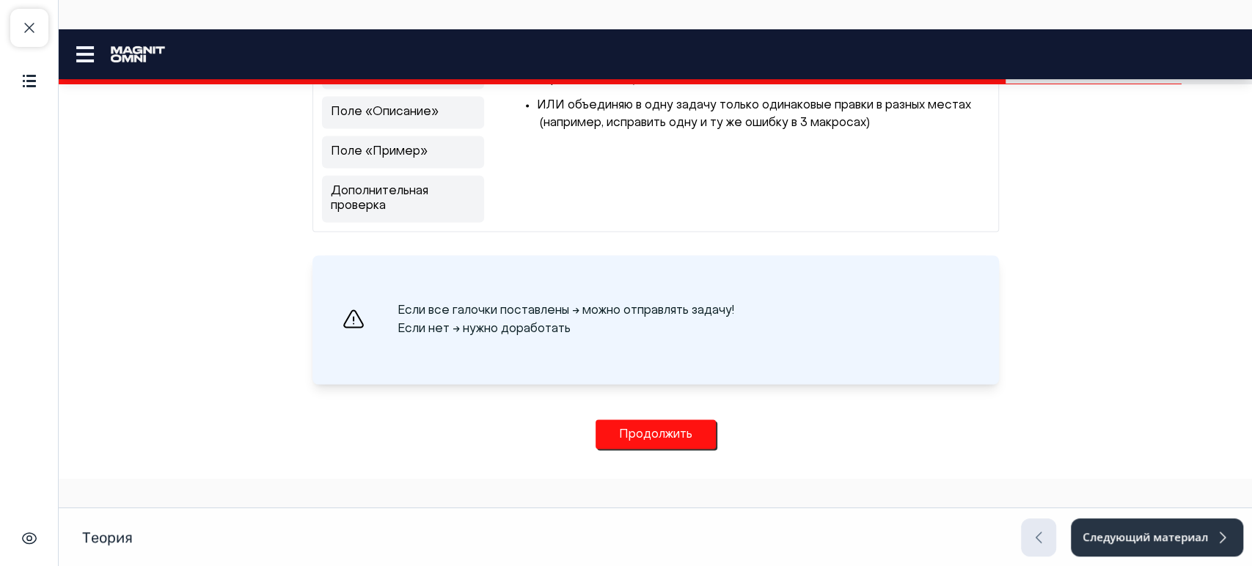
click at [654, 423] on button "Продолжить" at bounding box center [656, 434] width 120 height 29
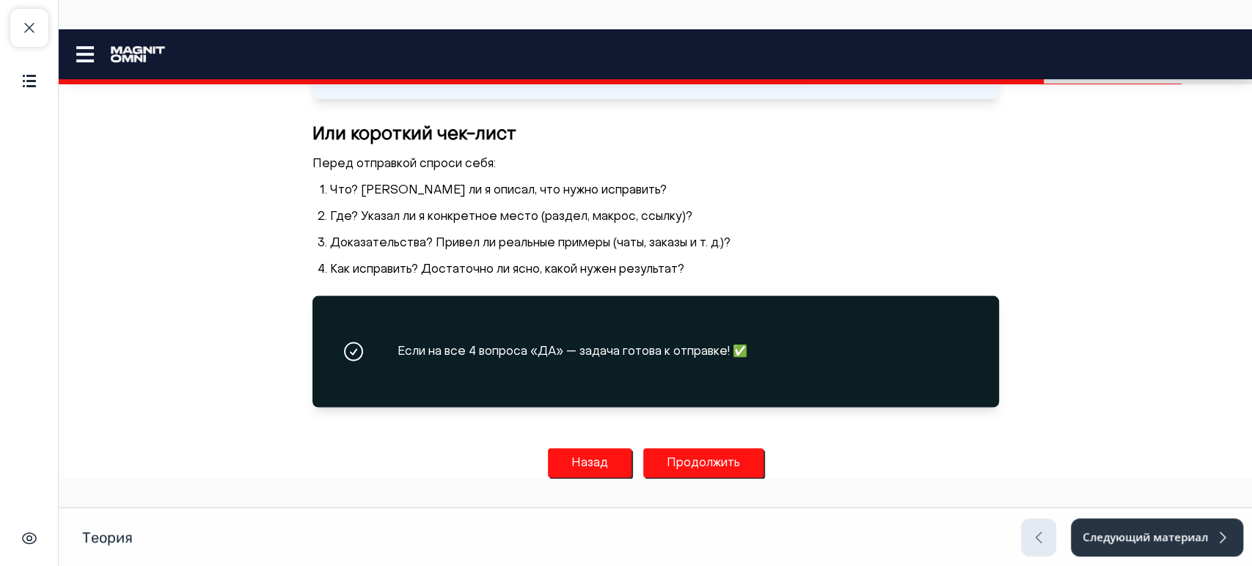
scroll to position [5678, 0]
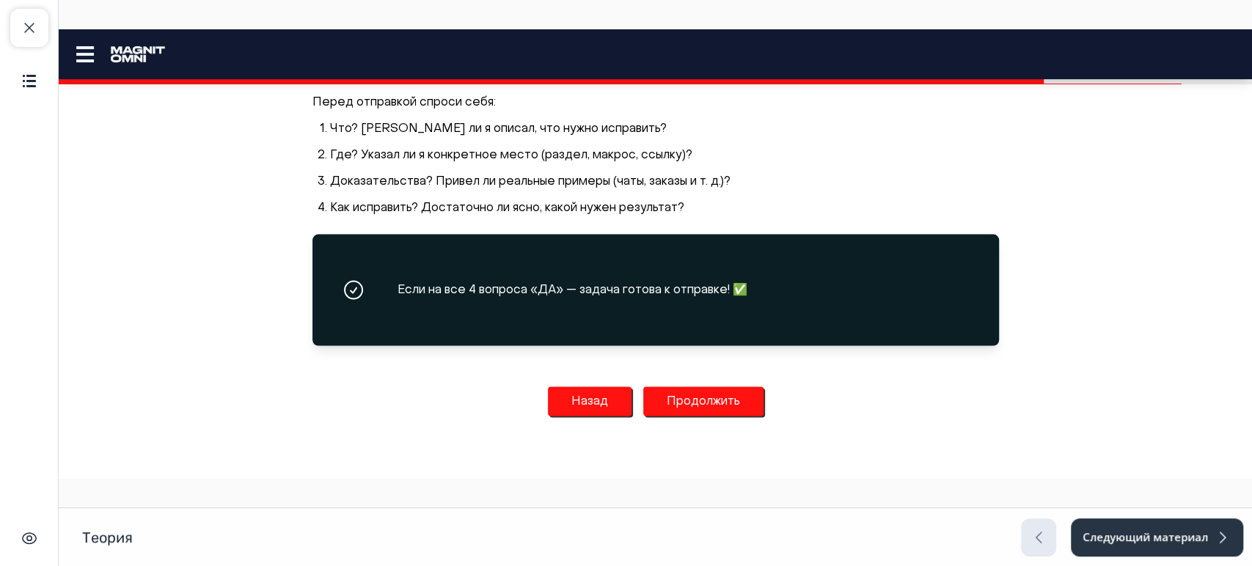
click at [665, 403] on button "Продолжить" at bounding box center [703, 401] width 120 height 29
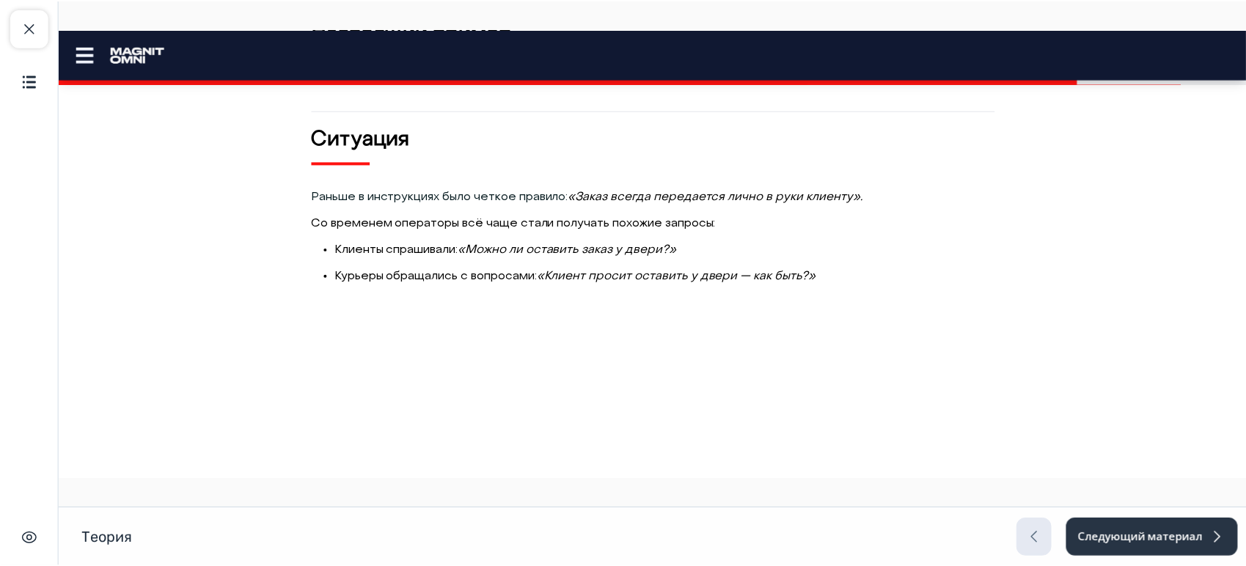
scroll to position [0, 0]
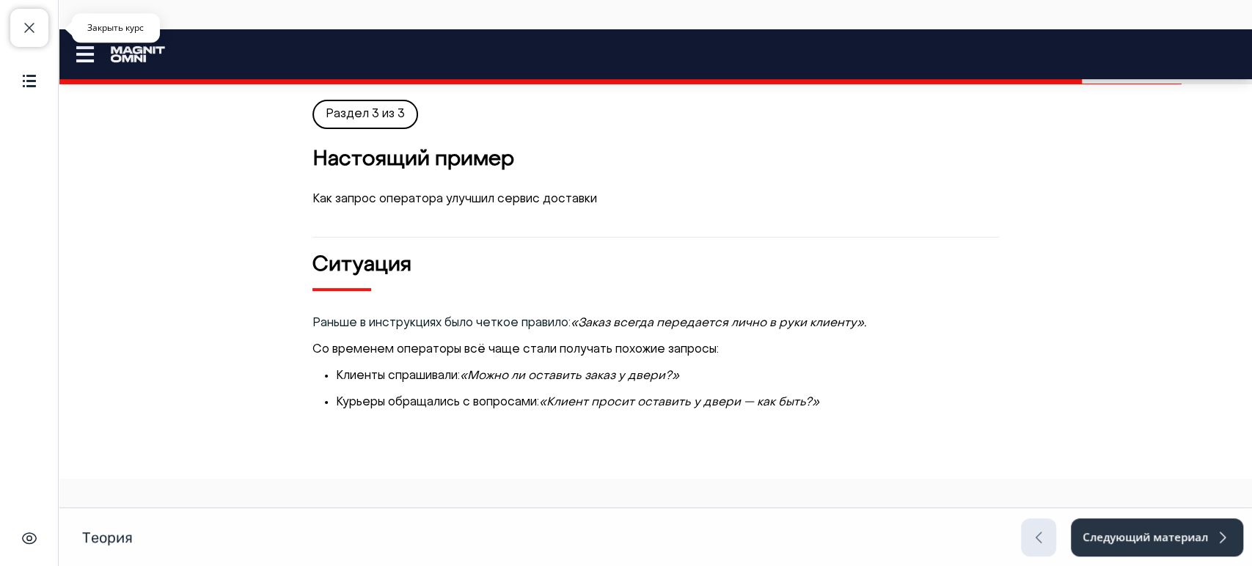
click at [43, 26] on button "Закрыть курс" at bounding box center [29, 28] width 38 height 38
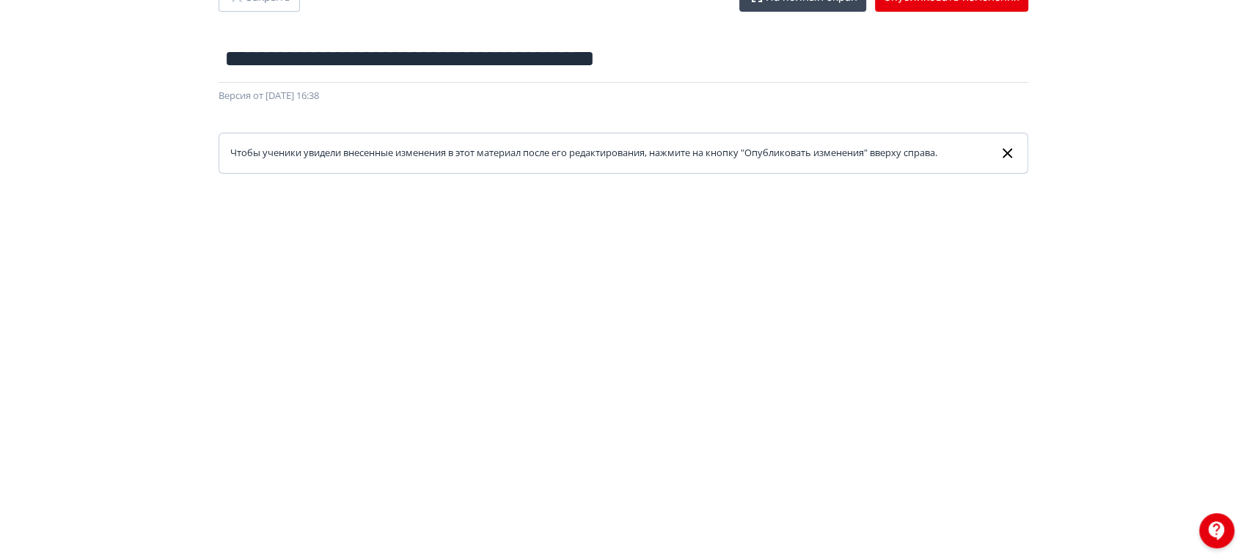
scroll to position [81, 0]
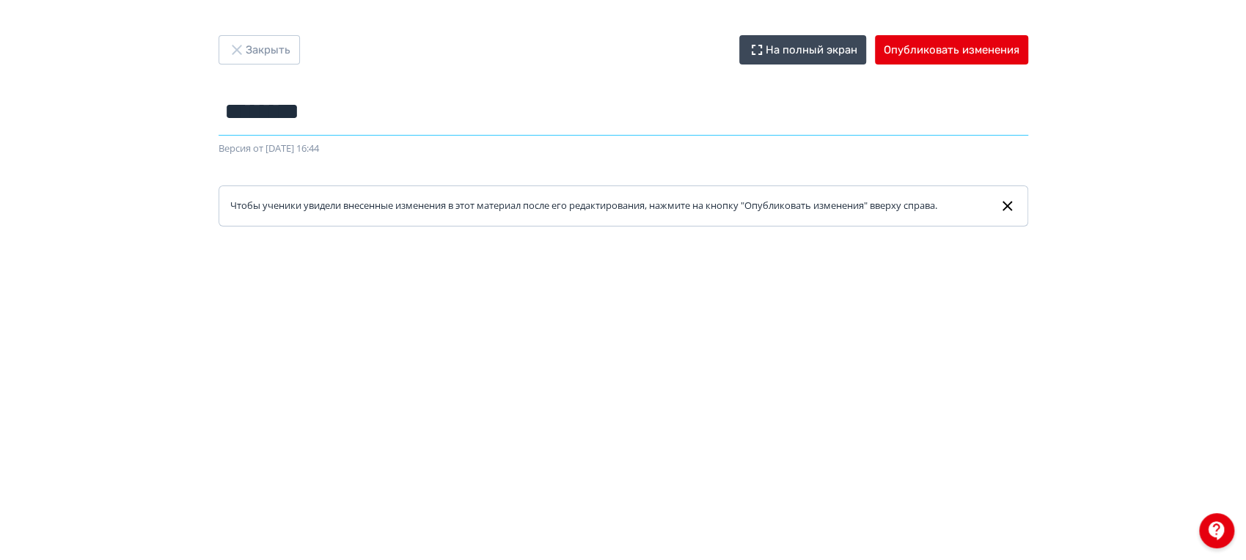
drag, startPoint x: 365, startPoint y: 120, endPoint x: 161, endPoint y: 108, distance: 203.6
click at [161, 108] on div "Закрыть На полный экран Опубликовать изменения ******** Название задания... Вер…" at bounding box center [623, 280] width 1246 height 490
type input "**********"
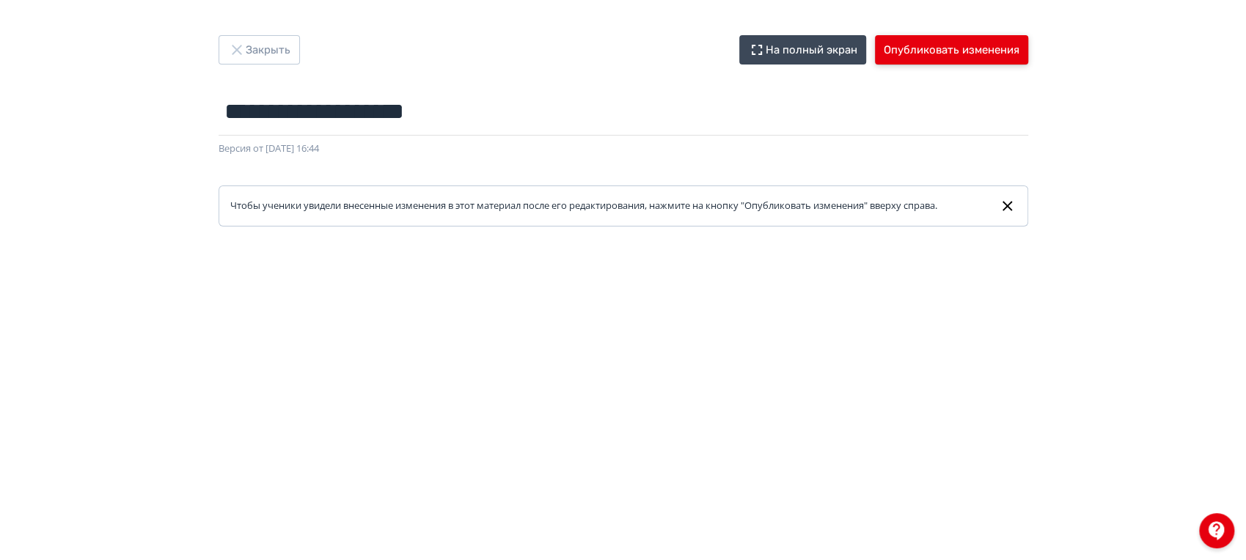
click at [992, 45] on button "Опубликовать изменения" at bounding box center [951, 49] width 153 height 29
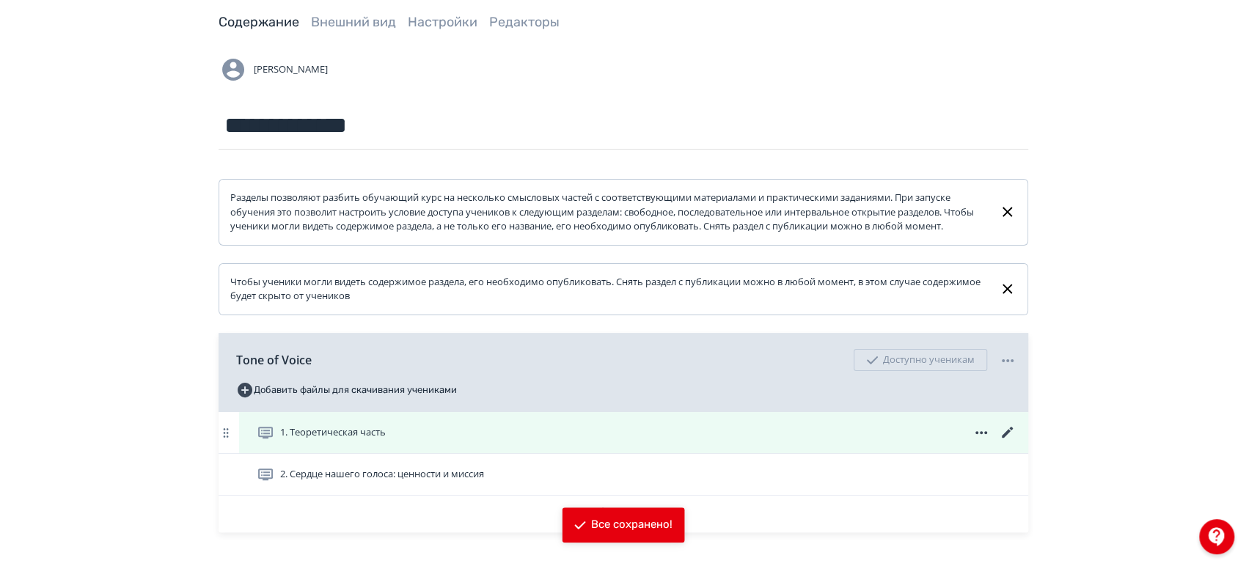
scroll to position [178, 0]
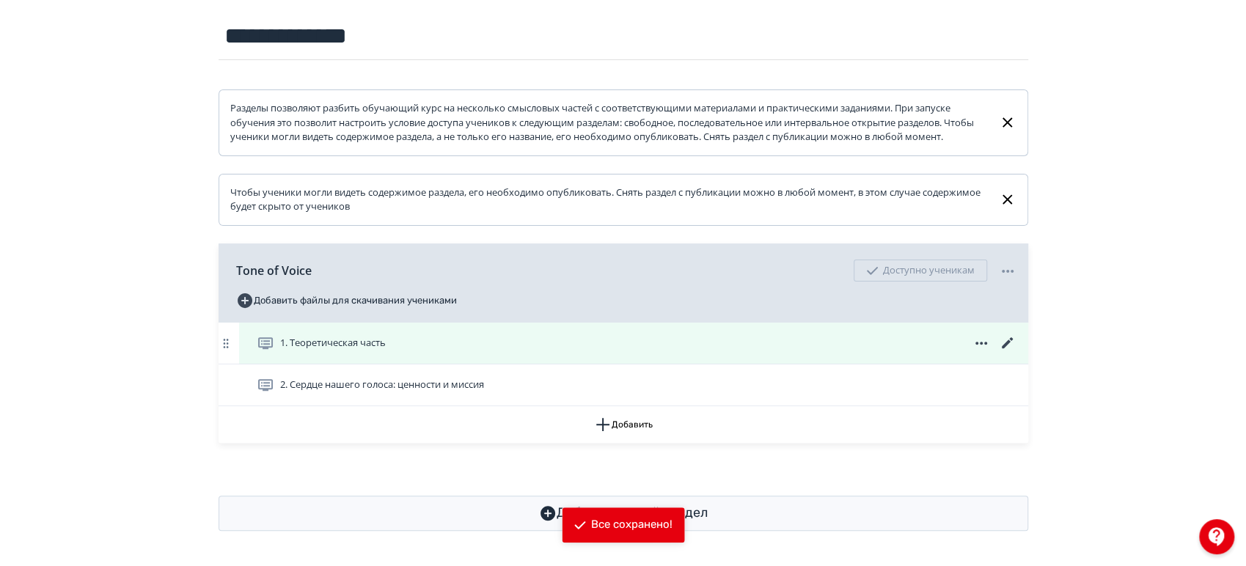
click at [1009, 345] on icon at bounding box center [1008, 344] width 18 height 18
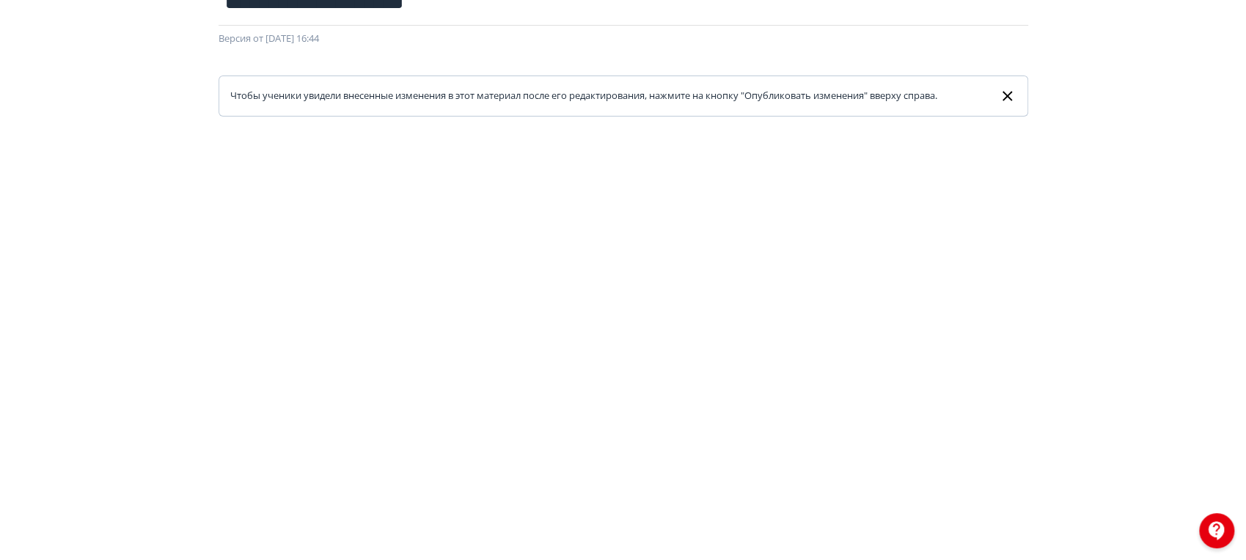
scroll to position [354, 0]
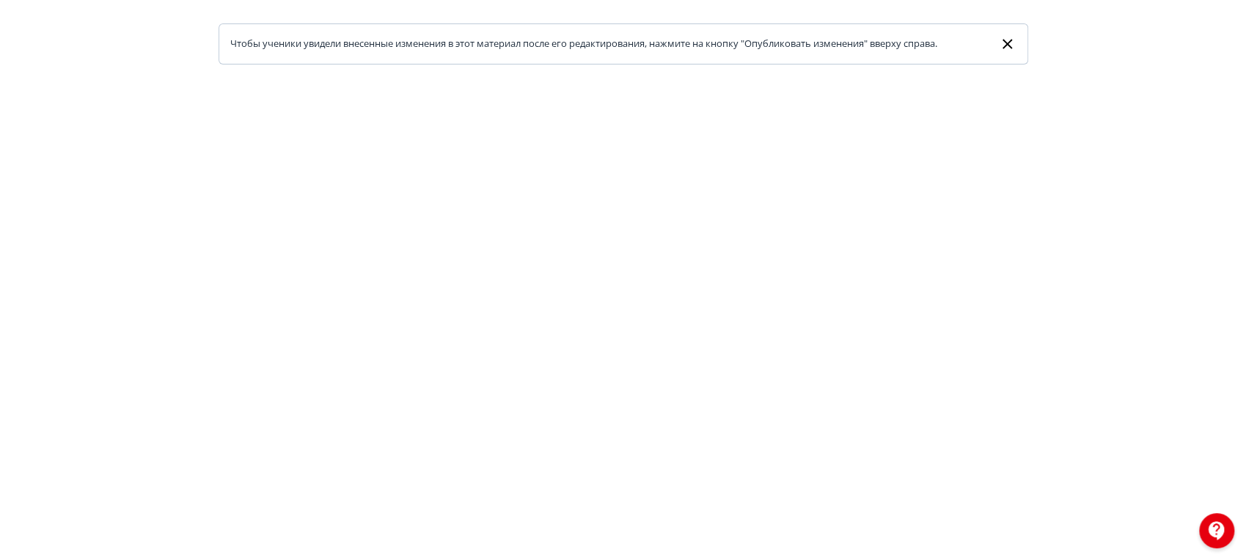
scroll to position [162, 0]
